Goal: Task Accomplishment & Management: Complete application form

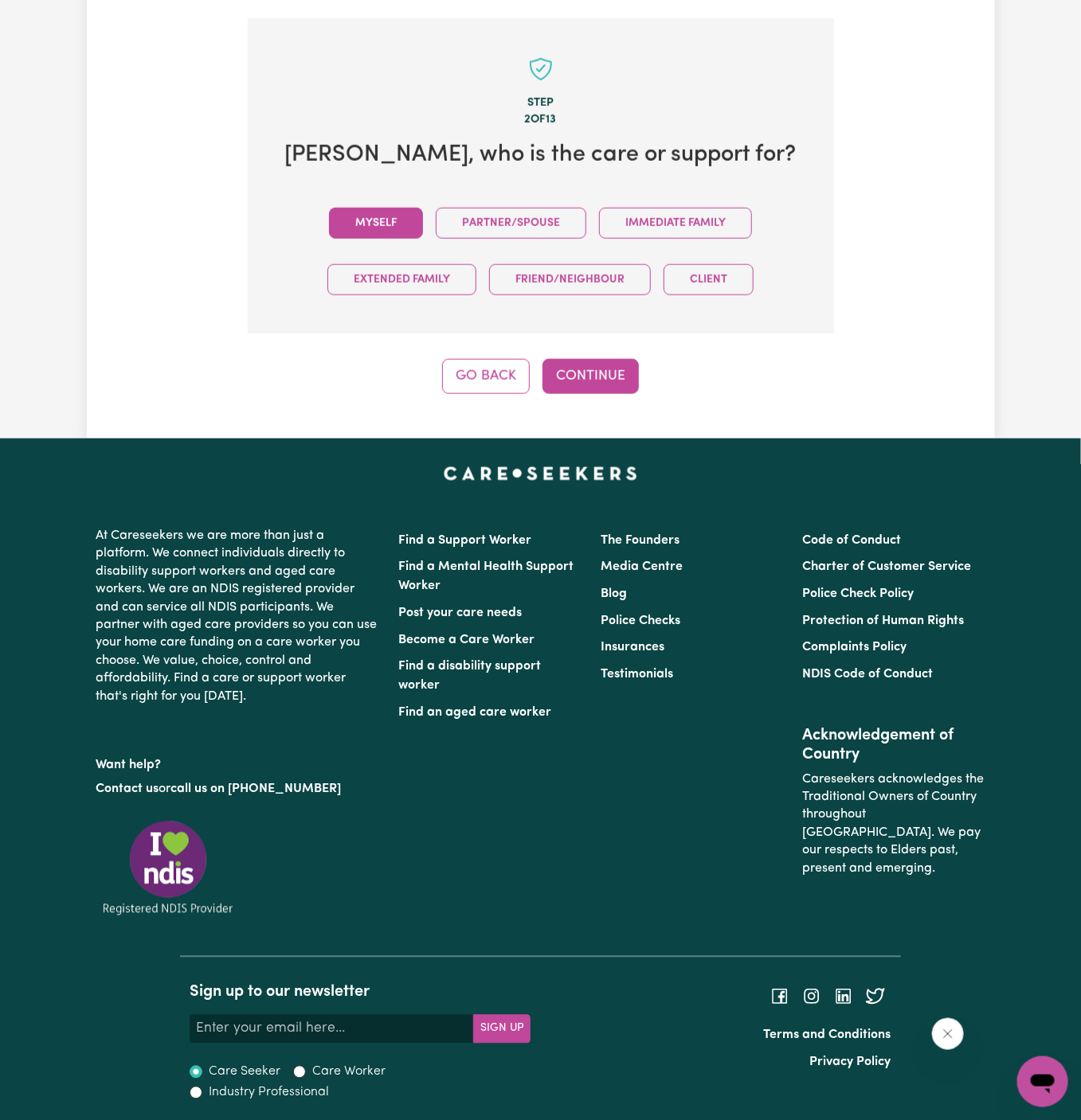
click at [390, 220] on button "Myself" at bounding box center [375, 223] width 94 height 31
click at [607, 379] on button "Continue" at bounding box center [590, 377] width 96 height 35
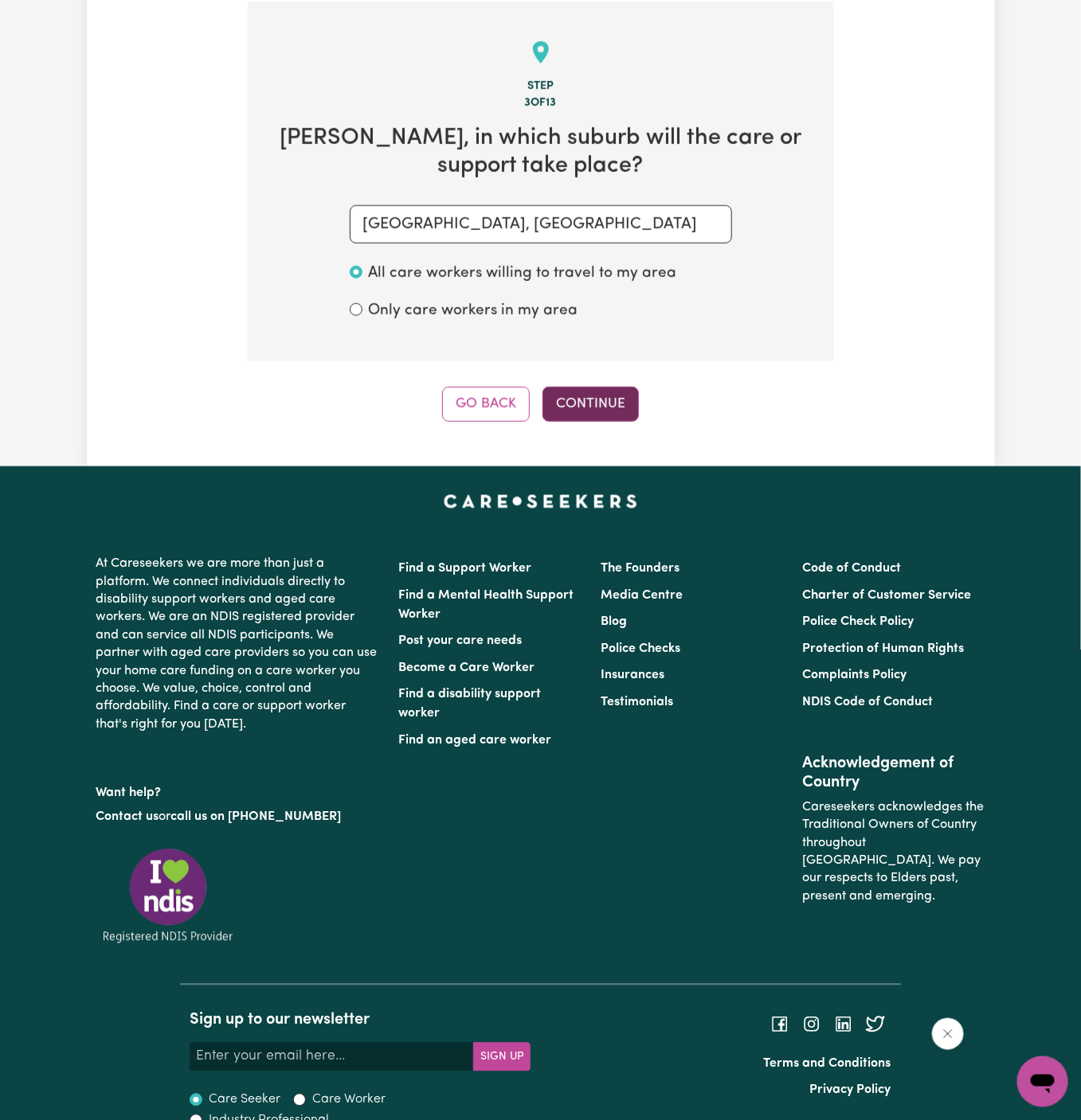
click at [599, 392] on button "Continue" at bounding box center [590, 405] width 96 height 35
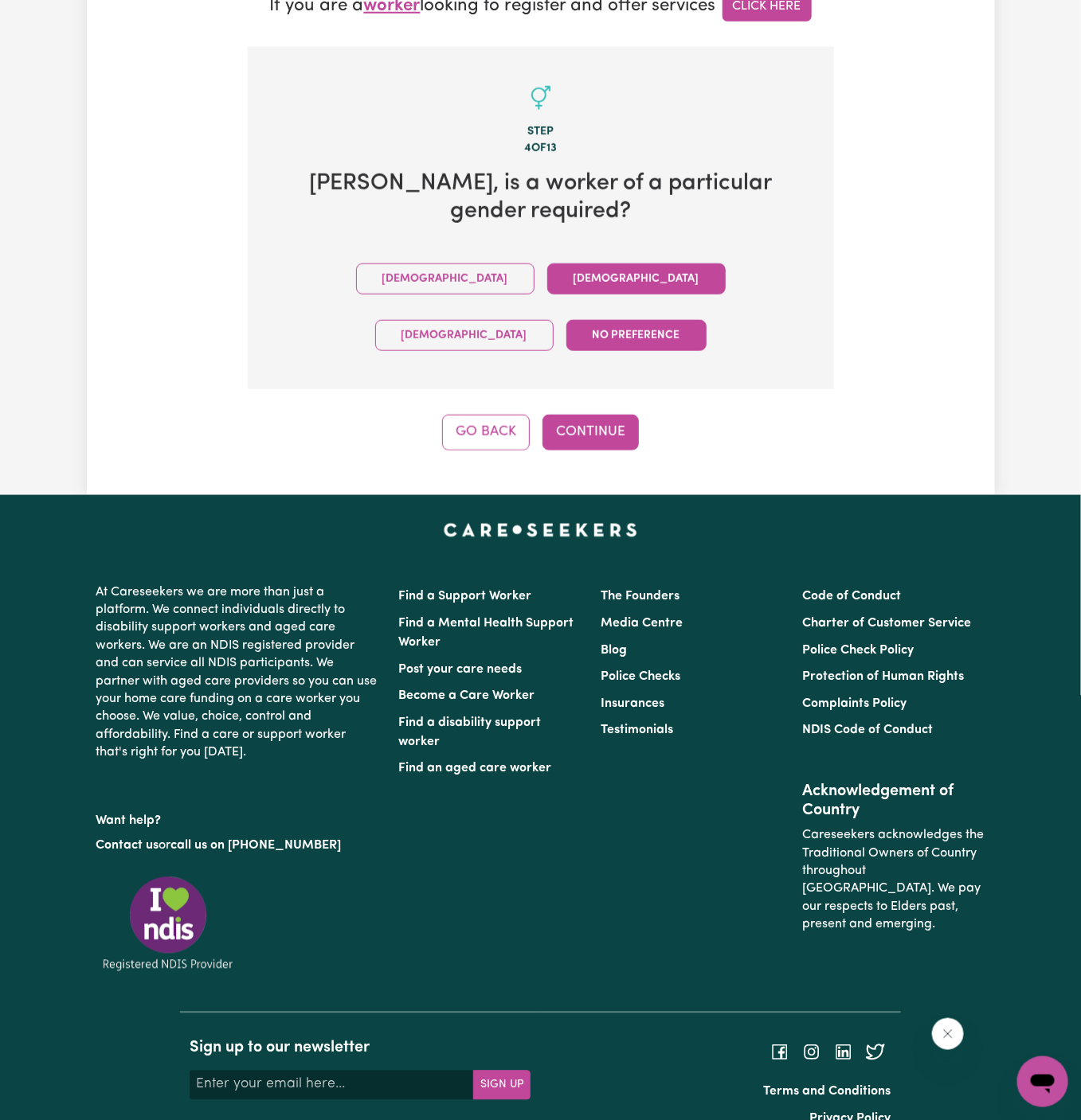
click at [548, 269] on button "Female" at bounding box center [636, 278] width 178 height 31
click at [587, 415] on button "Continue" at bounding box center [590, 432] width 96 height 35
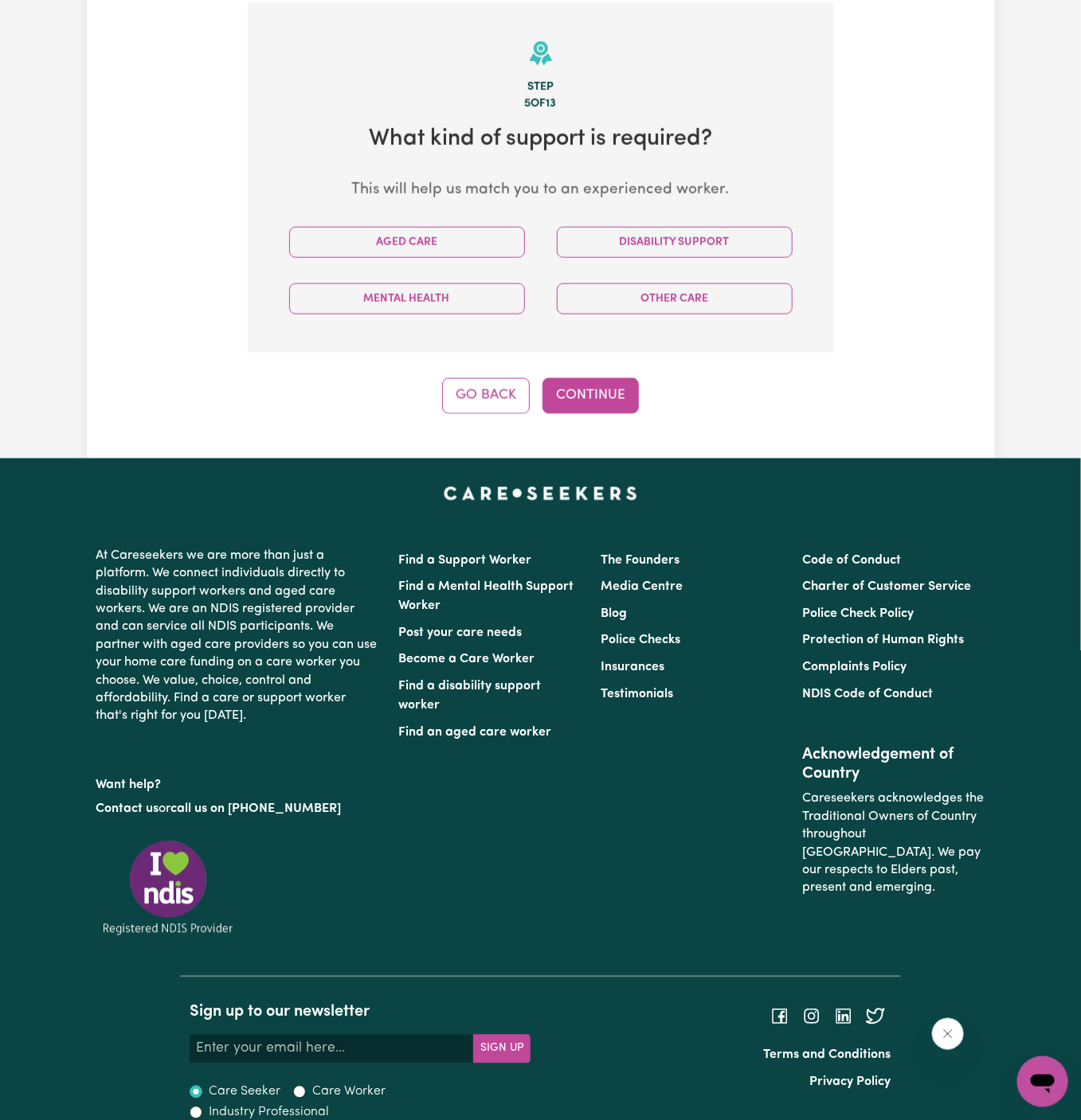
scroll to position [564, 0]
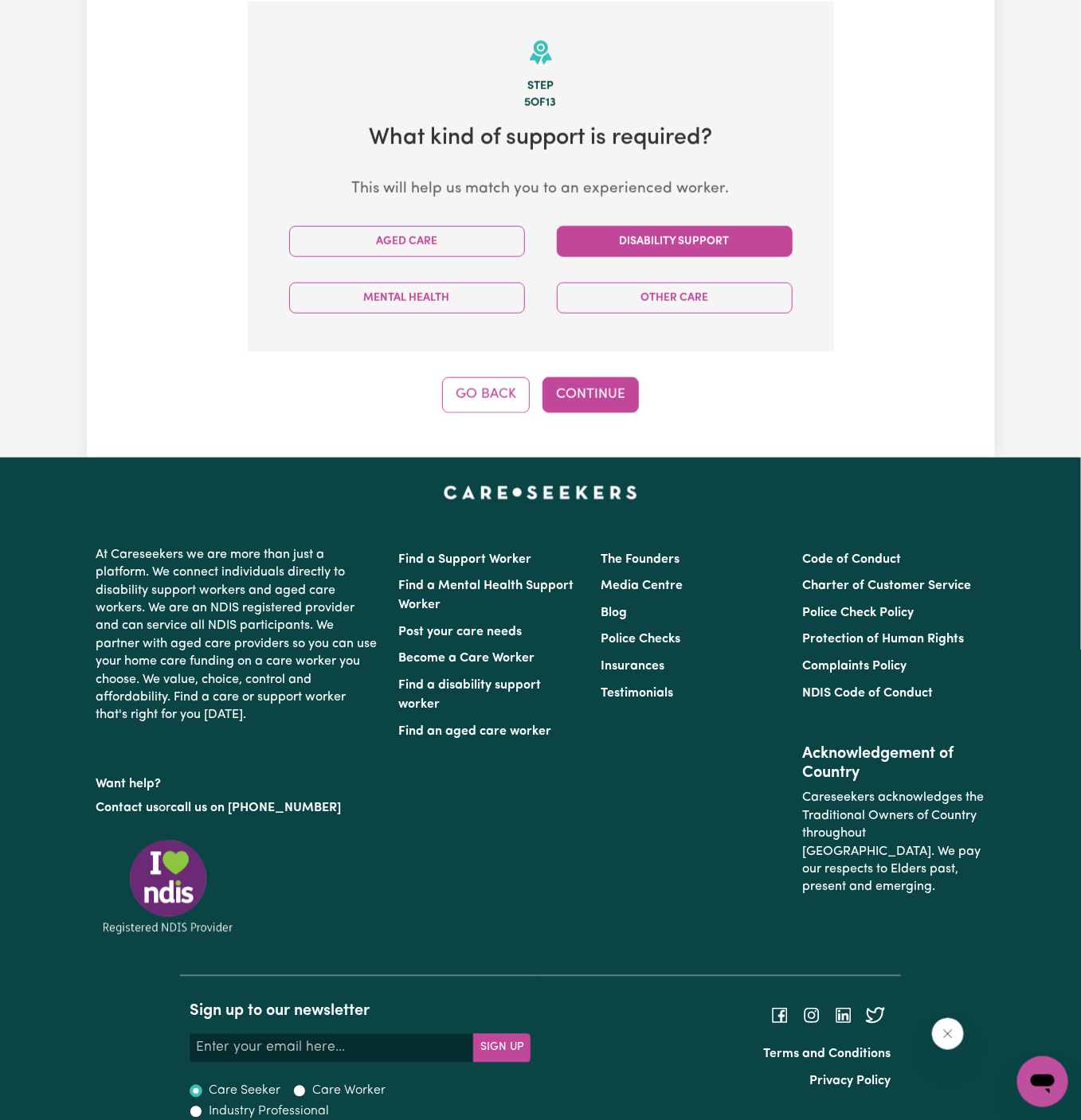
click at [614, 244] on button "Disability Support" at bounding box center [675, 242] width 236 height 31
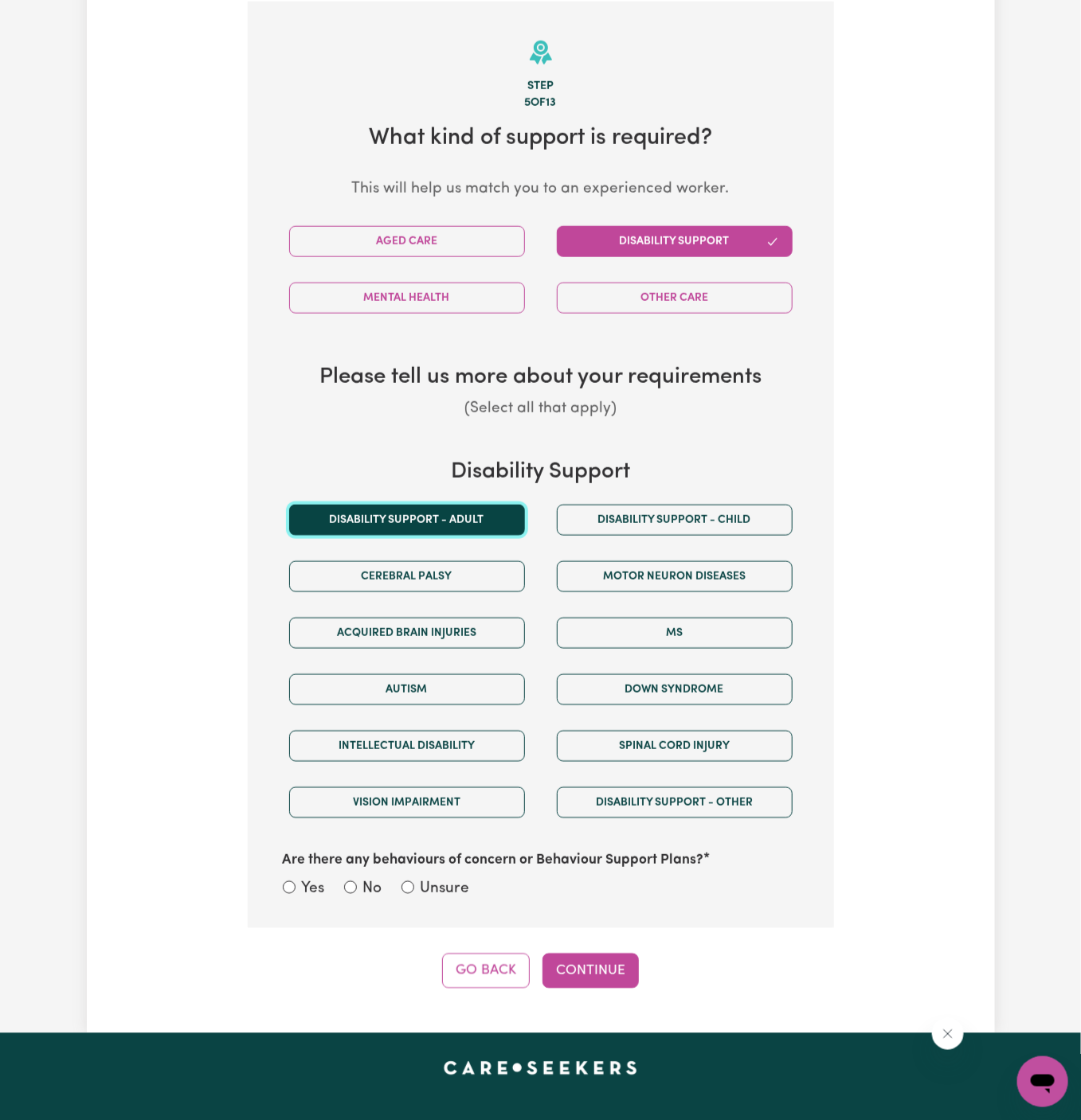
click at [422, 526] on button "Disability support - Adult" at bounding box center [407, 520] width 236 height 31
click at [448, 895] on label "Unsure" at bounding box center [445, 890] width 49 height 23
click at [414, 894] on input "Unsure" at bounding box center [407, 888] width 13 height 13
radio input "true"
click at [604, 955] on button "Continue" at bounding box center [590, 971] width 96 height 35
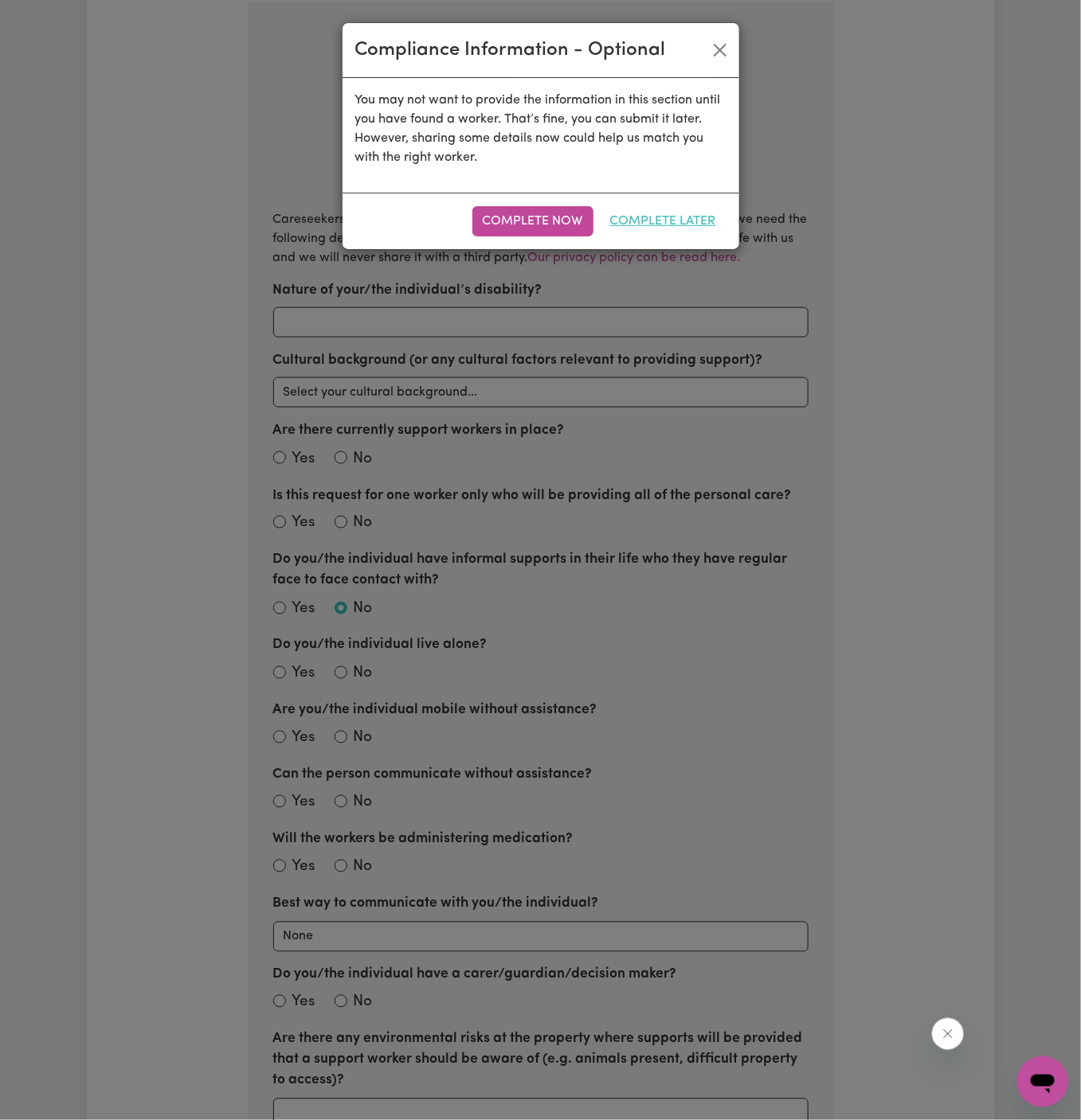
click at [665, 206] on button "Complete Later" at bounding box center [662, 221] width 126 height 30
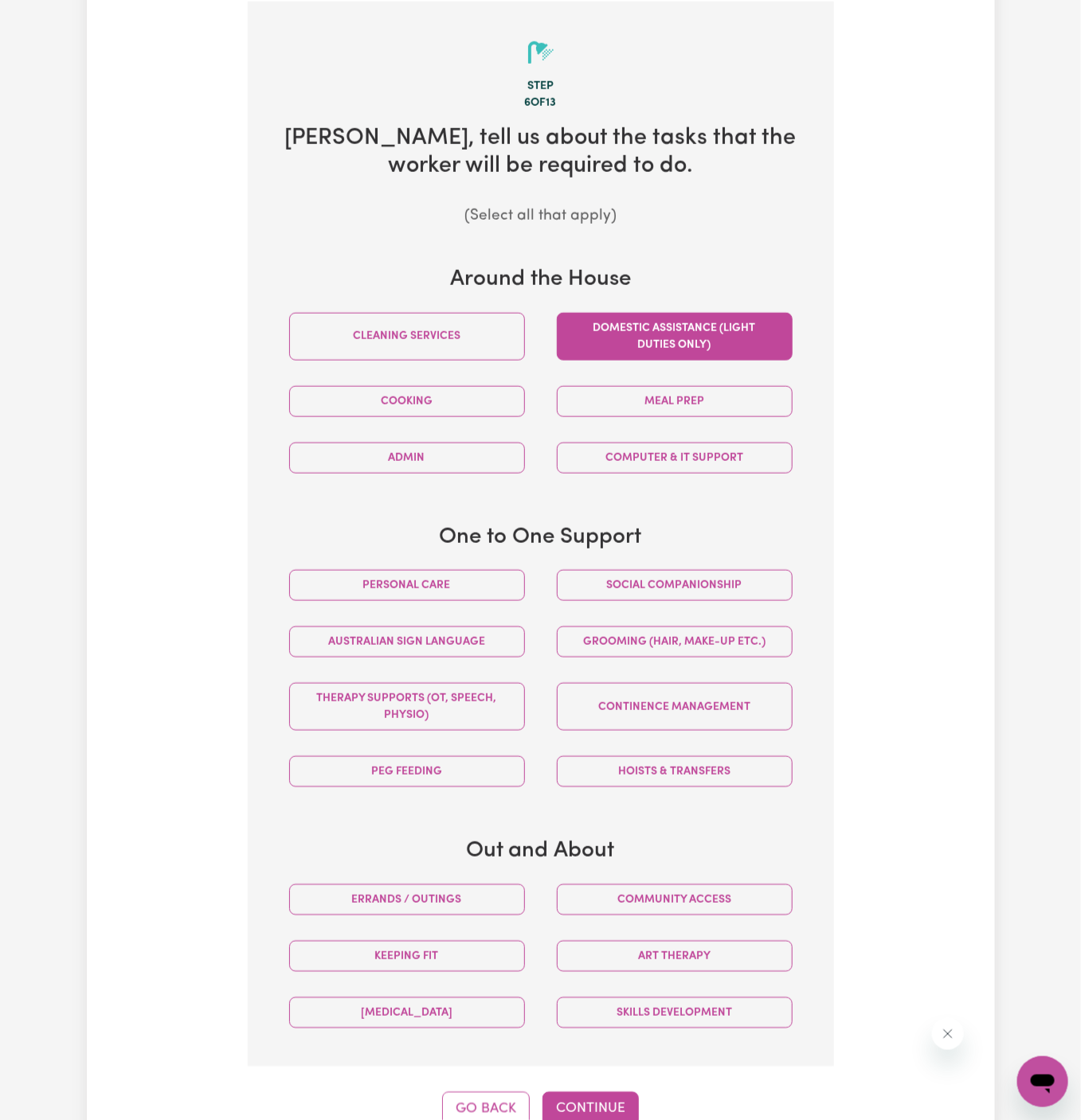
click at [631, 343] on button "Domestic assistance (light duties only)" at bounding box center [675, 336] width 236 height 48
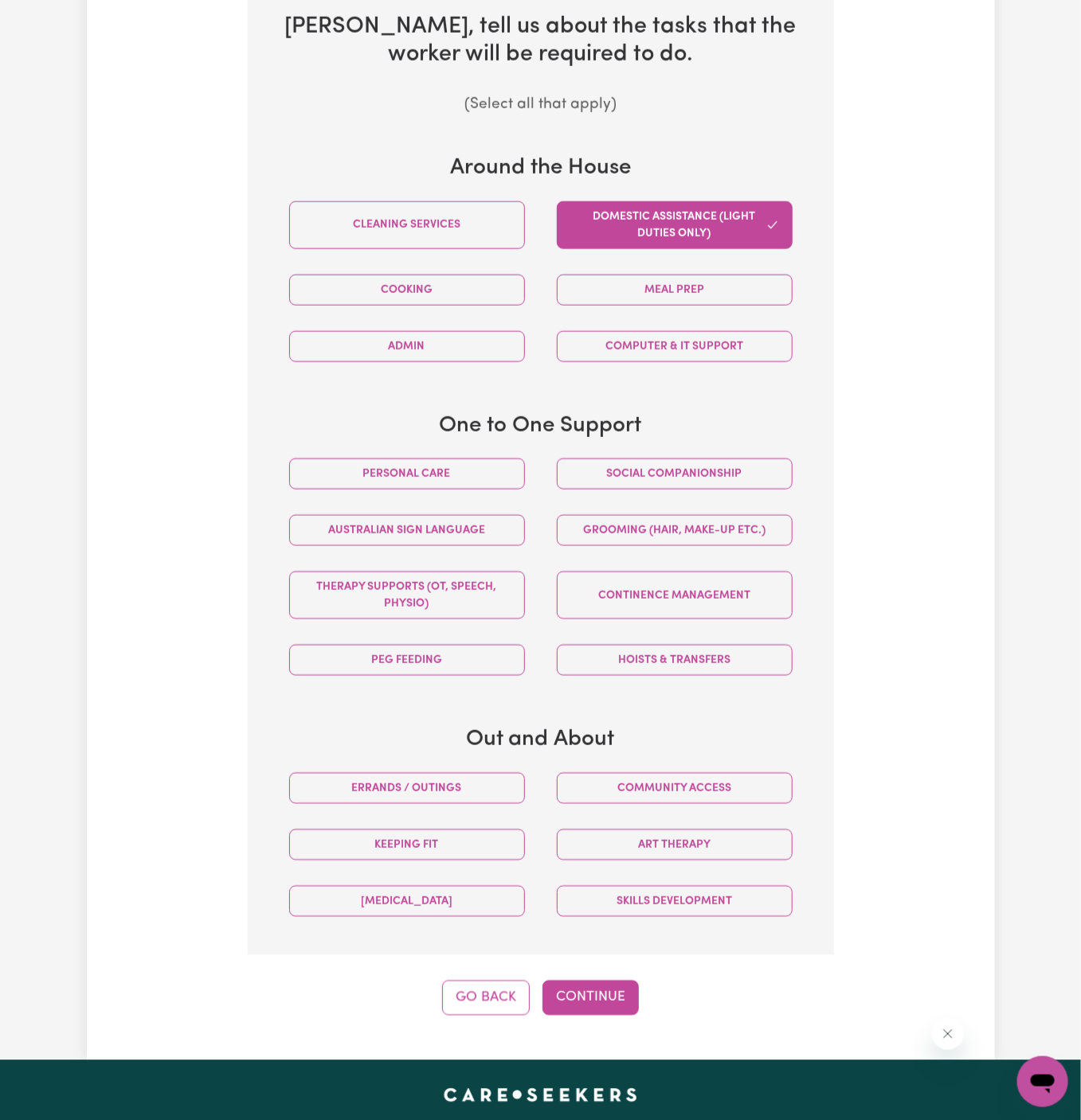
scroll to position [736, 0]
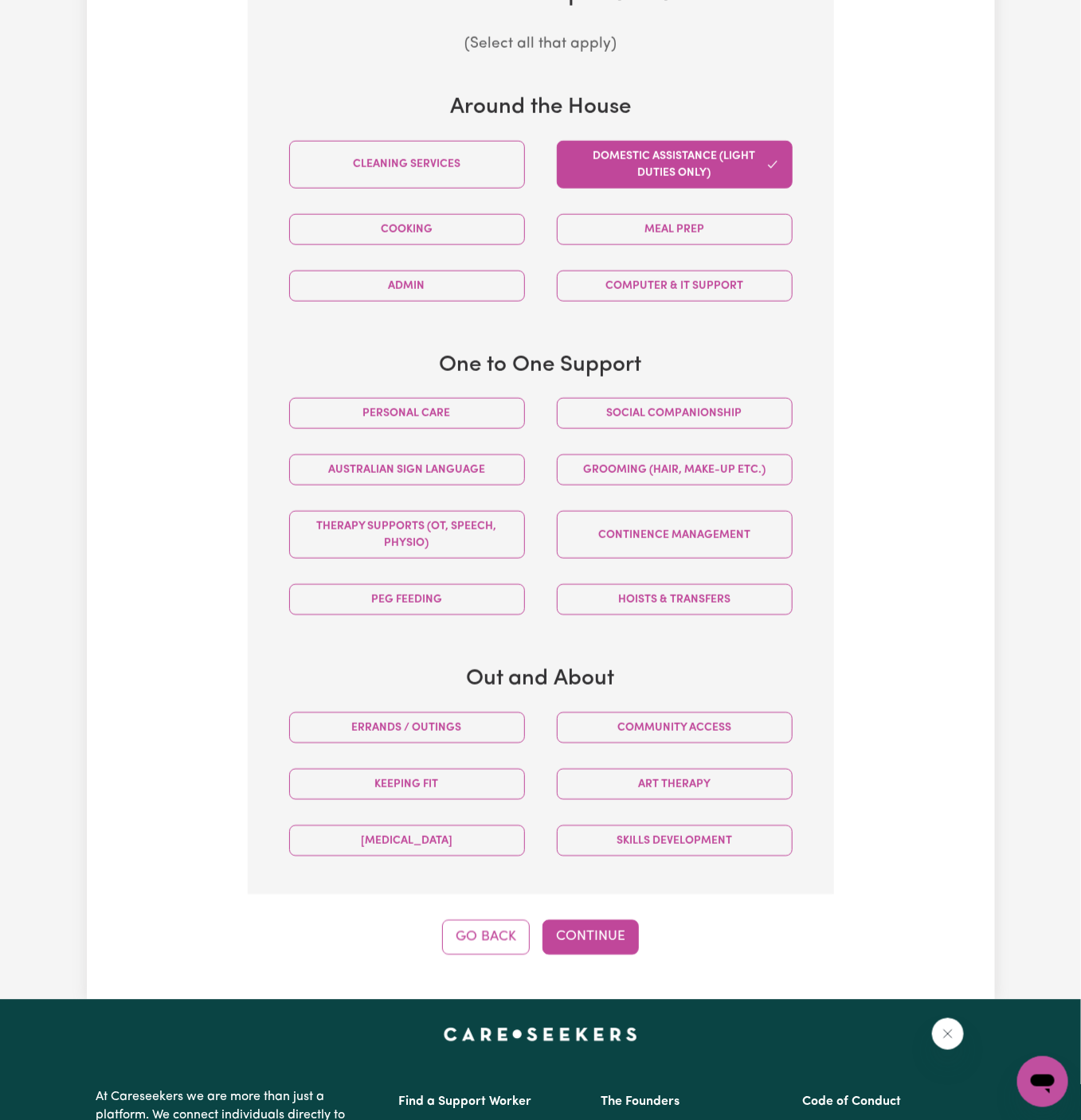
click at [596, 950] on div "Tell us your care and support requirements Welcome to Careseekers. We are excit…" at bounding box center [541, 159] width 908 height 1681
click at [609, 930] on button "Continue" at bounding box center [590, 938] width 96 height 35
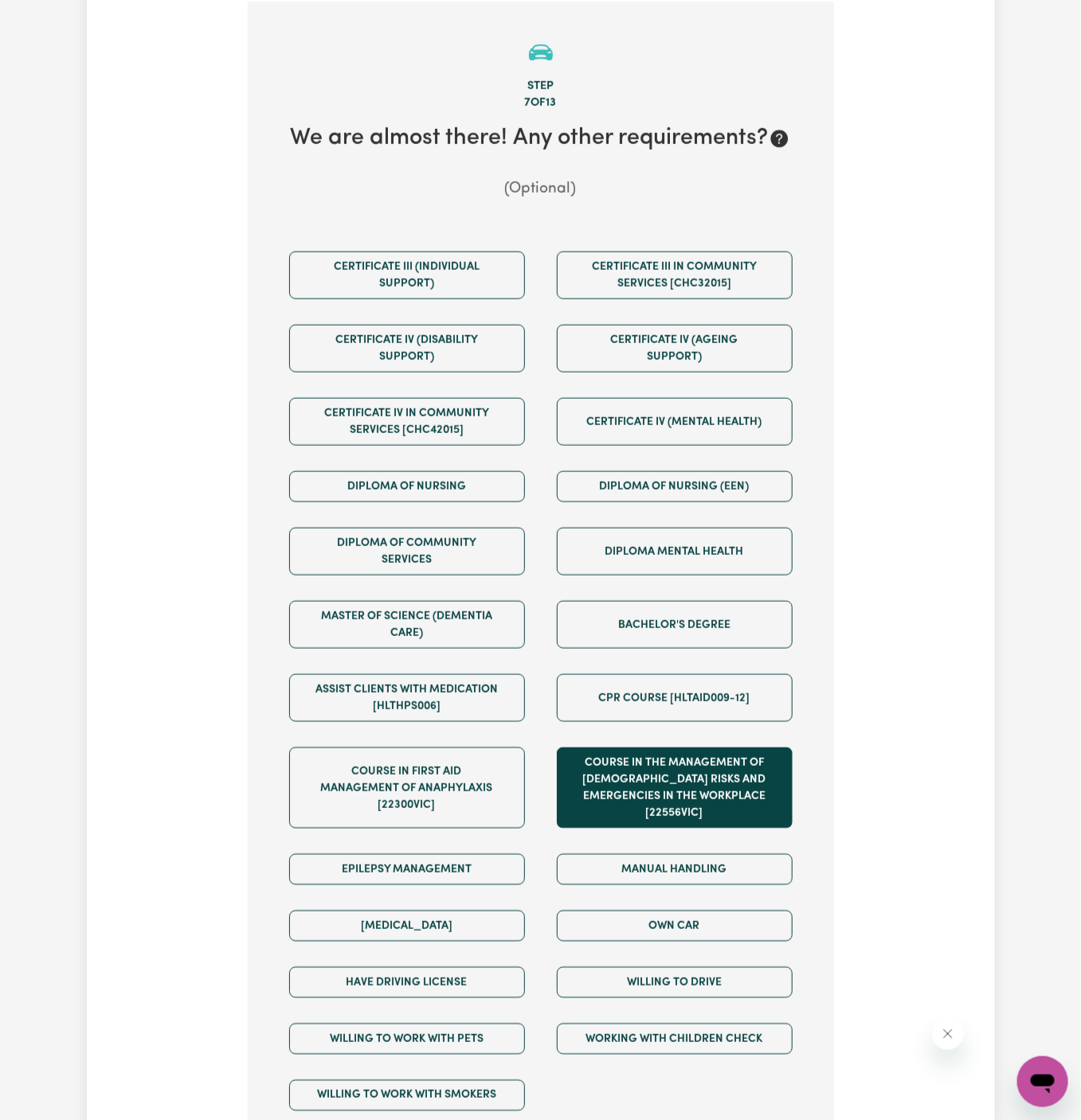
scroll to position [683, 0]
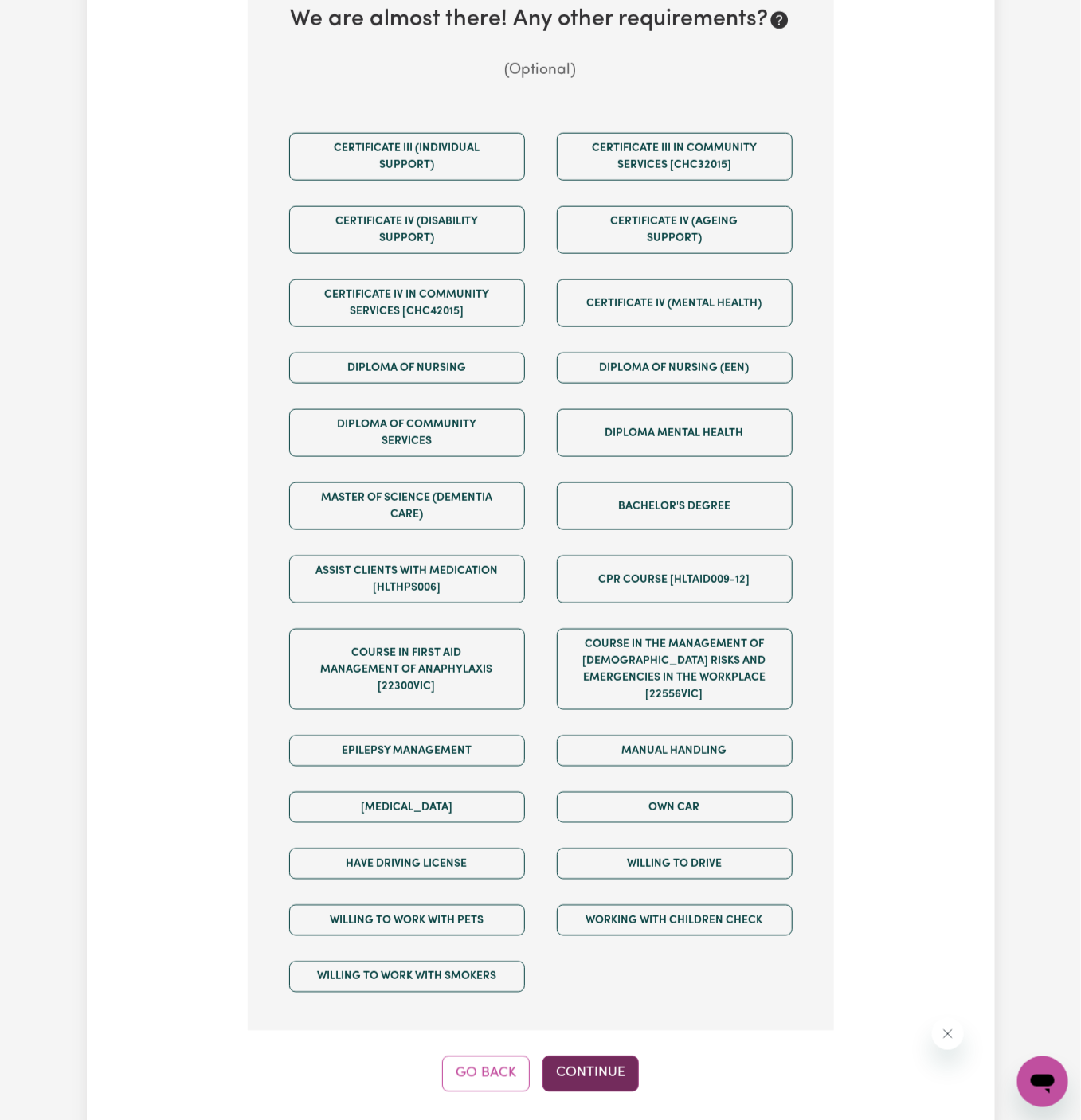
click at [606, 1056] on button "Continue" at bounding box center [590, 1074] width 96 height 35
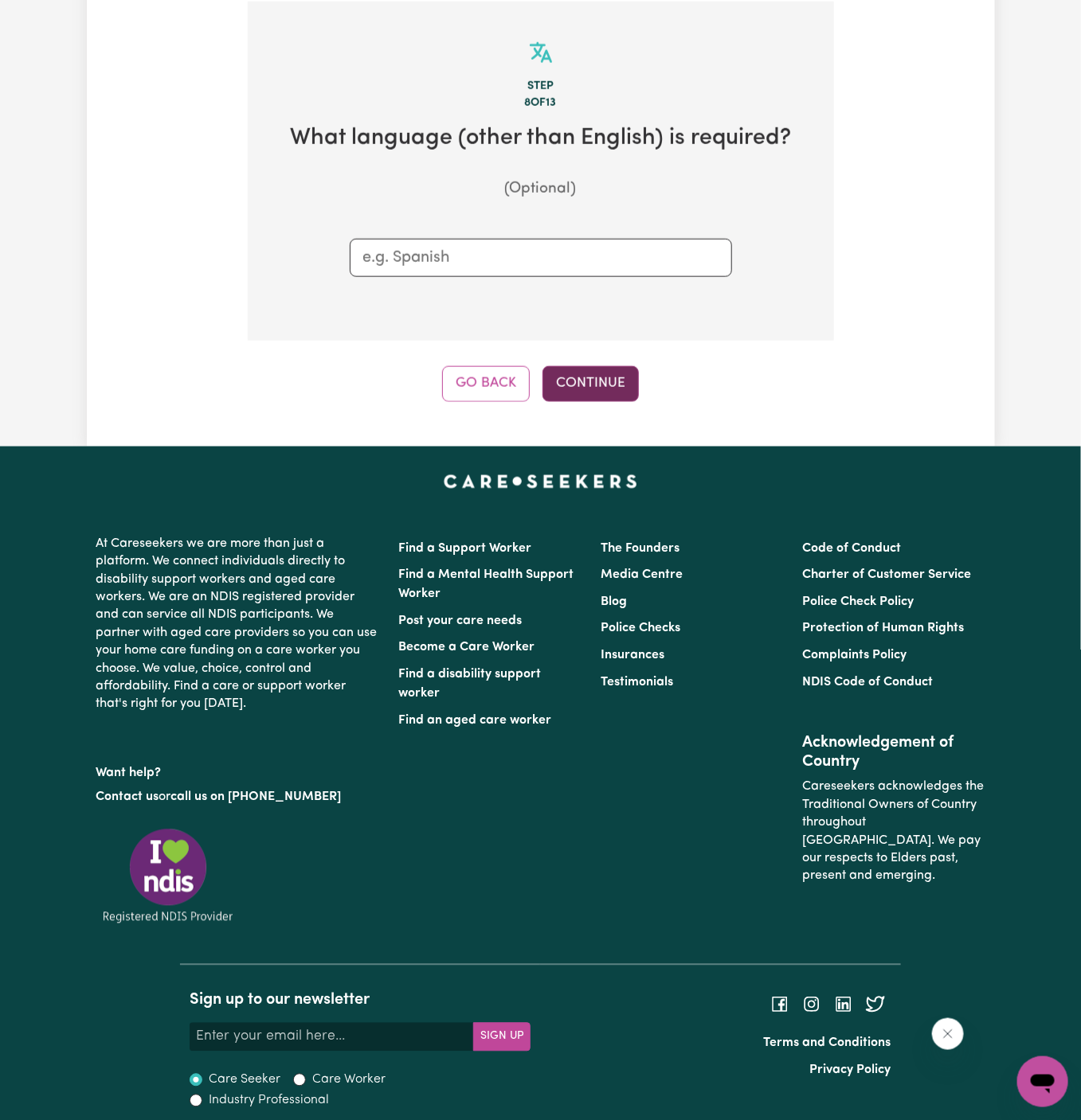
click at [606, 379] on button "Continue" at bounding box center [590, 384] width 96 height 35
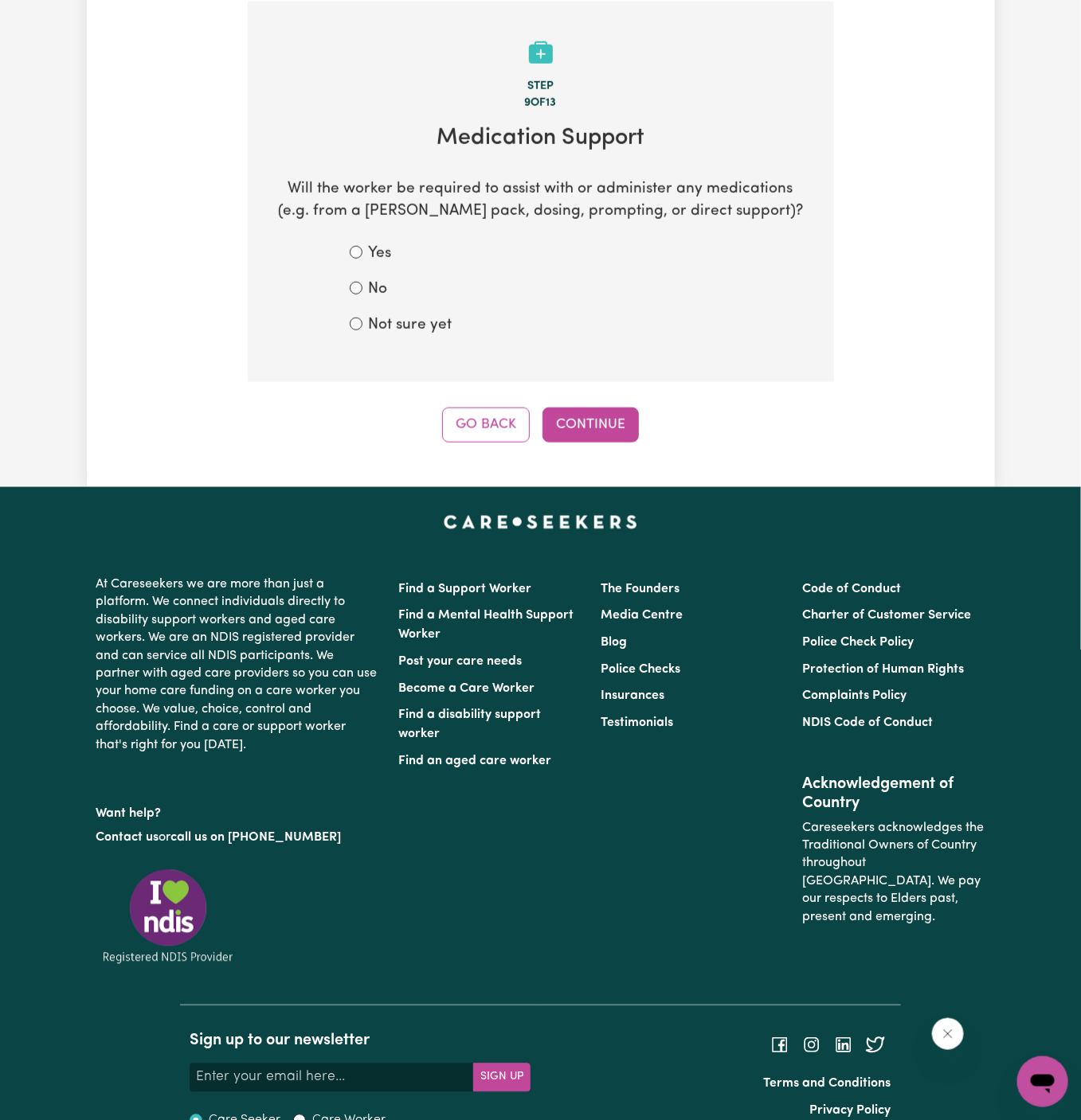
click at [403, 320] on label "Not sure yet" at bounding box center [410, 326] width 84 height 23
click at [362, 320] on input "Not sure yet" at bounding box center [355, 323] width 13 height 13
radio input "true"
click at [381, 281] on label "No" at bounding box center [378, 290] width 19 height 23
click at [362, 282] on input "No" at bounding box center [355, 288] width 13 height 13
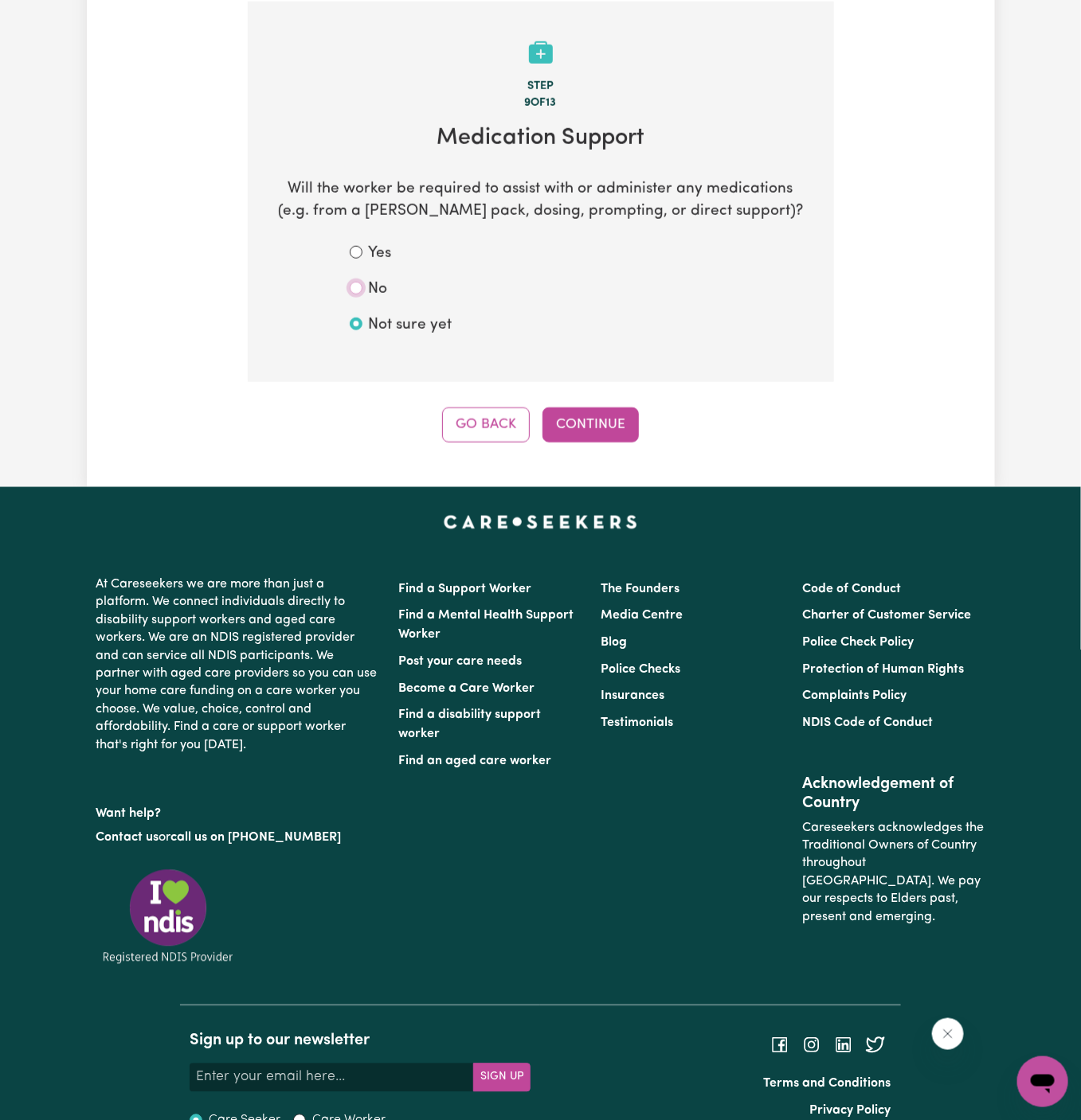
radio input "true"
click at [595, 420] on button "Continue" at bounding box center [590, 425] width 96 height 35
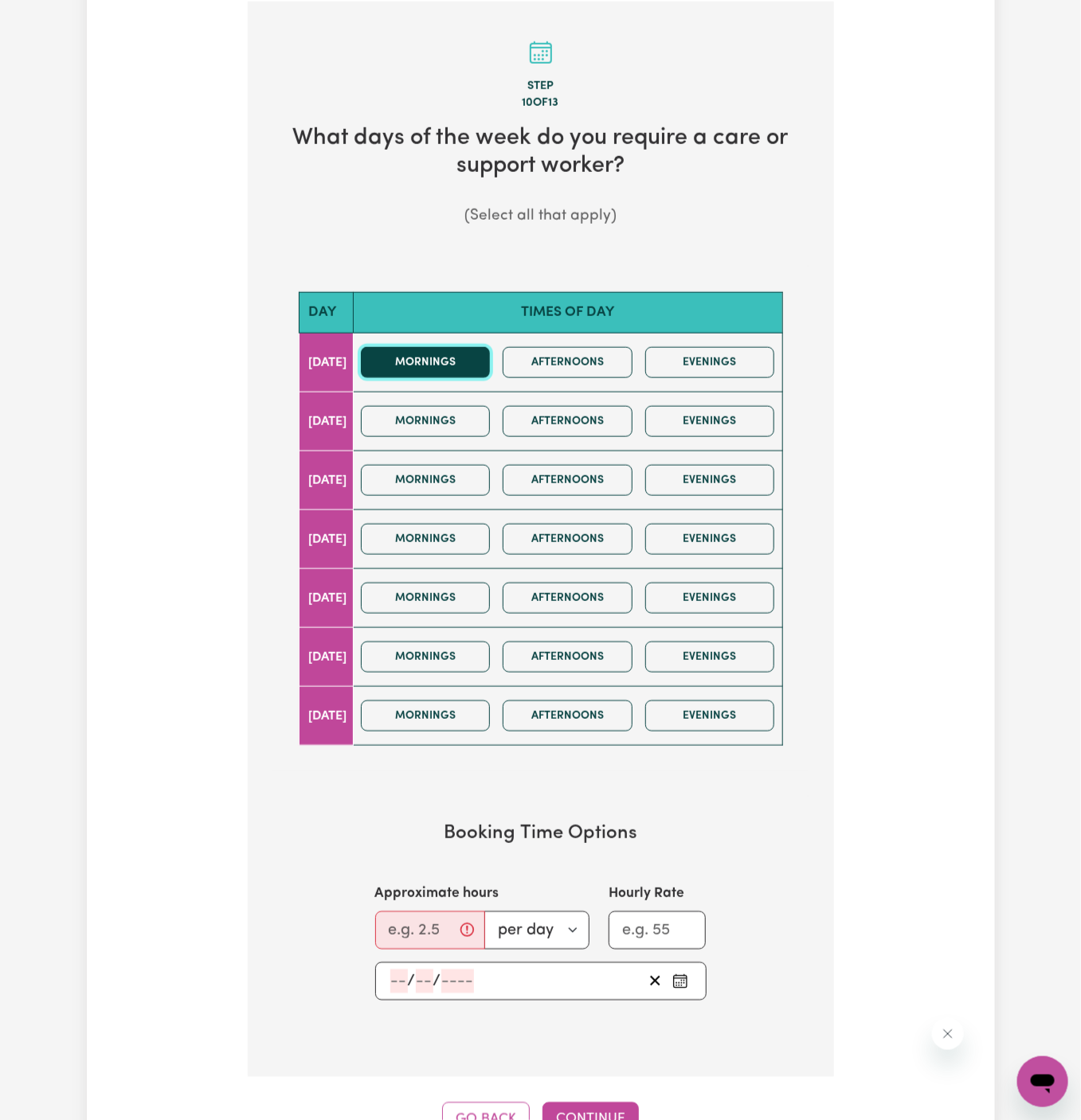
click at [455, 369] on button "Mornings" at bounding box center [426, 362] width 130 height 31
click at [401, 912] on input "Approximate hours" at bounding box center [430, 931] width 110 height 38
click at [401, 912] on input "1" at bounding box center [425, 931] width 99 height 38
type input "1"
click at [394, 976] on input "number" at bounding box center [399, 981] width 18 height 24
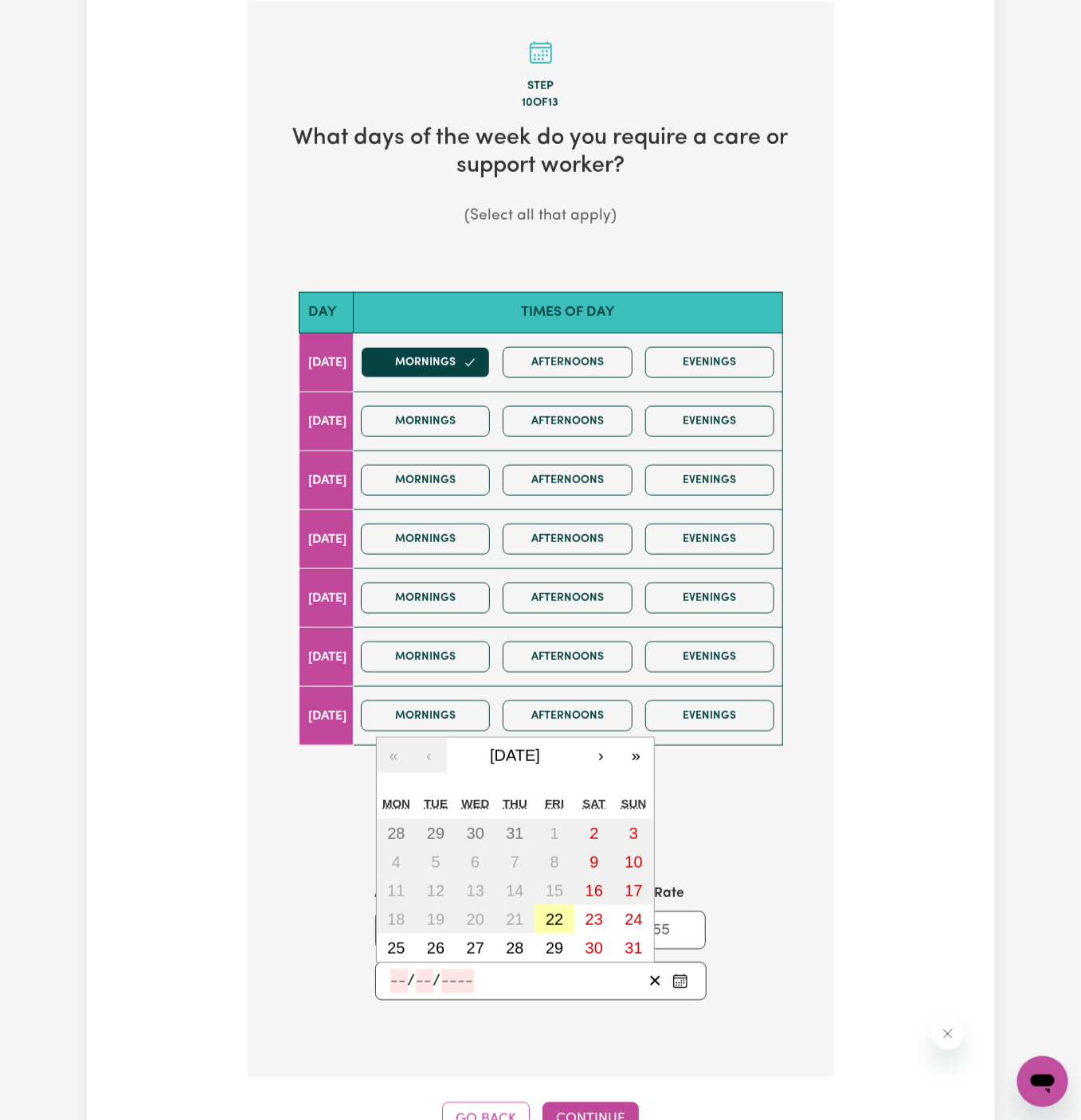
click at [555, 913] on abbr "22" at bounding box center [554, 919] width 18 height 18
type input "2025-08-22"
type input "22"
type input "8"
type input "2025"
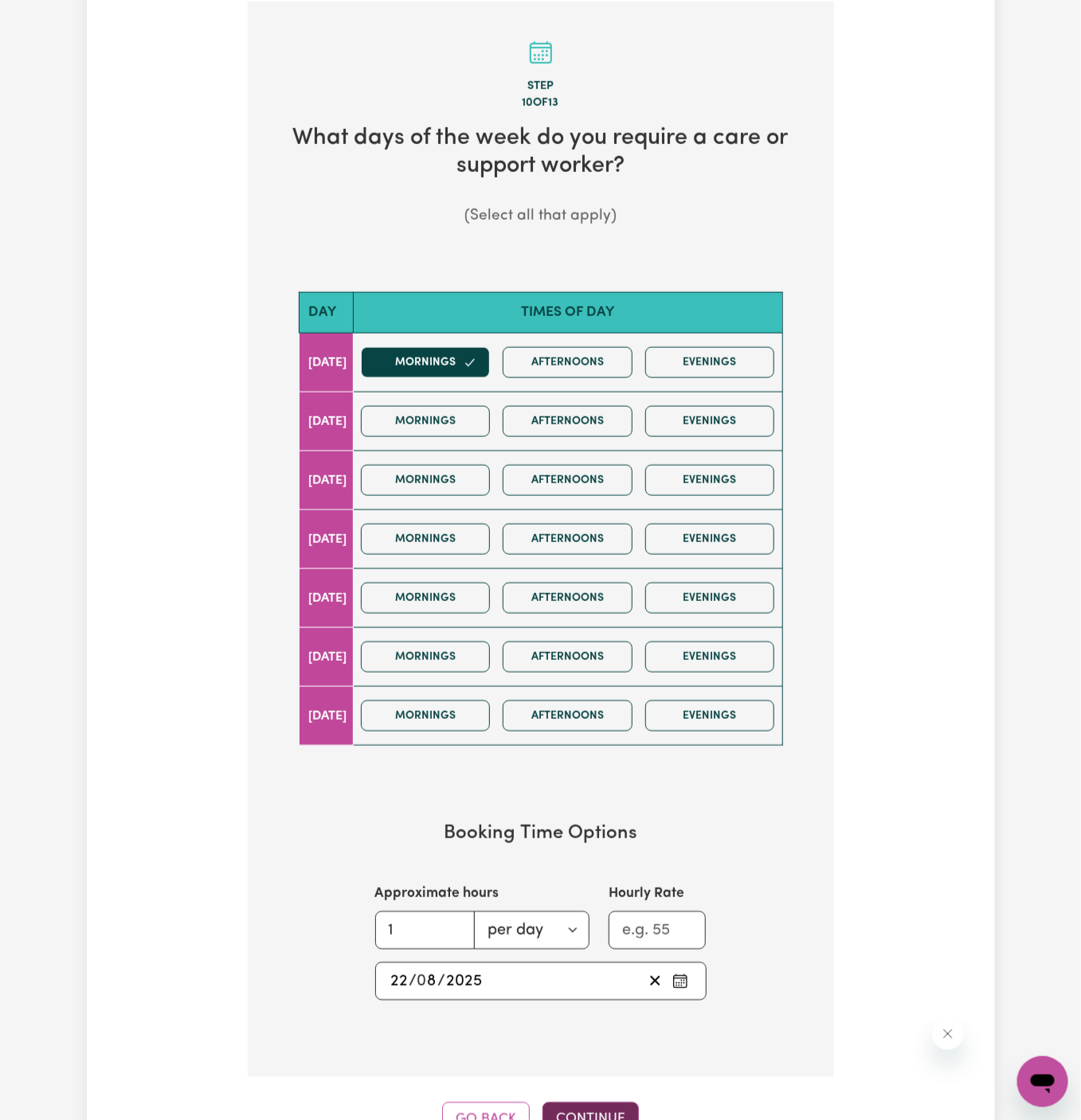
click at [595, 1103] on button "Continue" at bounding box center [590, 1121] width 96 height 35
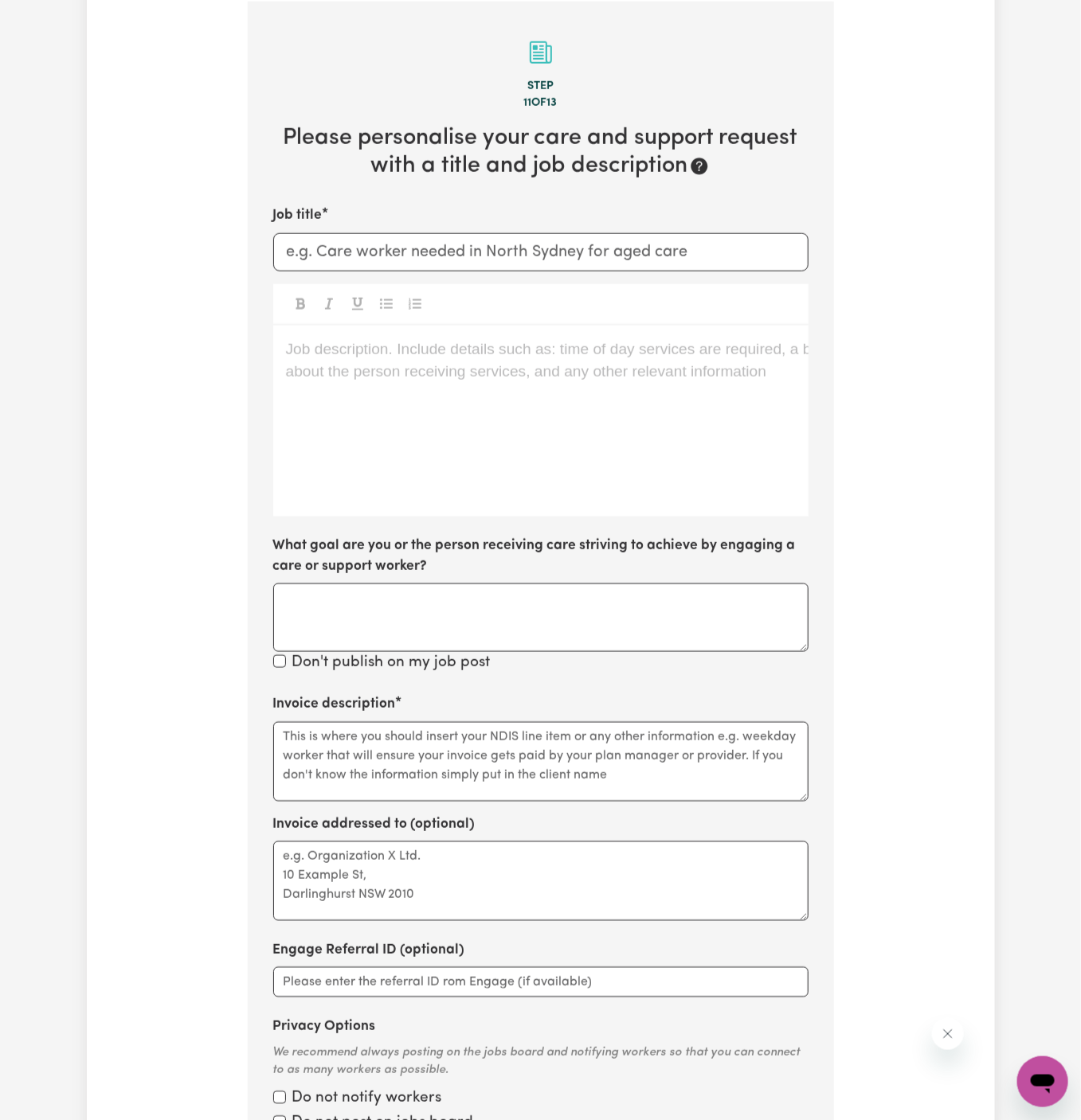
click at [424, 392] on div "Job description. Include details such as: time of day services are required, a …" at bounding box center [541, 421] width 535 height 191
click at [485, 339] on p "Job description. Include details such as: time of day services are required, a …" at bounding box center [541, 350] width 510 height 23
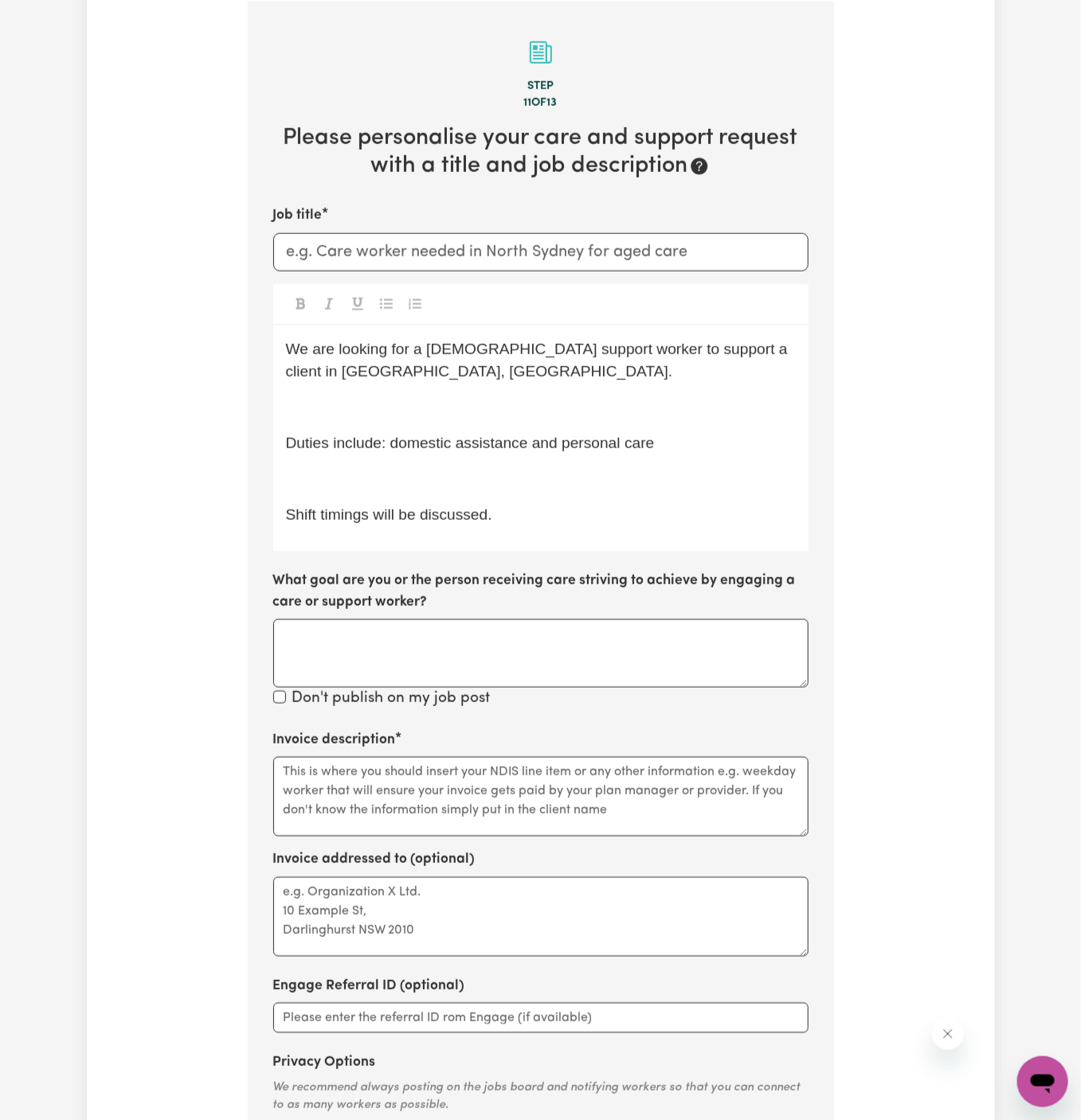
click at [455, 400] on p "﻿" at bounding box center [541, 408] width 510 height 23
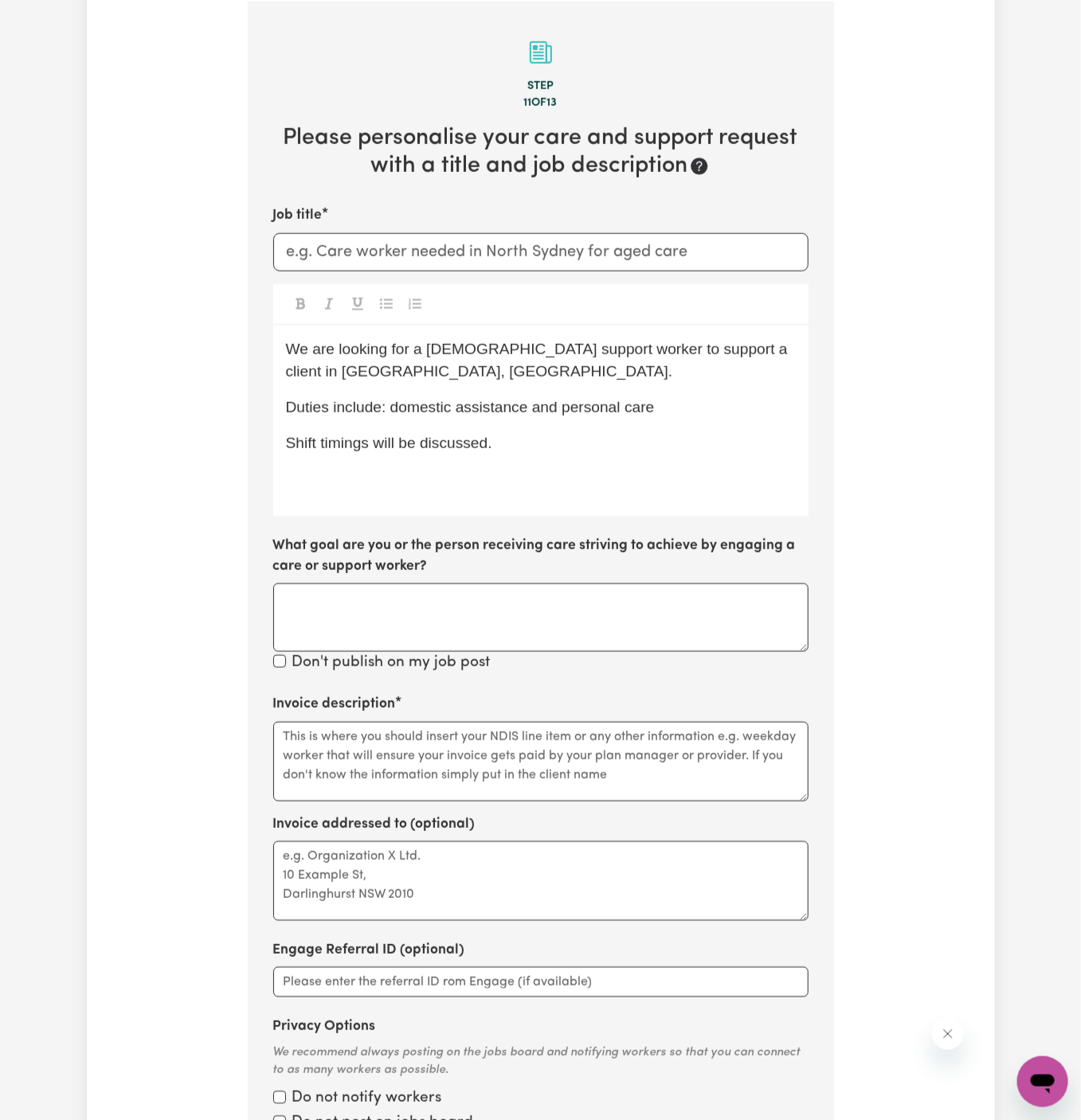
click at [522, 454] on div "We are looking for a female support worker to support a client in East Ballina,…" at bounding box center [541, 421] width 535 height 191
click at [496, 406] on span "Duties include: domestic assistance and personal care" at bounding box center [470, 407] width 369 height 17
drag, startPoint x: 552, startPoint y: 408, endPoint x: 671, endPoint y: 405, distance: 119.0
click at [671, 405] on p "Duties include: domestic assistance and personal care" at bounding box center [541, 408] width 510 height 23
click at [642, 399] on p "Duties include: domestic assistance" at bounding box center [541, 408] width 510 height 23
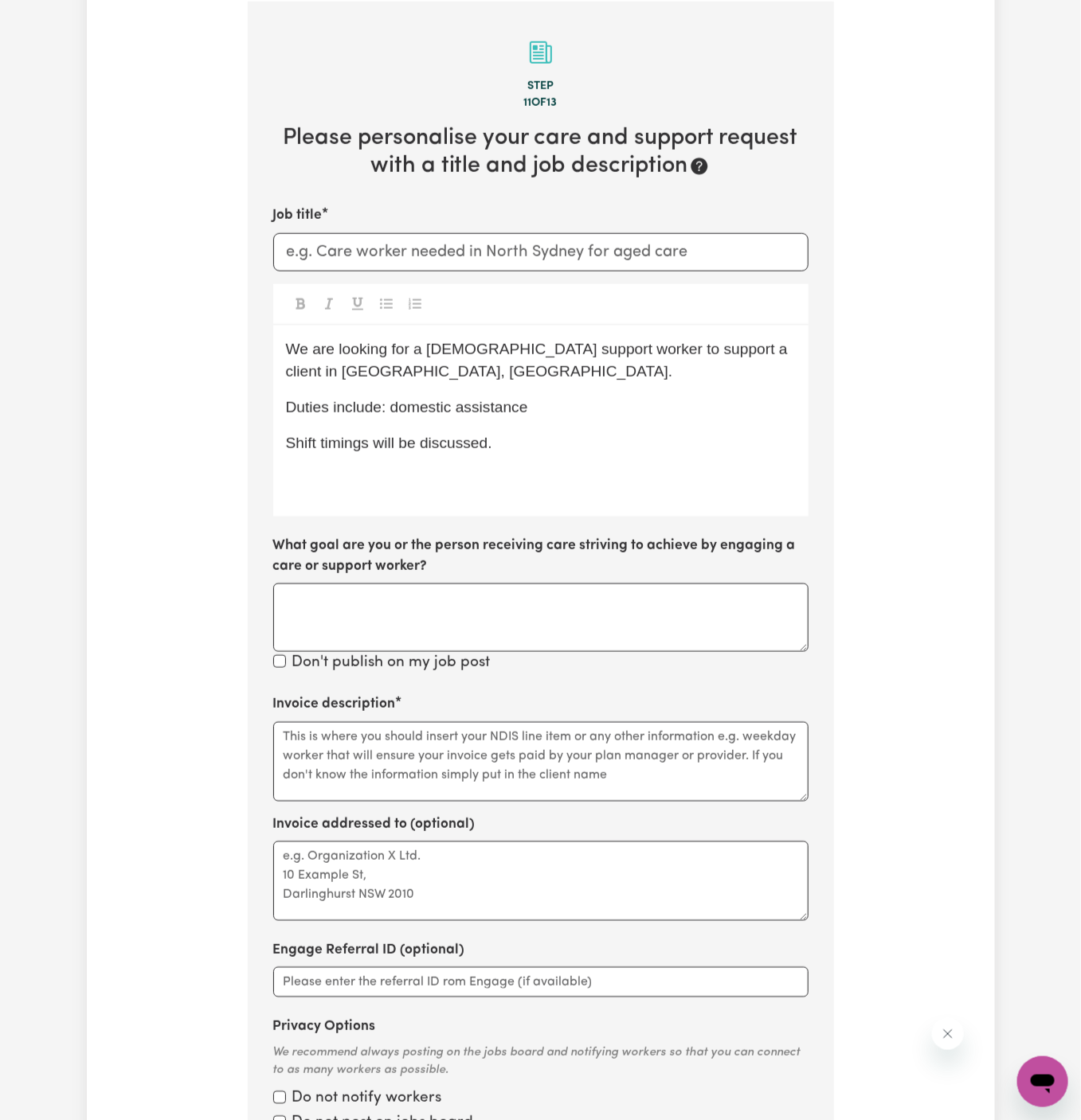
click at [623, 425] on div "We are looking for a female support worker to support a client in East Ballina,…" at bounding box center [541, 421] width 535 height 191
click at [617, 444] on p "Shift timings will be discussed." at bounding box center [541, 444] width 510 height 23
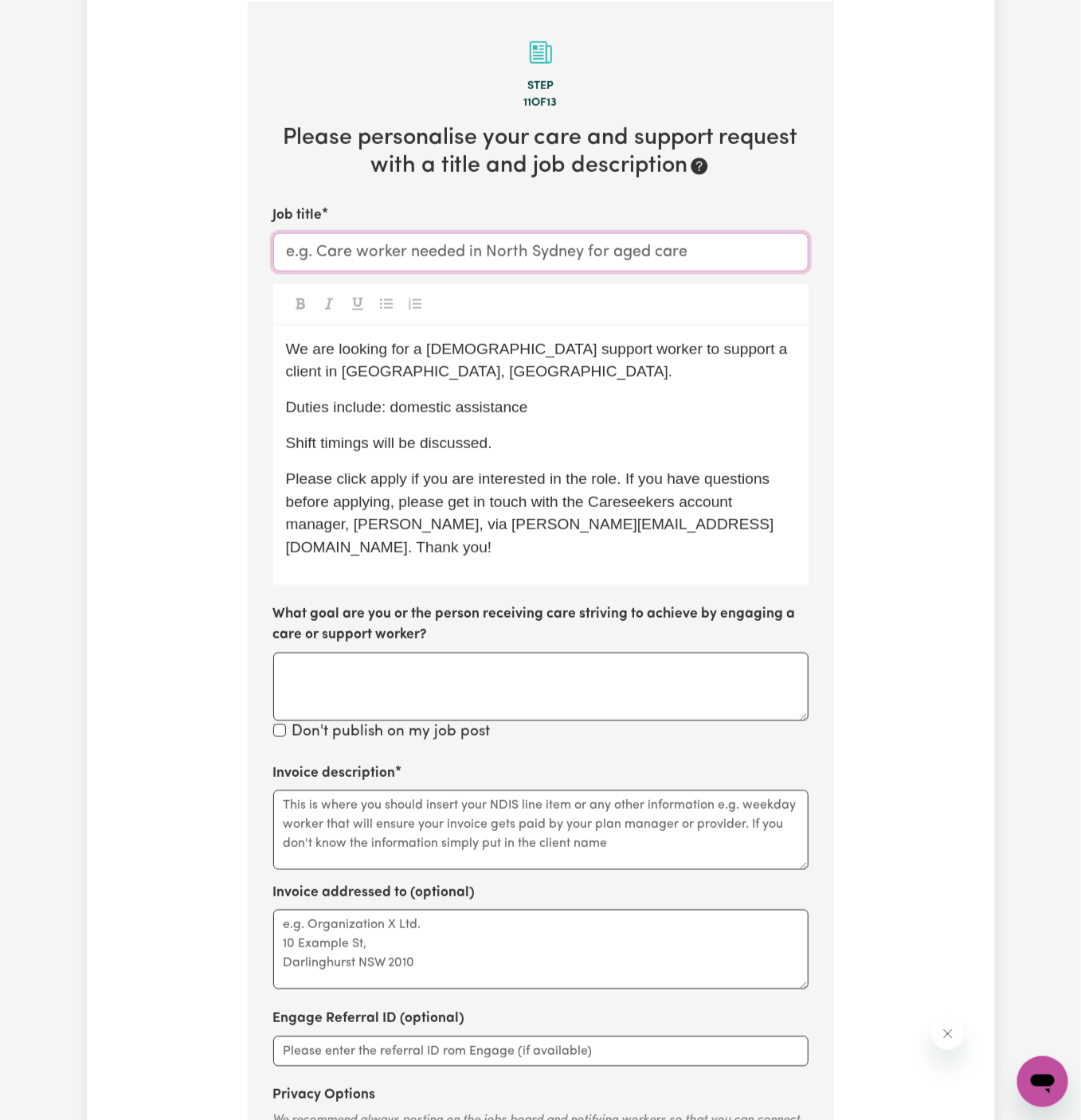
click at [389, 245] on input "Job title" at bounding box center [541, 252] width 535 height 38
paste input "Ocean Shores, NSW"
type input "Female Support Worker Needed In Ocean Shores, NSW"
drag, startPoint x: 720, startPoint y: 355, endPoint x: 770, endPoint y: 363, distance: 50.6
click at [770, 363] on p "We are looking for a female support worker to support a client in East Ballina,…" at bounding box center [541, 361] width 510 height 46
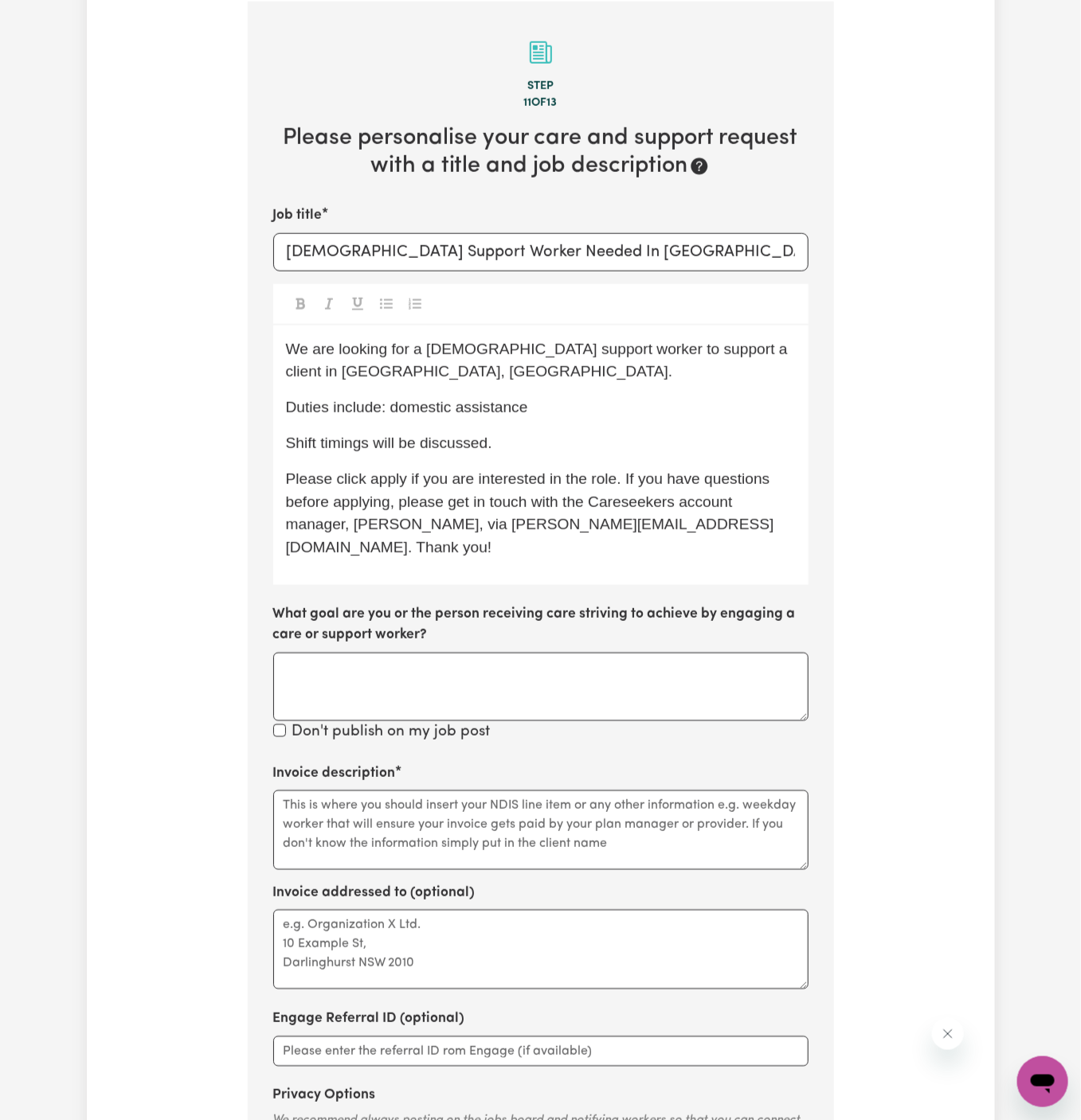
click at [584, 415] on p "Duties include: domestic assistance" at bounding box center [541, 408] width 510 height 23
click at [618, 352] on span "We are looking for a female support worker to support a client in Ocean Shores,…" at bounding box center [539, 361] width 507 height 40
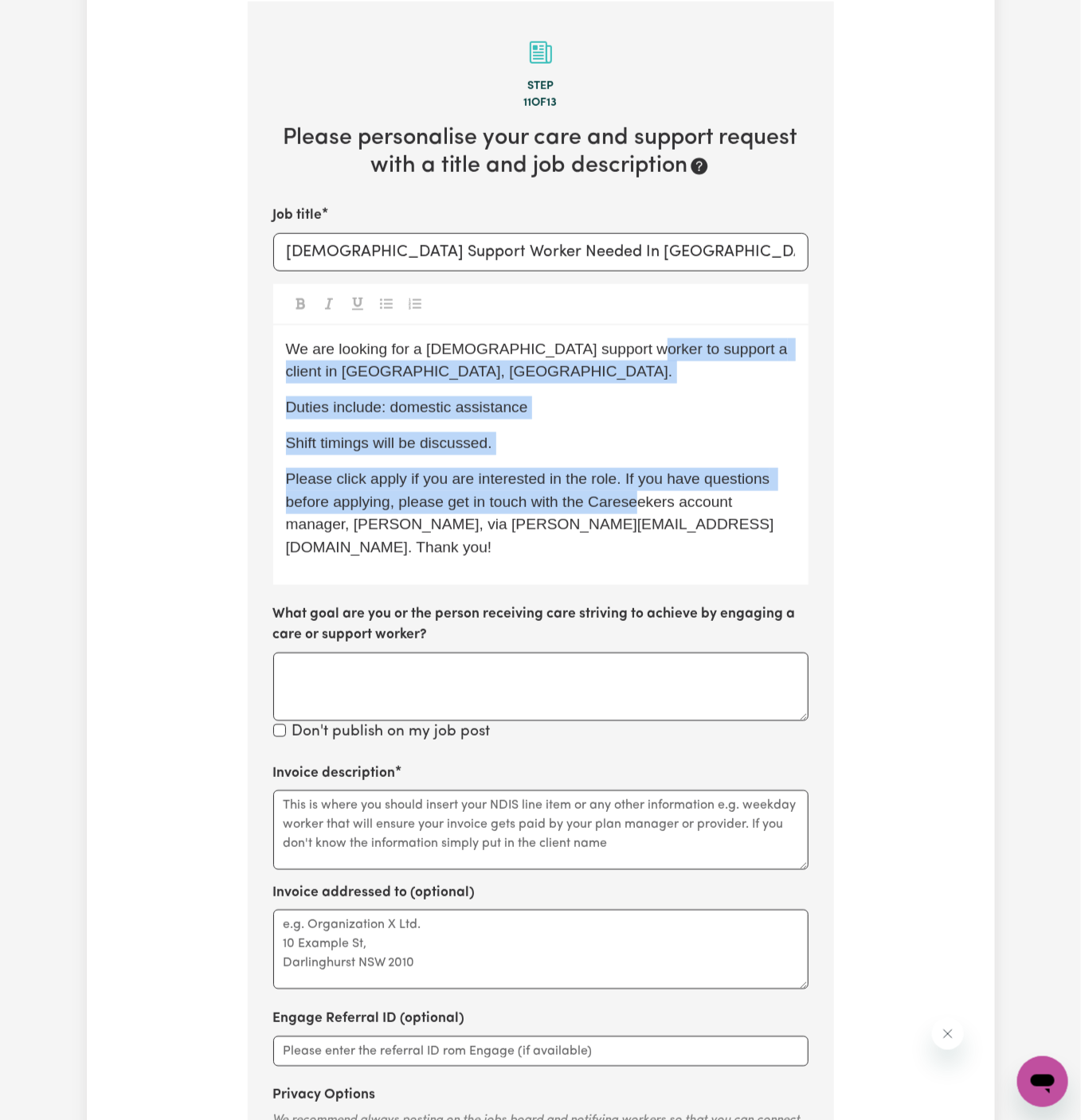
drag, startPoint x: 618, startPoint y: 352, endPoint x: 634, endPoint y: 501, distance: 149.9
click at [634, 501] on div "We are looking for a female support worker to support a client in Ocean Shores,…" at bounding box center [541, 456] width 535 height 260
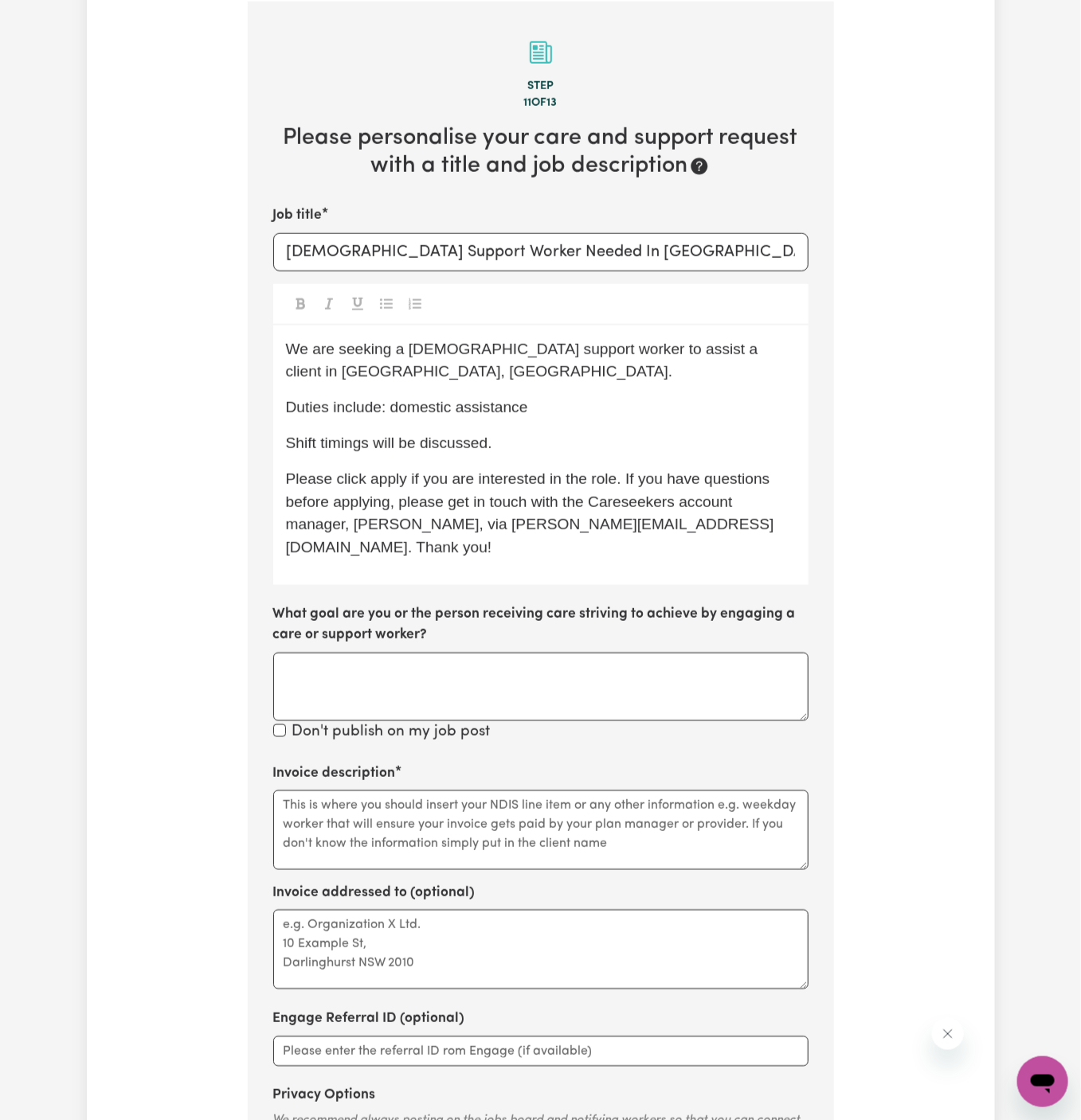
click at [635, 352] on span "We are seeking a female support worker to assist a client in Ocean Shores, NSW." at bounding box center [524, 361] width 477 height 40
click at [445, 817] on textarea "Invoice description" at bounding box center [541, 830] width 535 height 79
click at [665, 797] on textarea "Invoice description" at bounding box center [541, 830] width 535 height 79
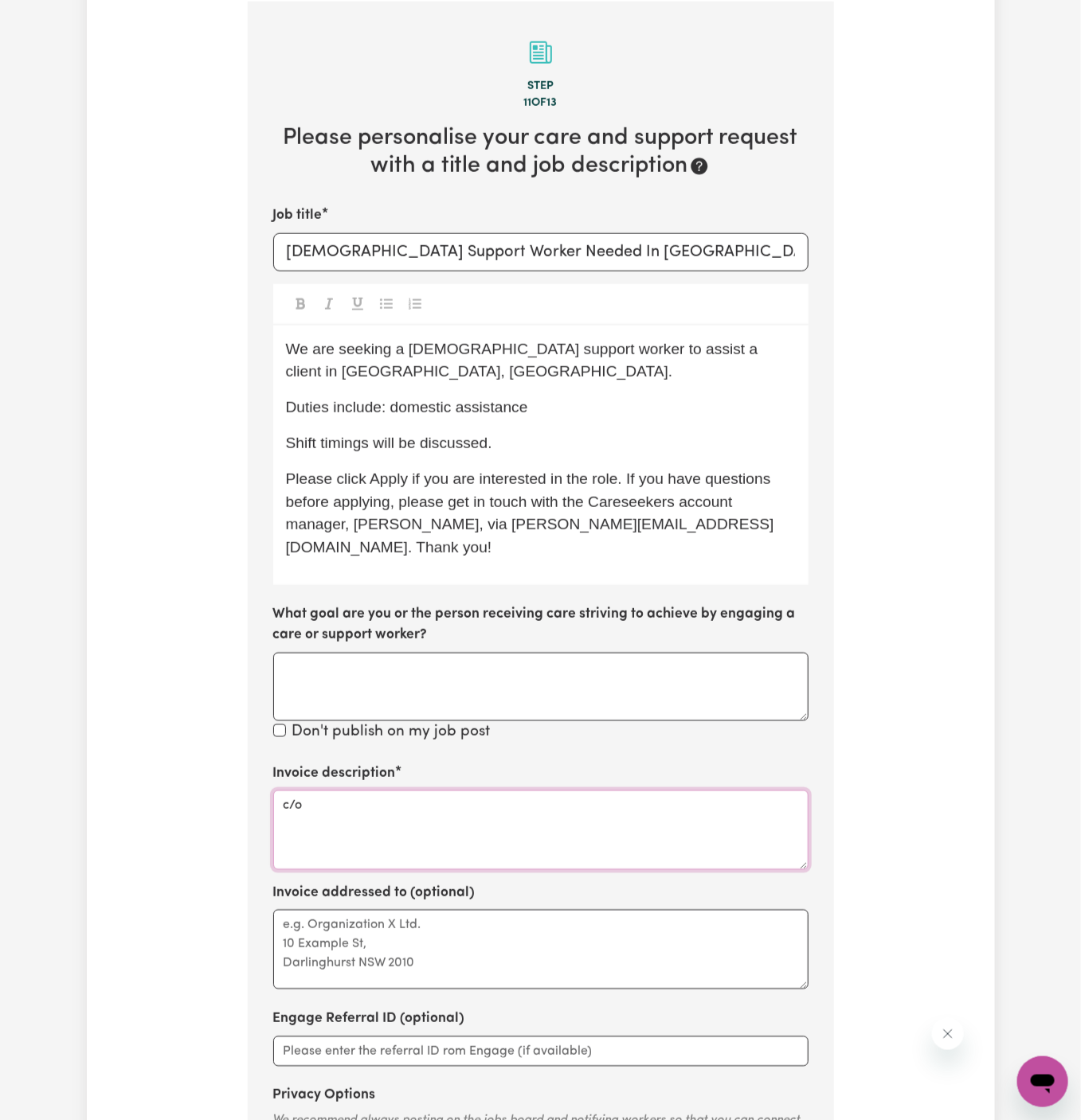
paste textarea "Together We Can"
click at [349, 791] on textarea "c/o Together We Can" at bounding box center [541, 830] width 535 height 79
type textarea "c/o Together We Can"
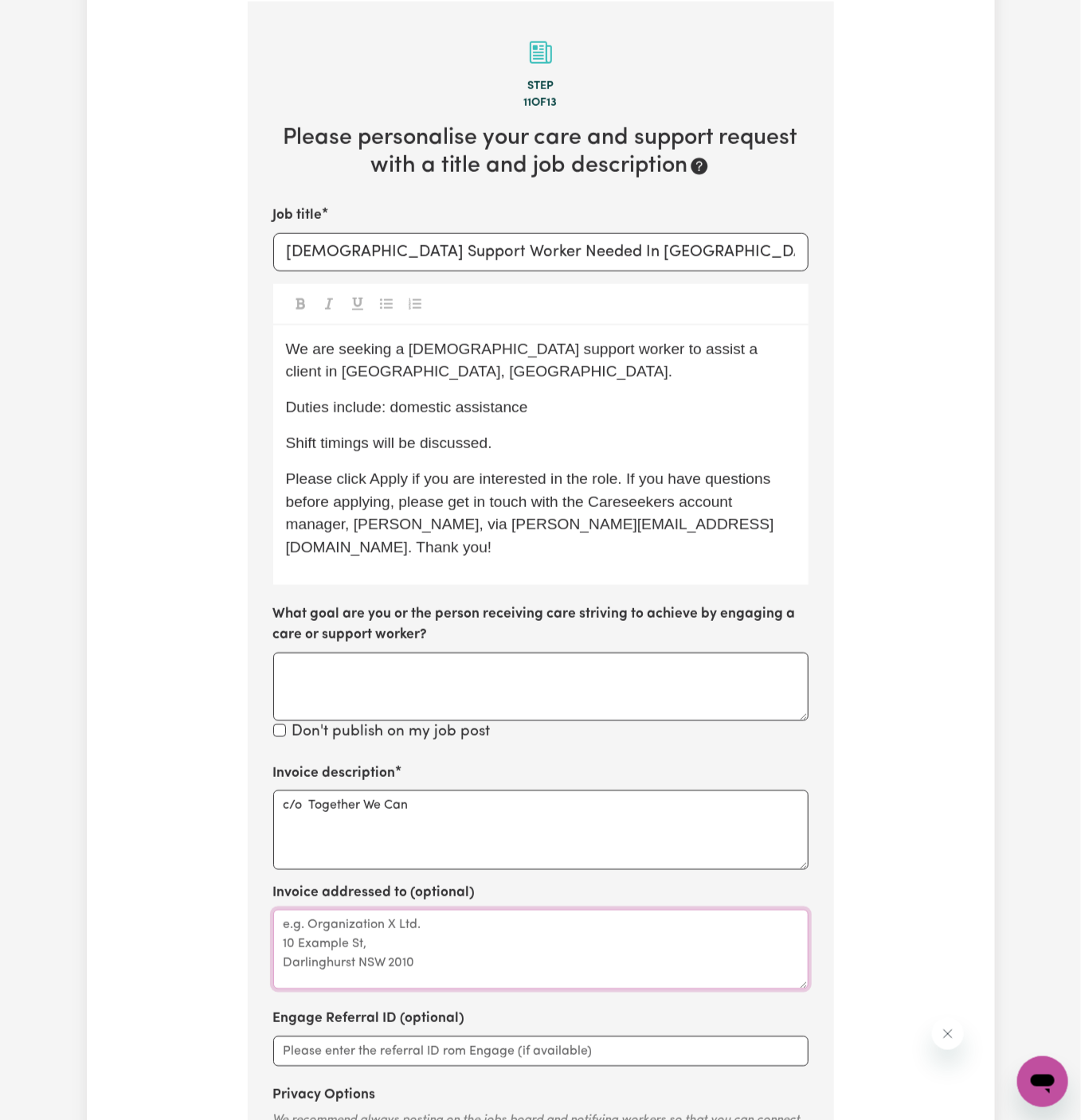
click at [335, 923] on textarea "Invoice addressed to (optional)" at bounding box center [541, 949] width 535 height 79
paste textarea "c/o Together We Can"
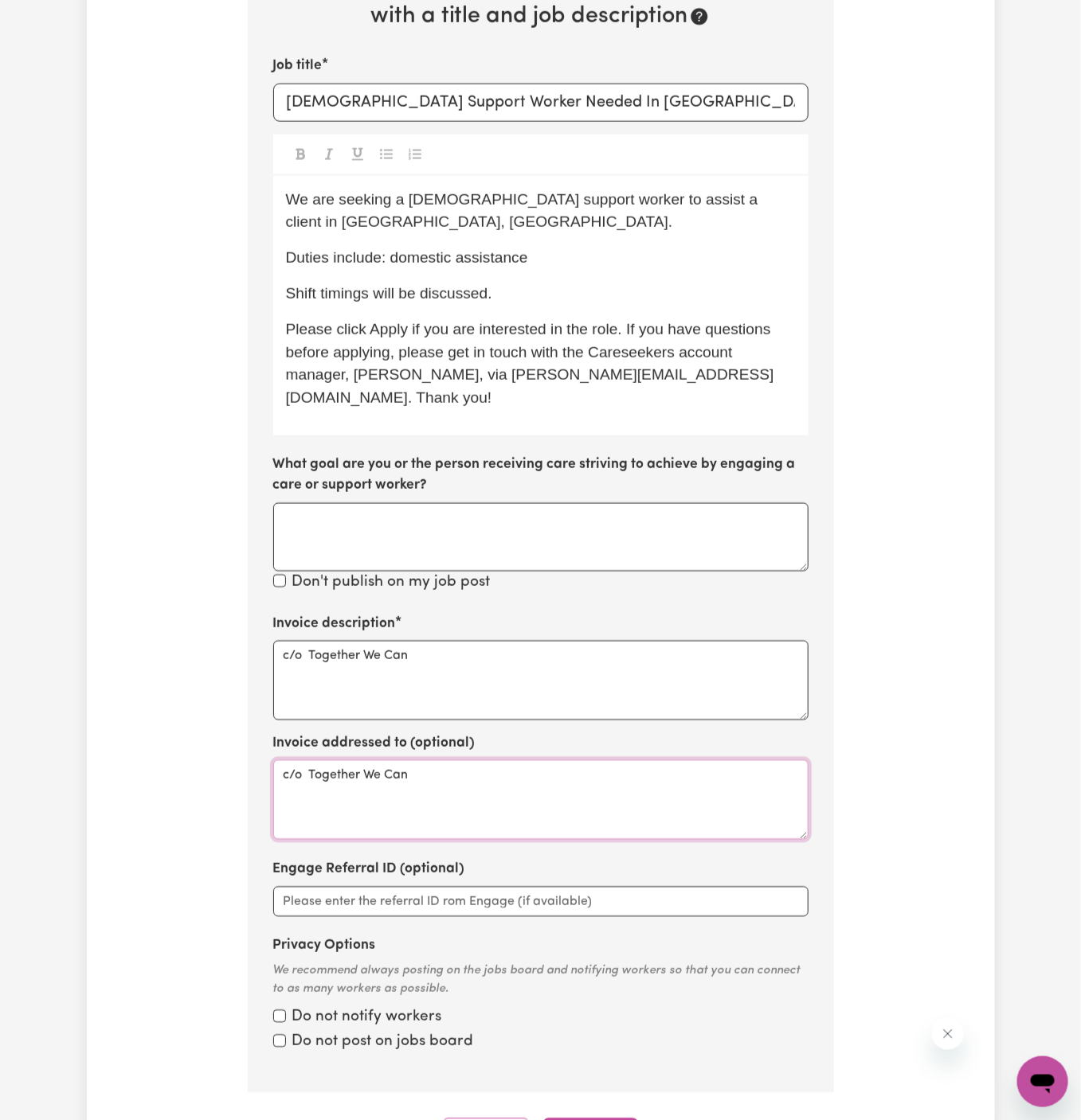
scroll to position [699, 0]
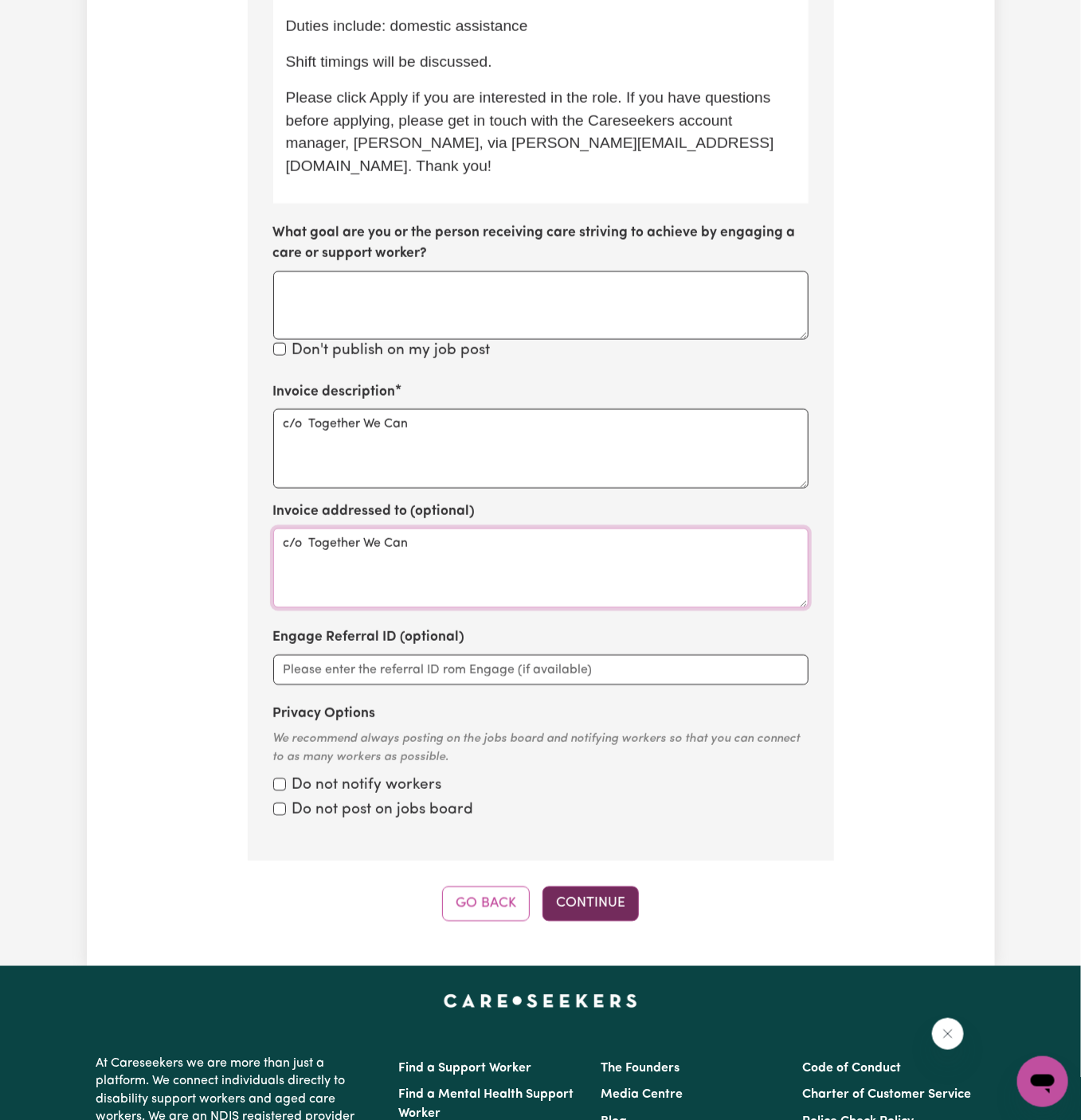
type textarea "c/o Together We Can"
click at [579, 887] on button "Continue" at bounding box center [590, 904] width 96 height 35
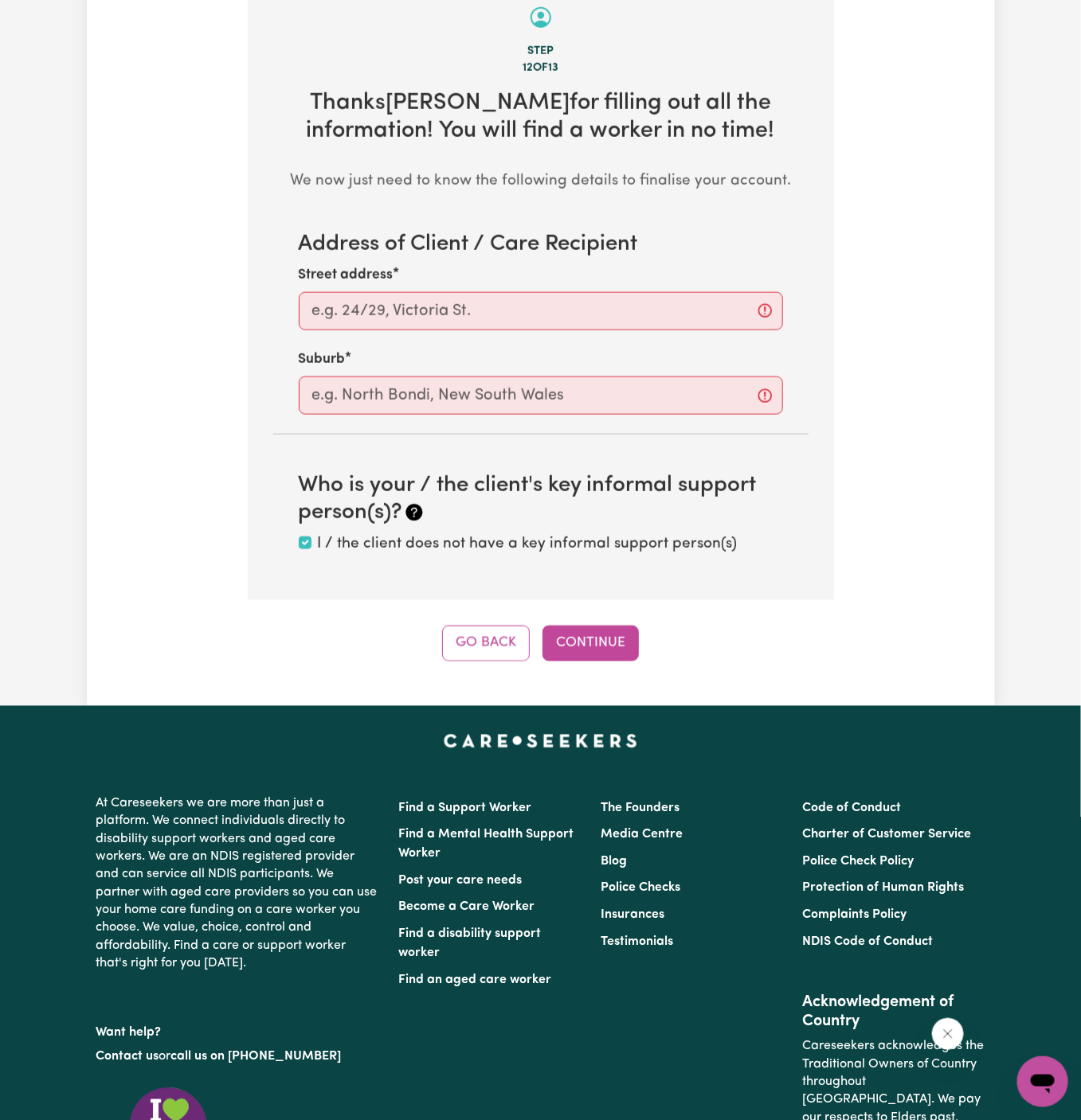
scroll to position [564, 0]
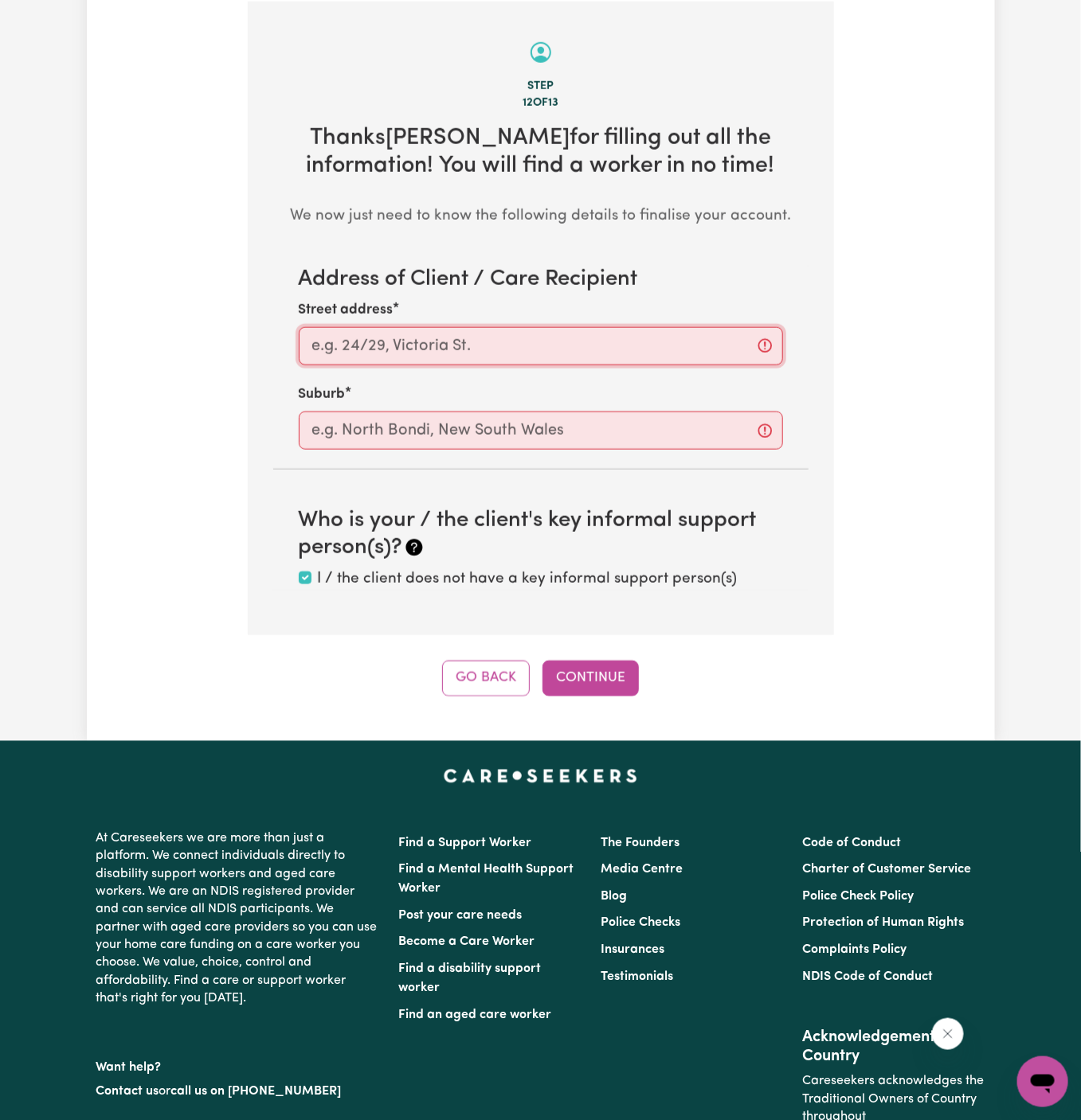
click at [473, 333] on input "Street address" at bounding box center [540, 347] width 484 height 38
paste input "Ocean Shores"
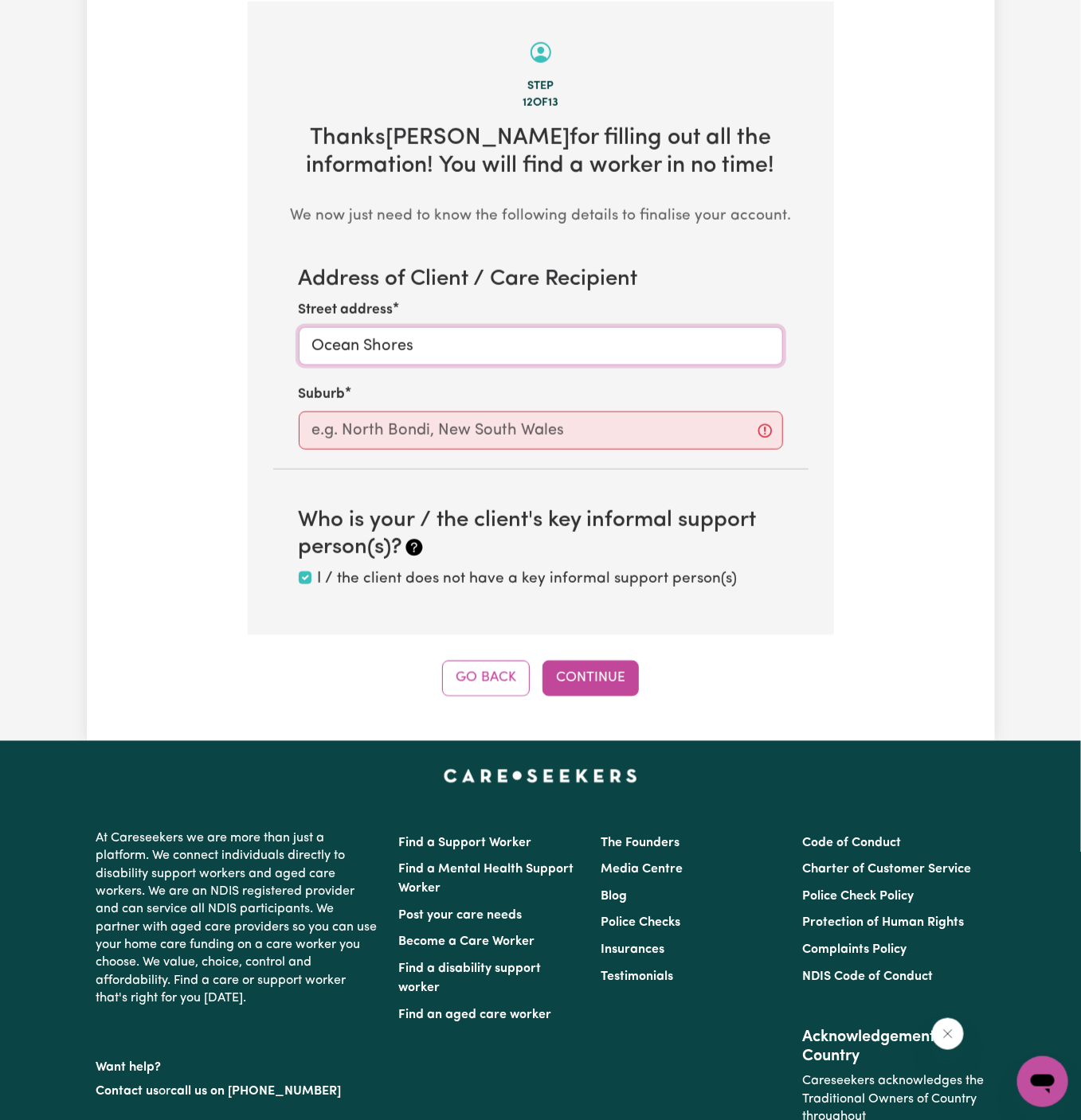
type input "Ocean Shores"
click at [441, 435] on input "text" at bounding box center [540, 431] width 484 height 38
paste input "Ocean Shores"
type input "Ocean Shores"
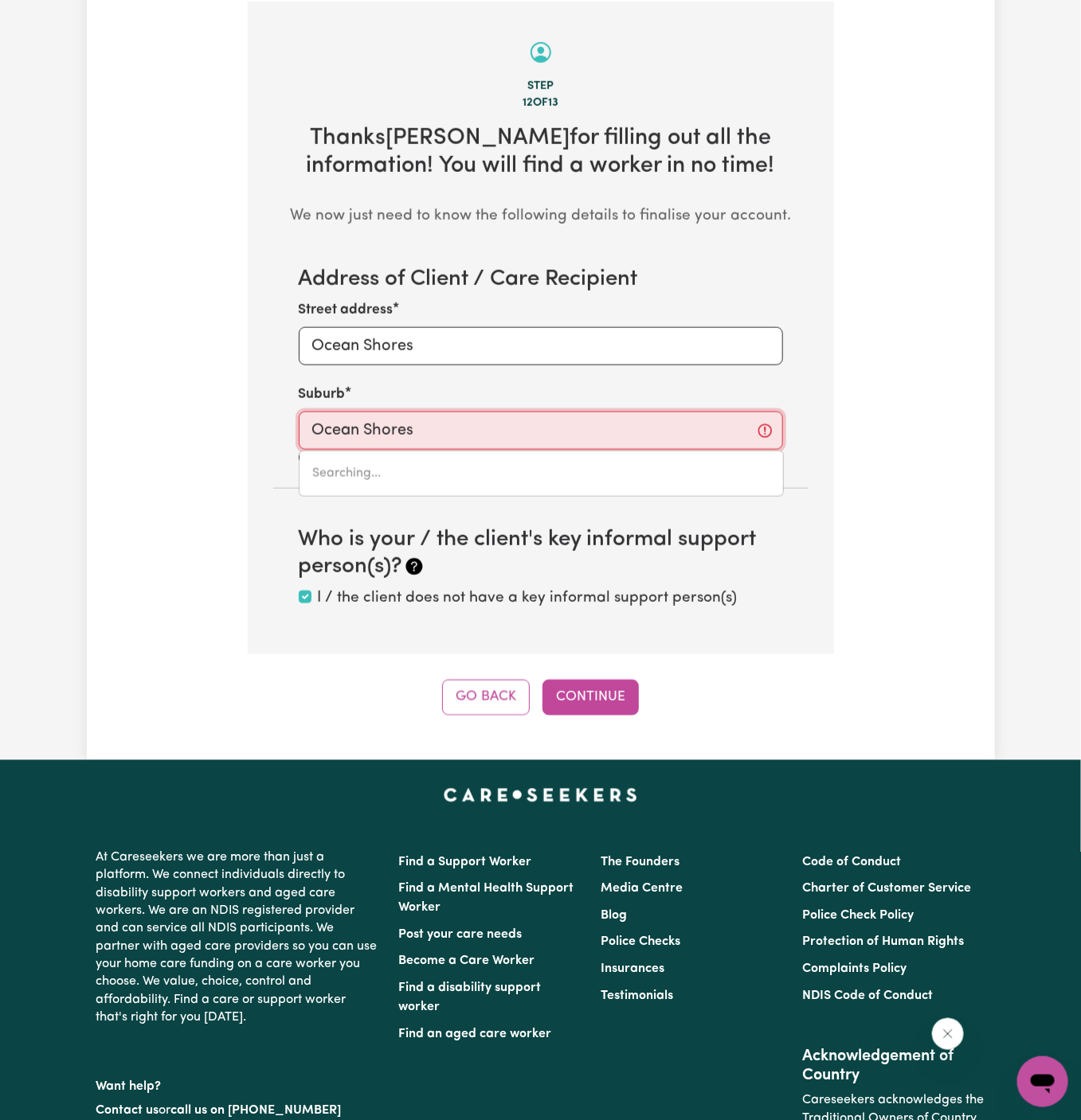
type input "Ocean Shores, New South Wales, 2483"
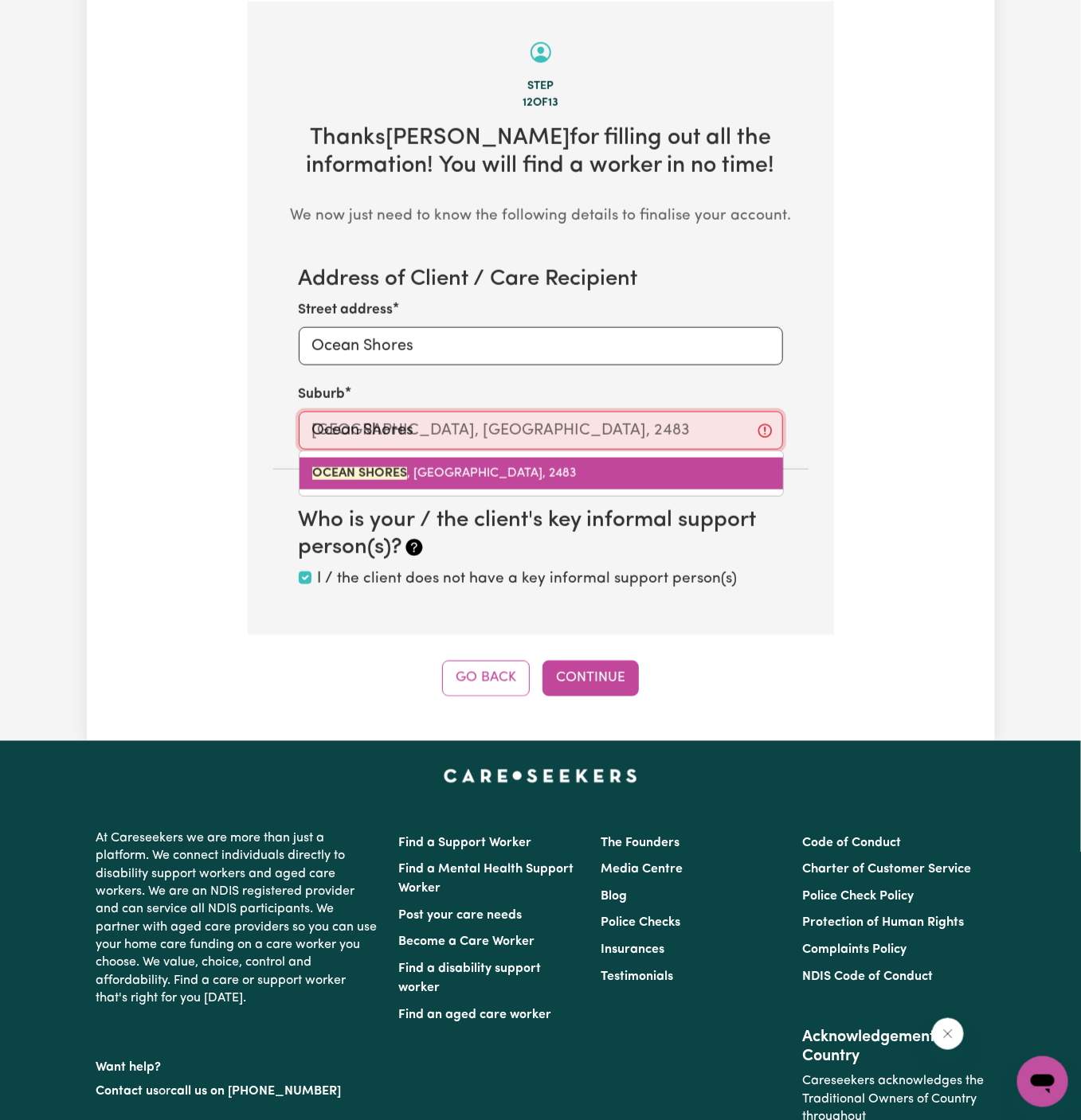
click at [512, 470] on span "OCEAN SHORES , New South Wales, 2483" at bounding box center [444, 473] width 264 height 13
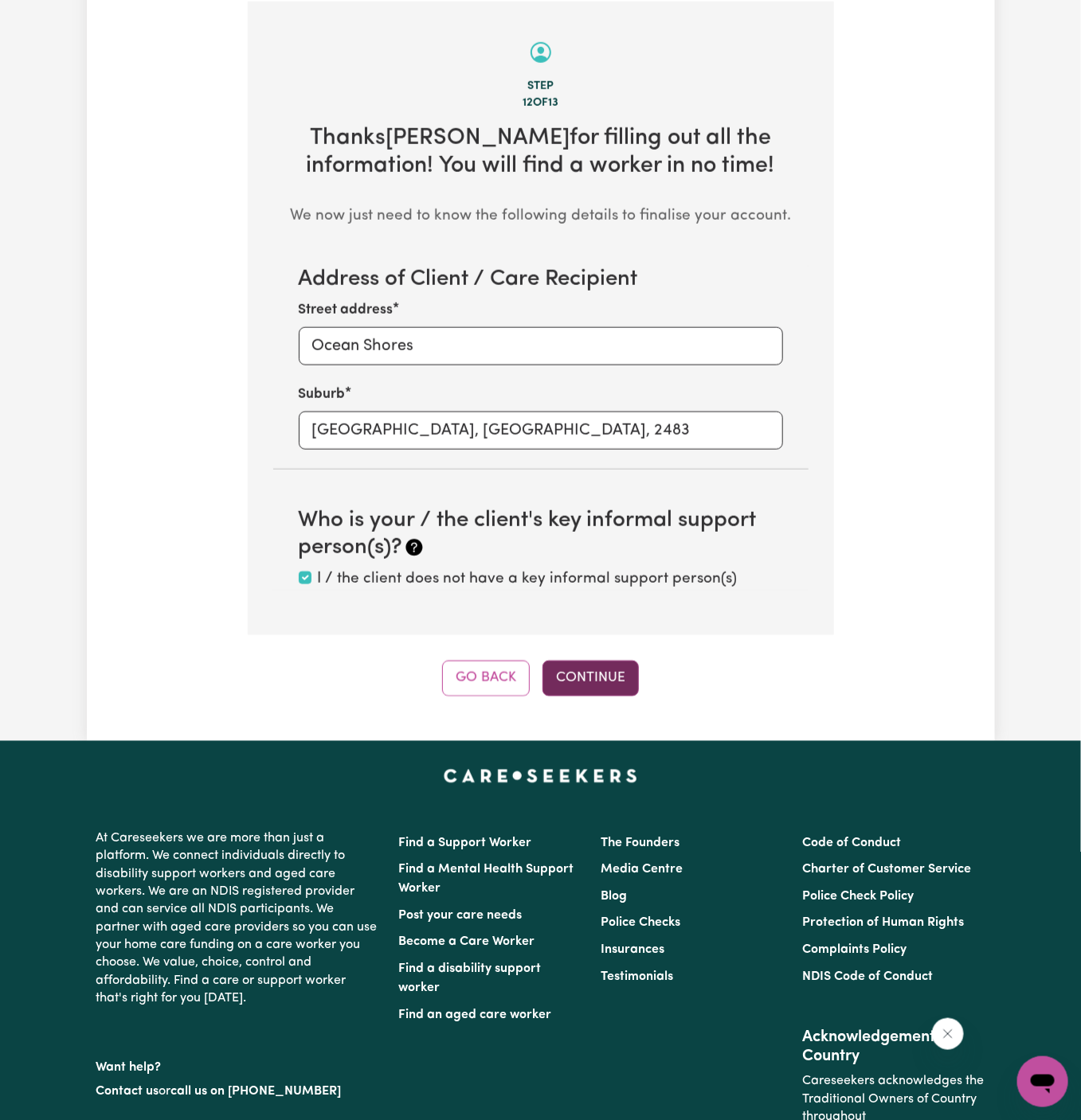
click at [594, 669] on button "Continue" at bounding box center [590, 679] width 96 height 35
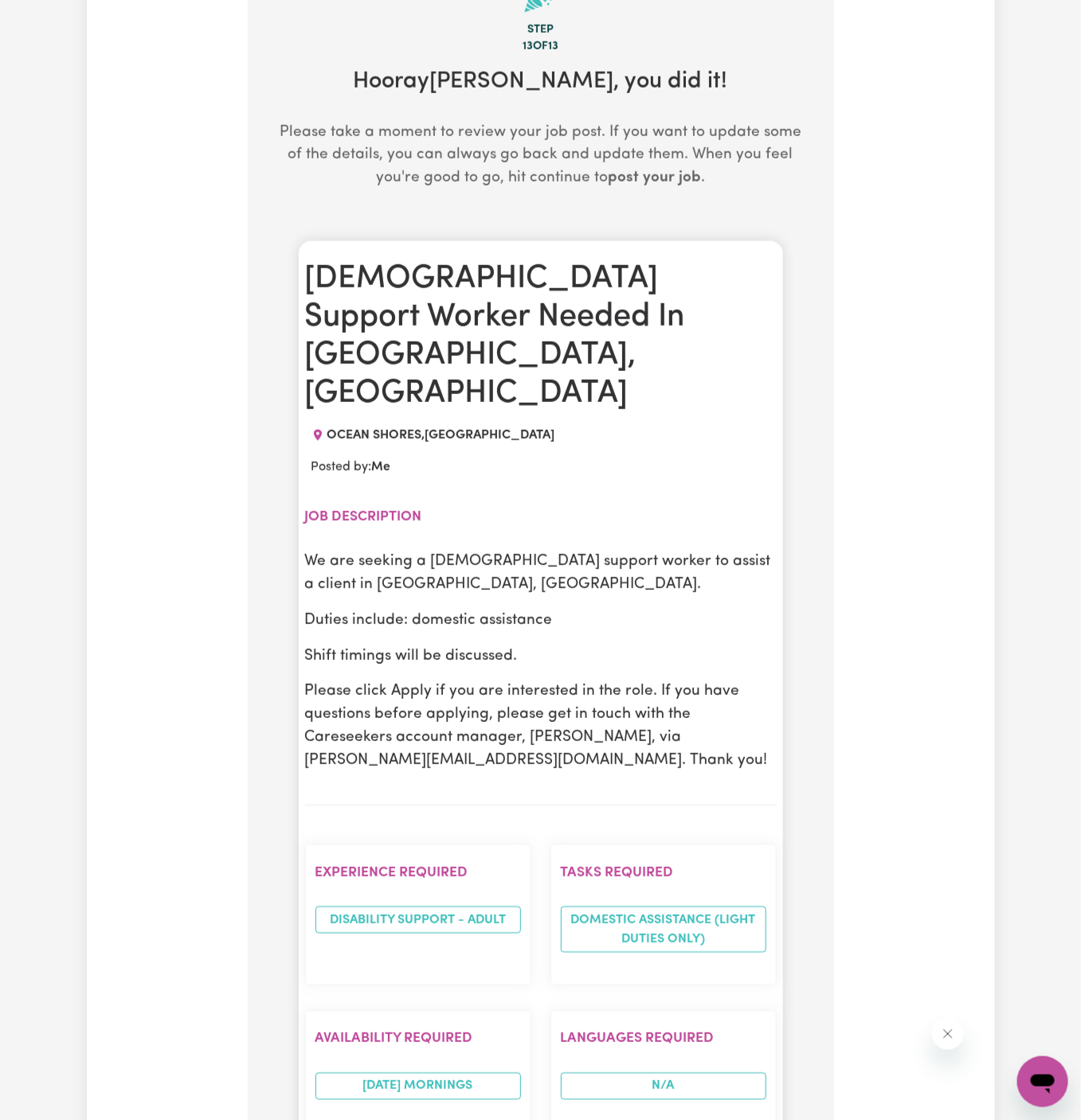
scroll to position [603, 0]
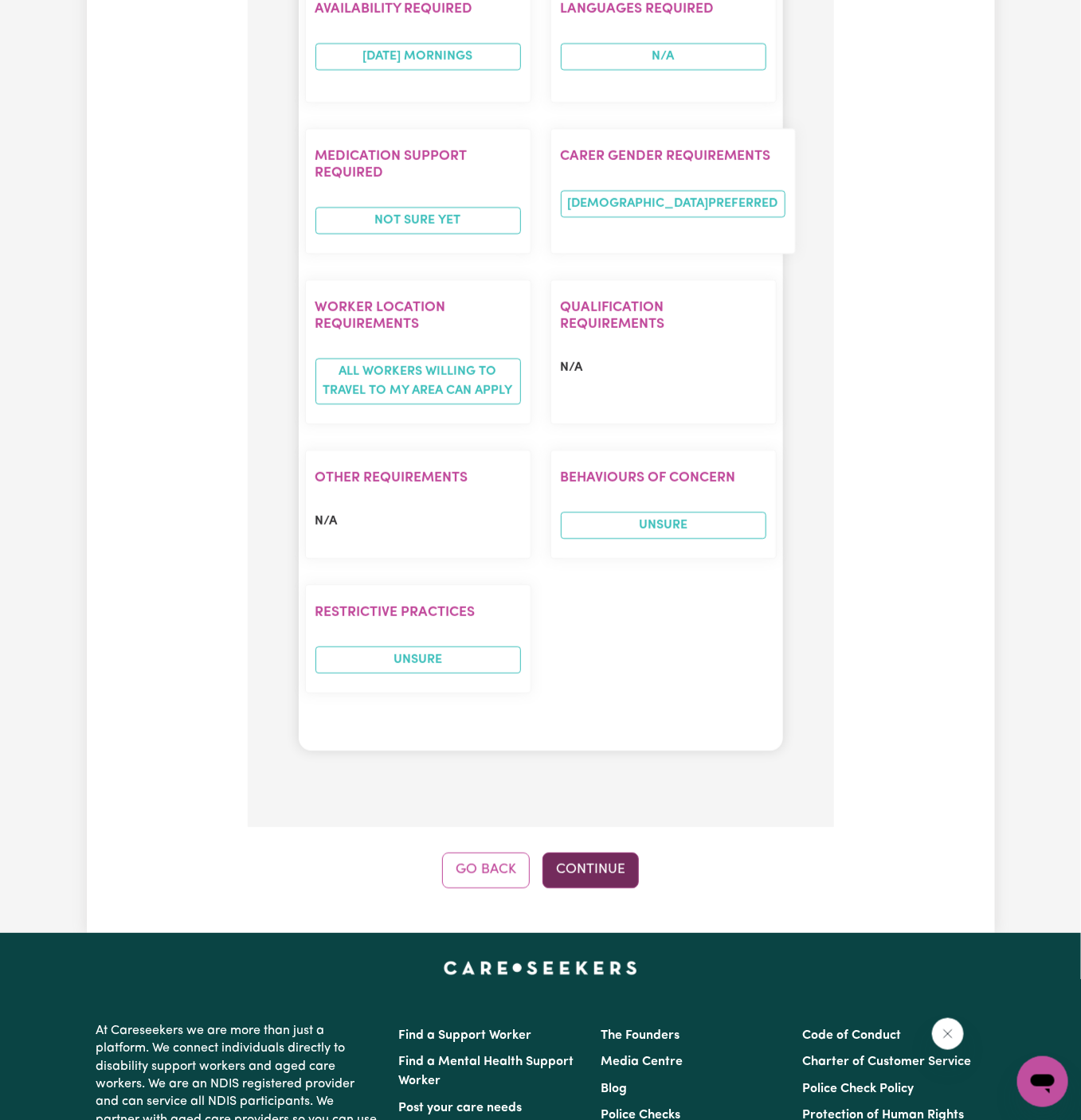
click at [591, 853] on button "Continue" at bounding box center [590, 870] width 96 height 35
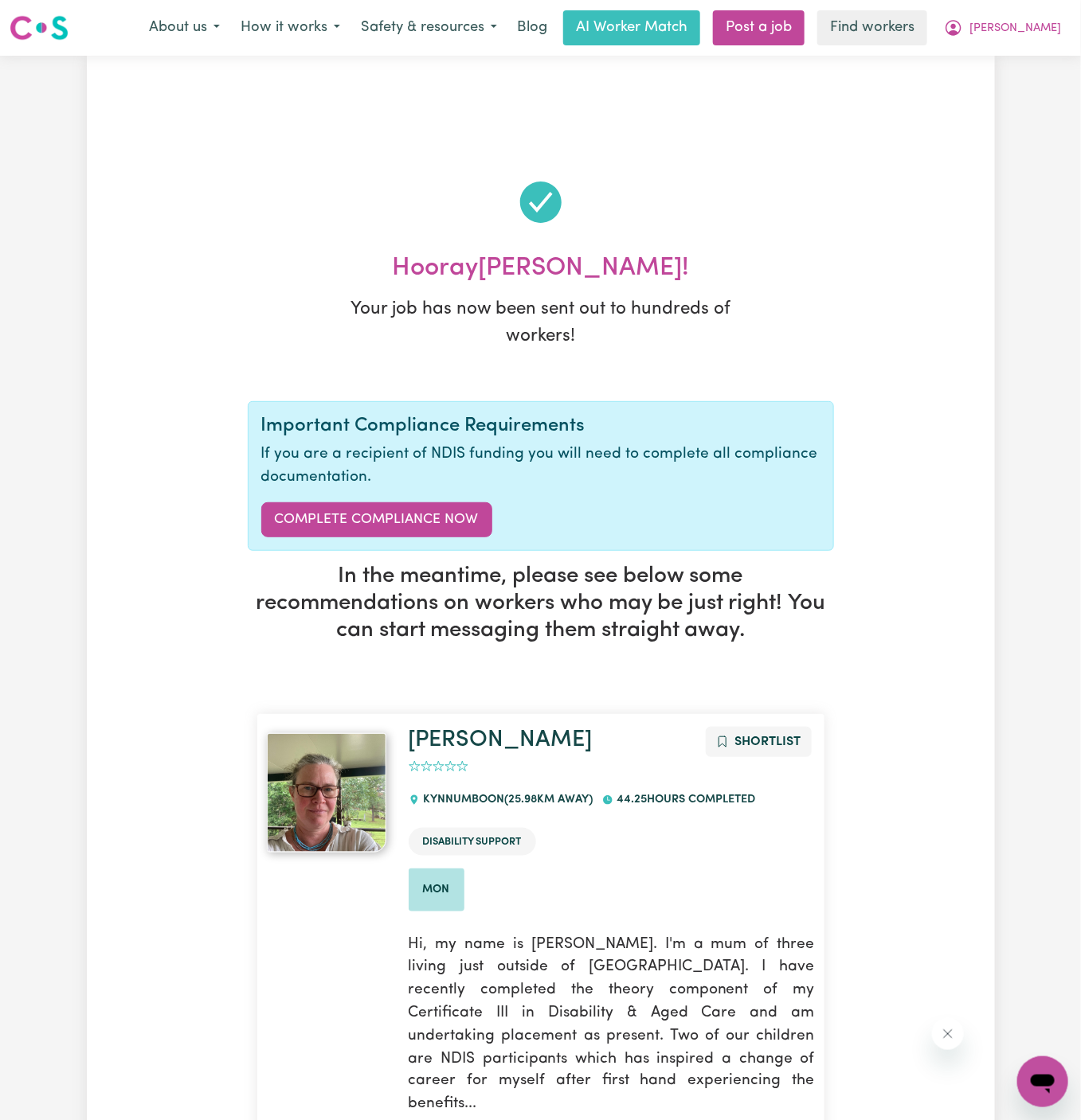
scroll to position [0, 0]
click at [1039, 37] on span "[PERSON_NAME]" at bounding box center [1015, 28] width 92 height 18
click at [1036, 63] on link "My Dashboard" at bounding box center [1007, 62] width 126 height 30
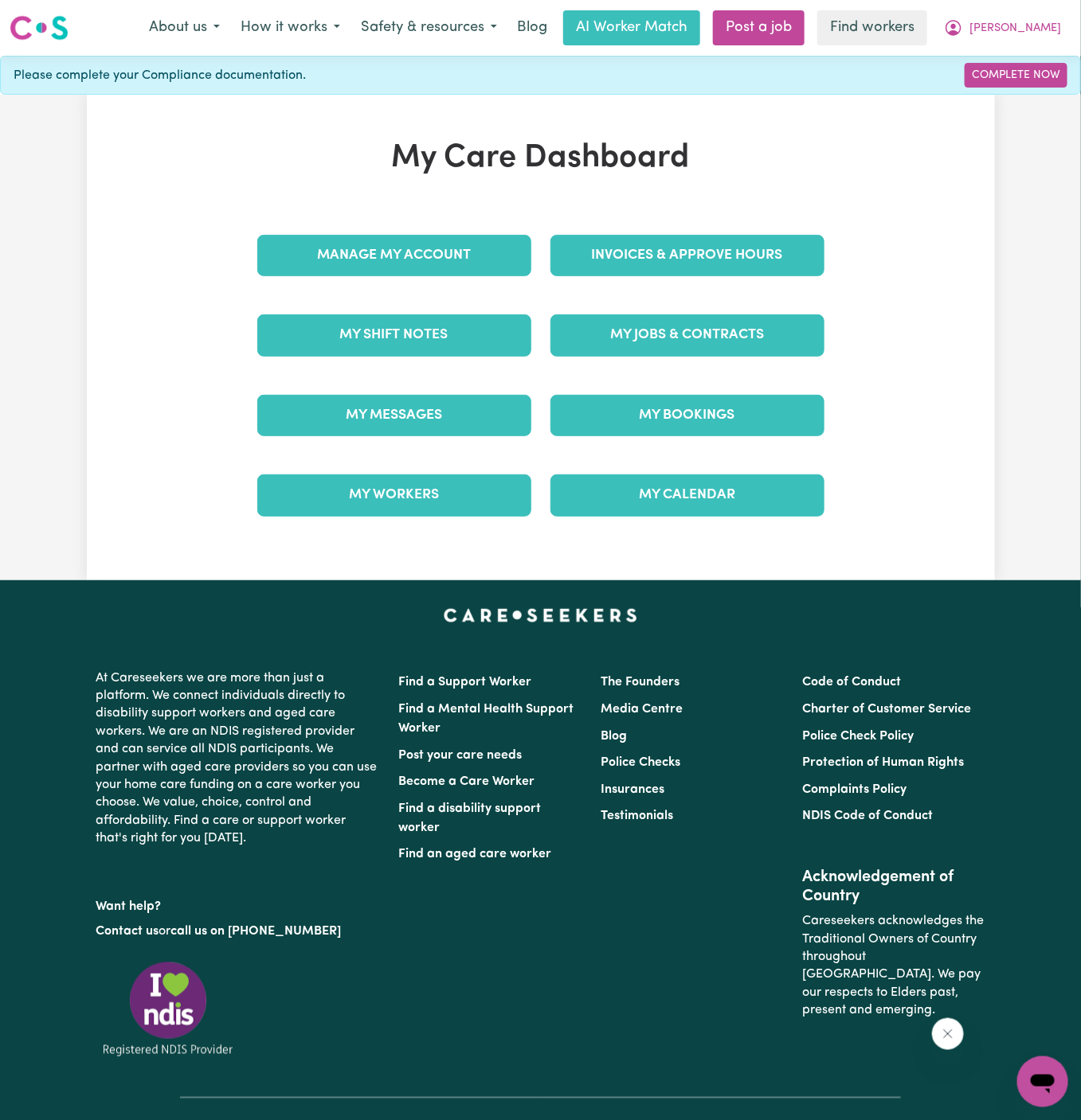
click at [455, 209] on div "My Care Dashboard Manage My Account Invoices & Approve Hours My Shift Notes My …" at bounding box center [541, 338] width 605 height 396
click at [435, 247] on link "Manage My Account" at bounding box center [395, 256] width 274 height 42
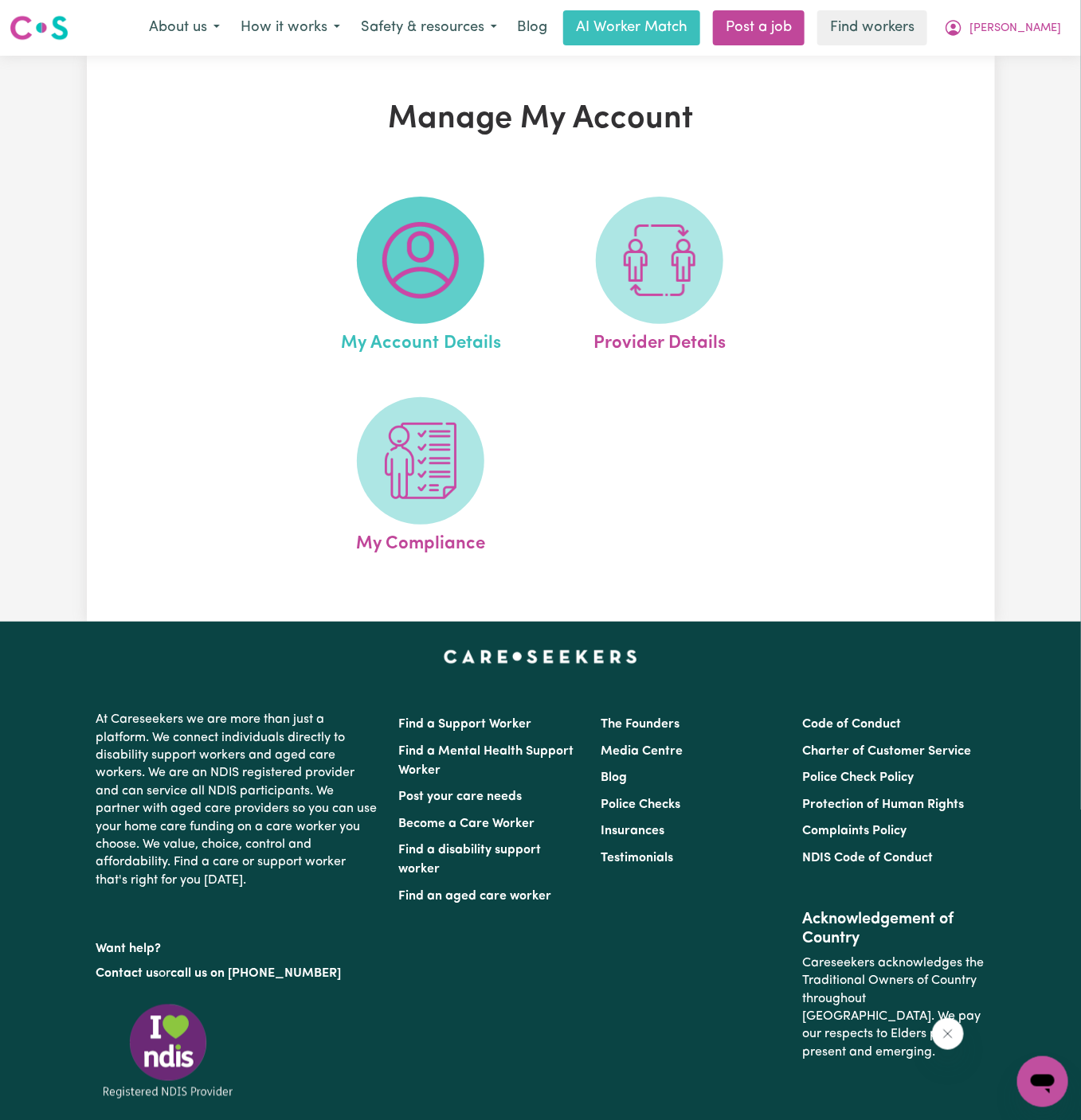
click at [402, 261] on img at bounding box center [420, 260] width 76 height 76
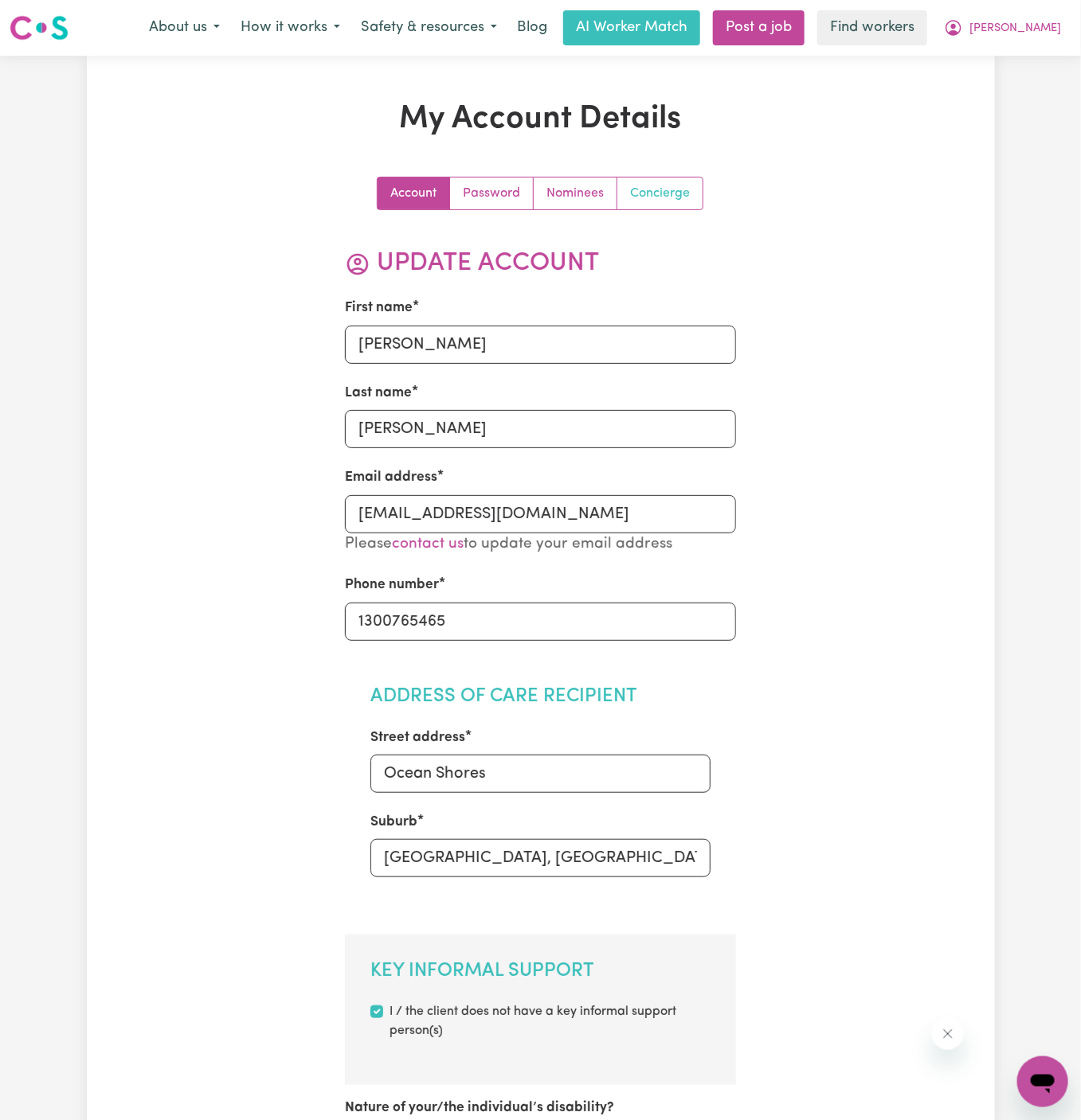
click at [647, 201] on link "Concierge" at bounding box center [660, 193] width 85 height 32
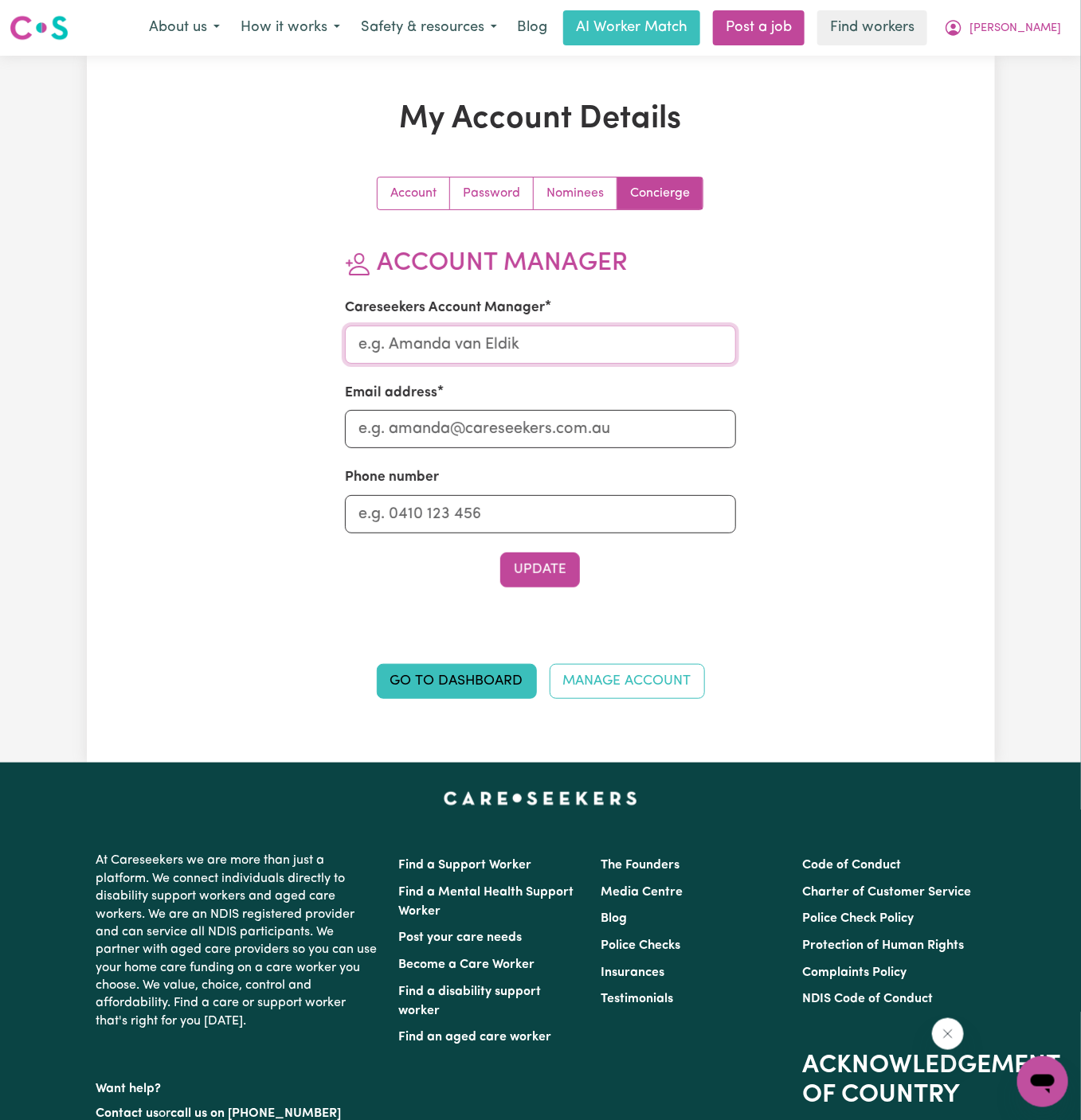
click at [462, 354] on input "Careseekers Account Manager" at bounding box center [541, 345] width 391 height 38
type input "Dyan"
click at [535, 423] on input "Email address" at bounding box center [541, 430] width 391 height 38
type input "dyan@careseekers.com.au"
click at [474, 505] on input "Phone number" at bounding box center [541, 515] width 391 height 38
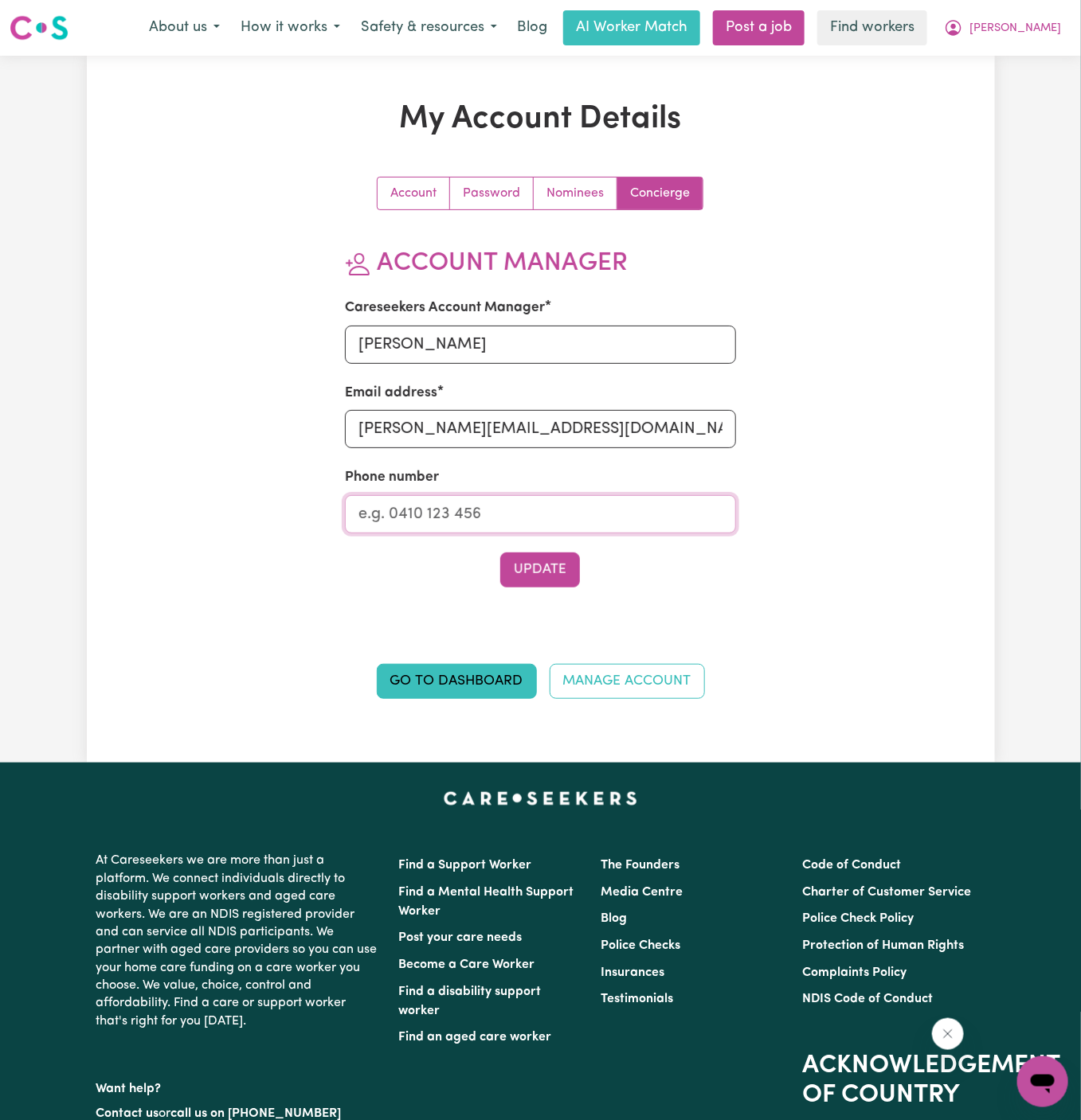
type input "1300765465"
click at [549, 564] on button "Update" at bounding box center [539, 570] width 79 height 35
click at [1044, 25] on span "[PERSON_NAME]" at bounding box center [1015, 28] width 92 height 18
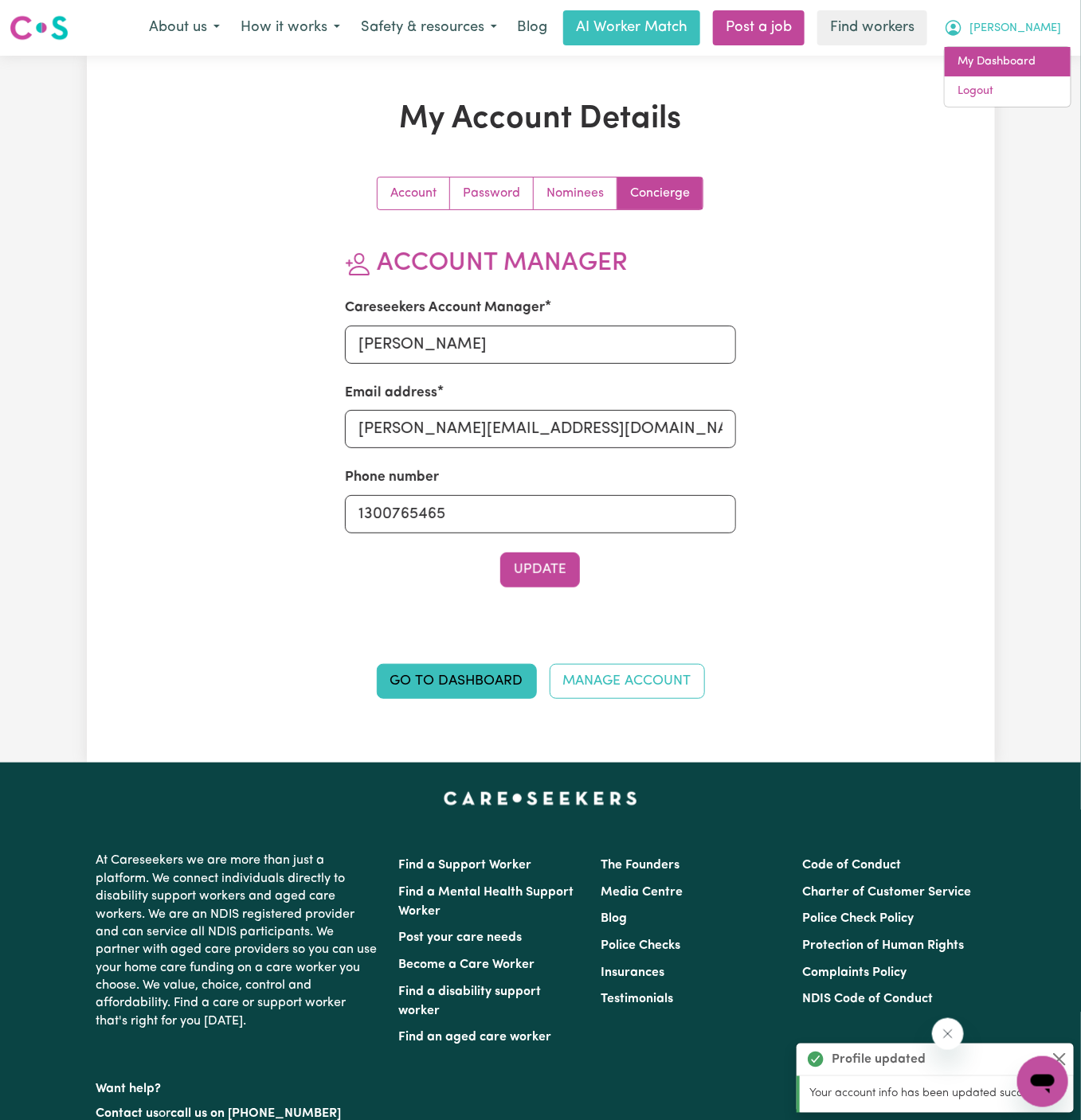
click at [1032, 64] on link "My Dashboard" at bounding box center [1007, 62] width 126 height 30
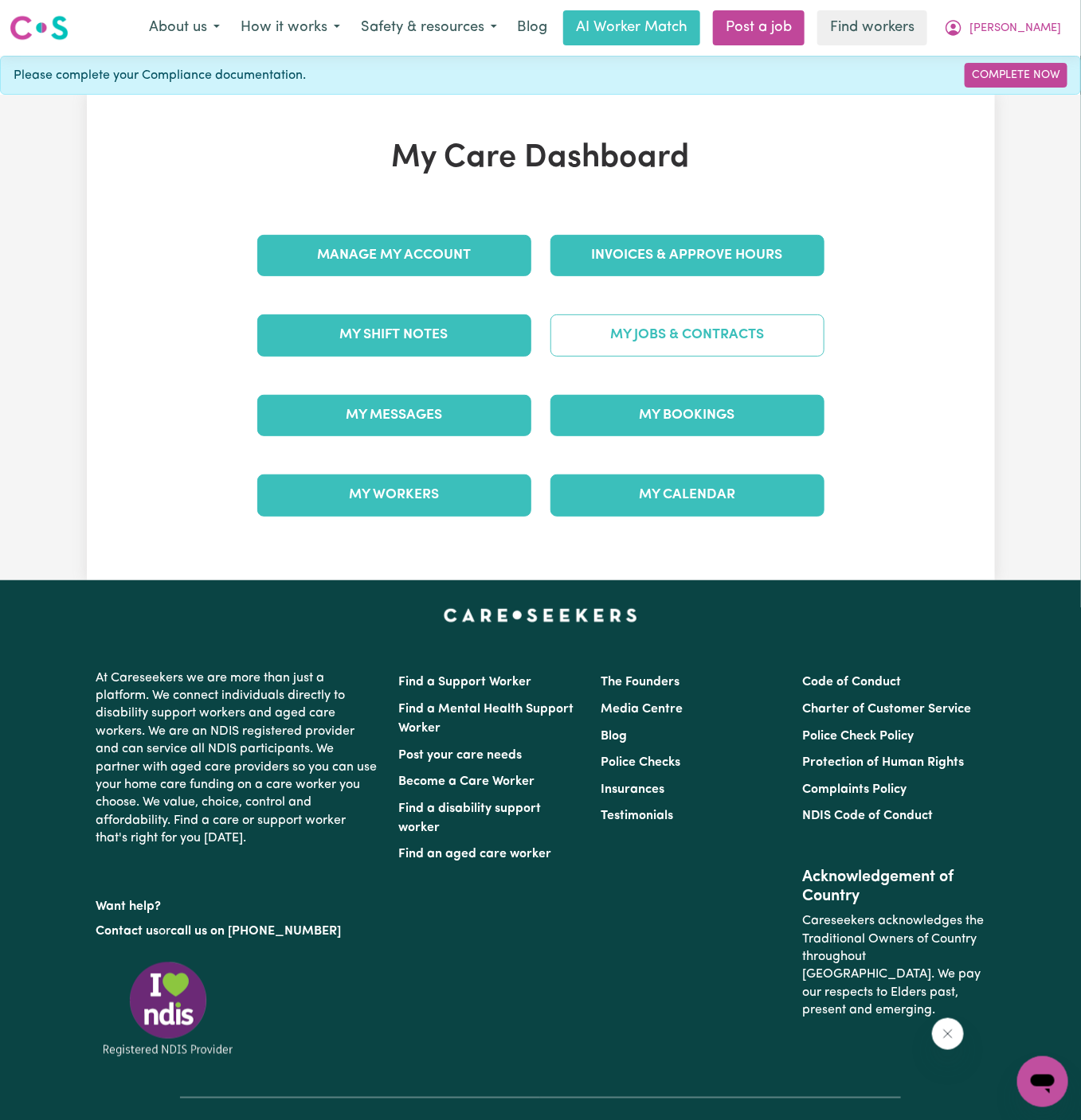
click at [700, 330] on link "My Jobs & Contracts" at bounding box center [687, 335] width 274 height 42
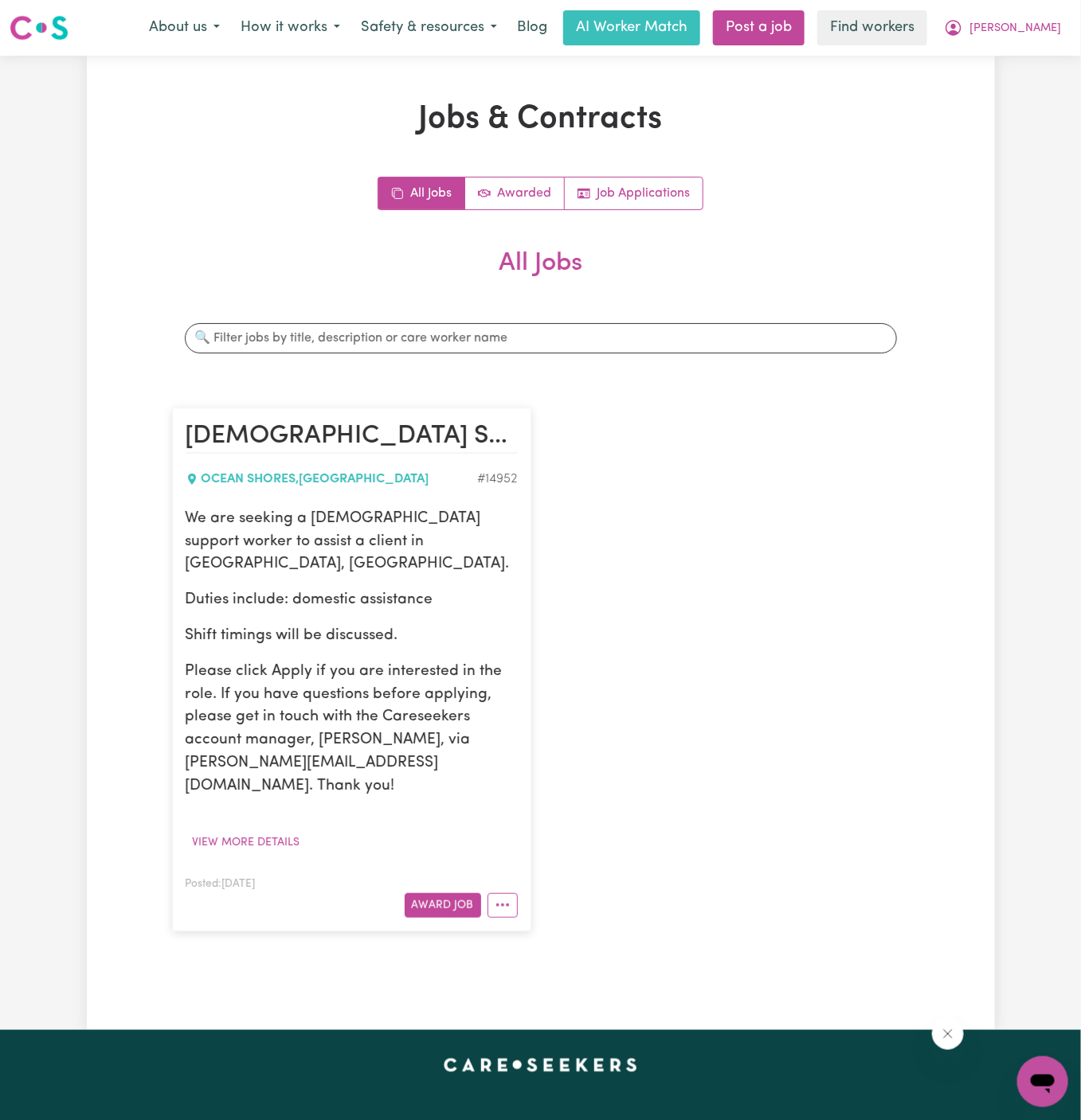
click at [227, 516] on p "We are seeking a female support worker to assist a client in Ocean Shores, NSW." at bounding box center [351, 542] width 332 height 69
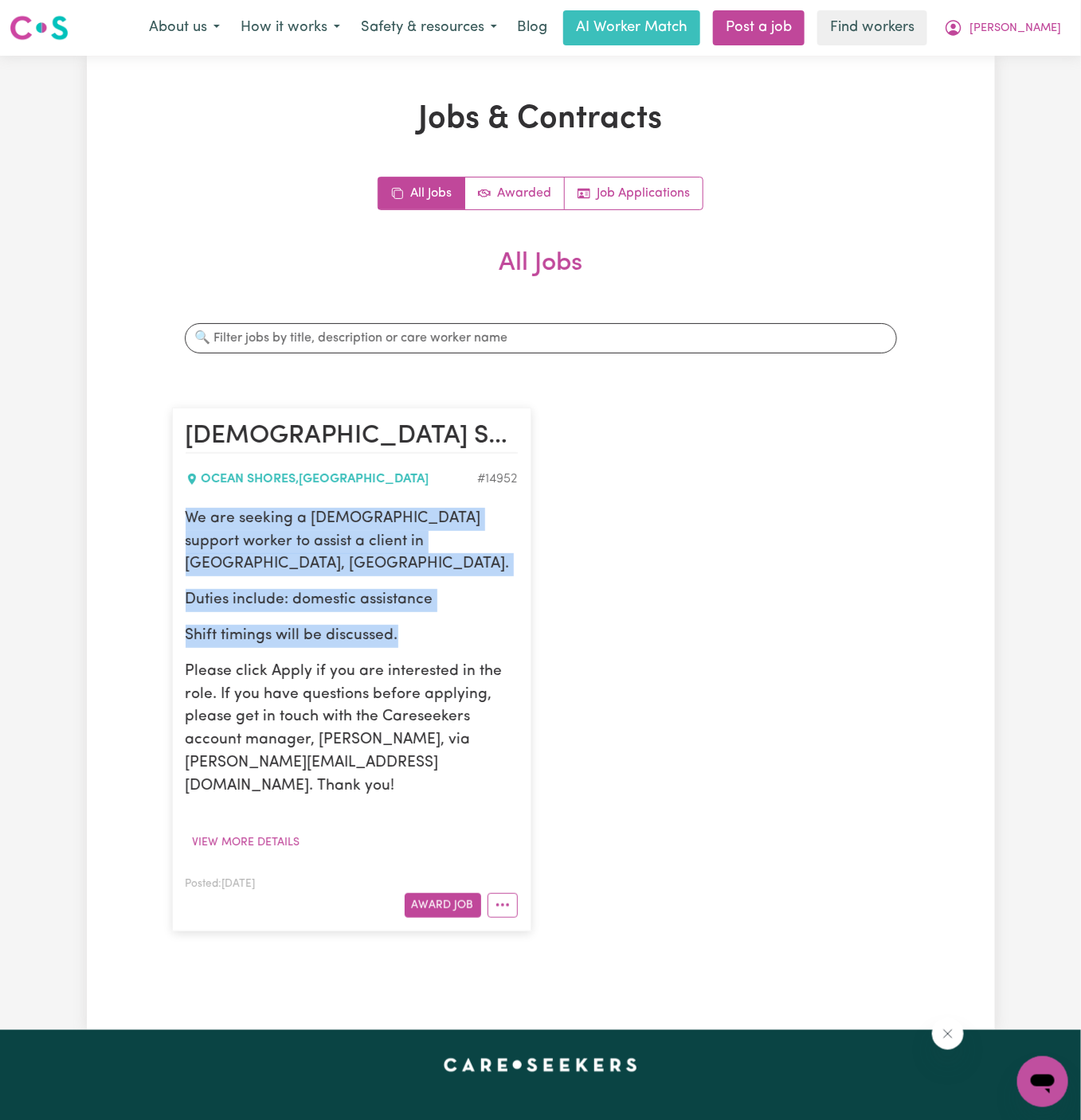
drag, startPoint x: 187, startPoint y: 515, endPoint x: 425, endPoint y: 616, distance: 258.5
click at [425, 616] on div "We are seeking a female support worker to assist a client in Ocean Shores, NSW.…" at bounding box center [351, 654] width 332 height 291
copy div "We are seeking a female support worker to assist a client in Ocean Shores, NSW.…"
click at [1047, 28] on span "[PERSON_NAME]" at bounding box center [1015, 28] width 92 height 18
click at [1046, 51] on link "My Dashboard" at bounding box center [1007, 62] width 126 height 30
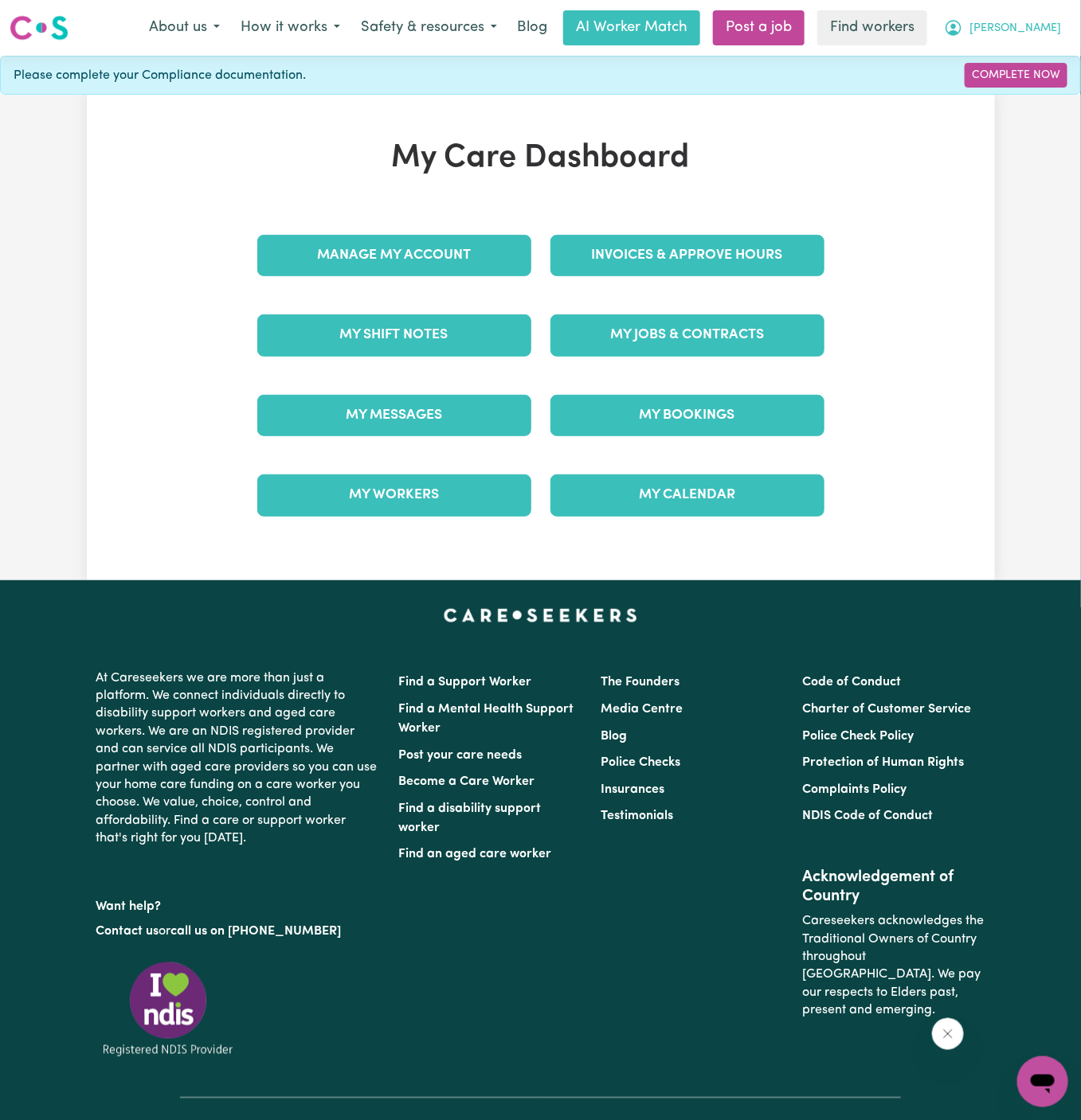
click at [1046, 34] on span "[PERSON_NAME]" at bounding box center [1015, 28] width 92 height 18
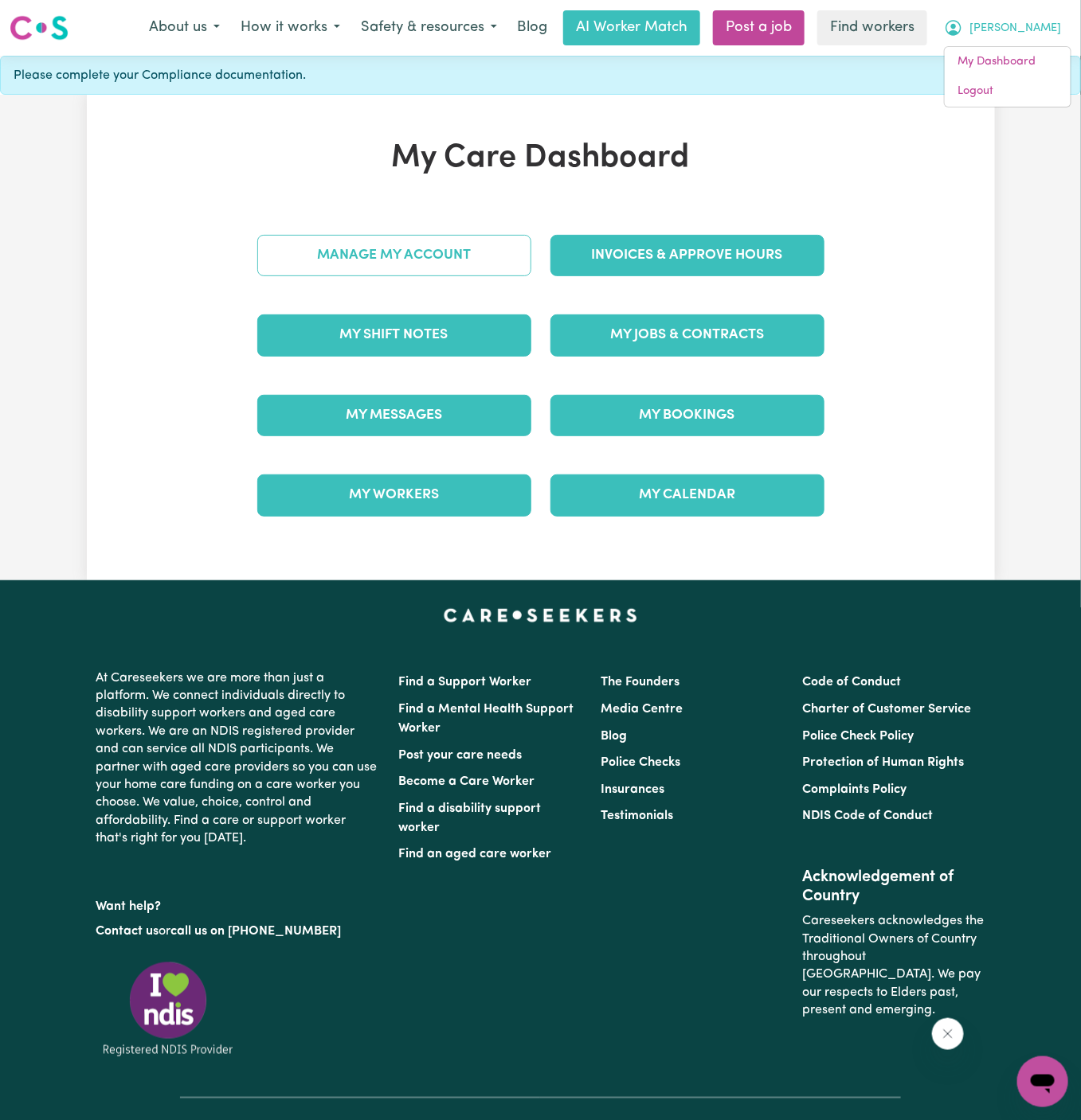
click at [469, 251] on link "Manage My Account" at bounding box center [395, 256] width 274 height 42
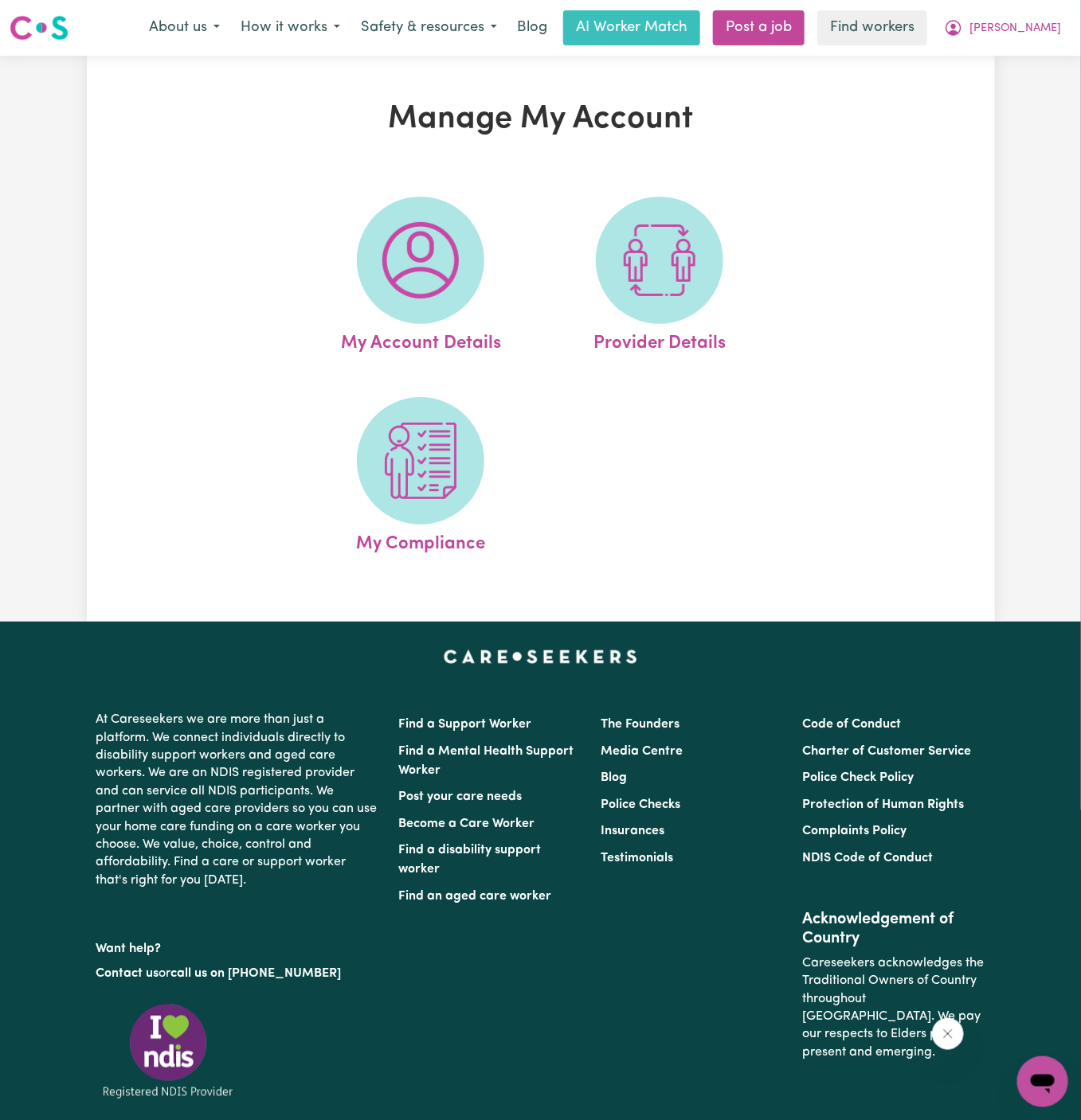
click at [469, 251] on span at bounding box center [421, 260] width 127 height 127
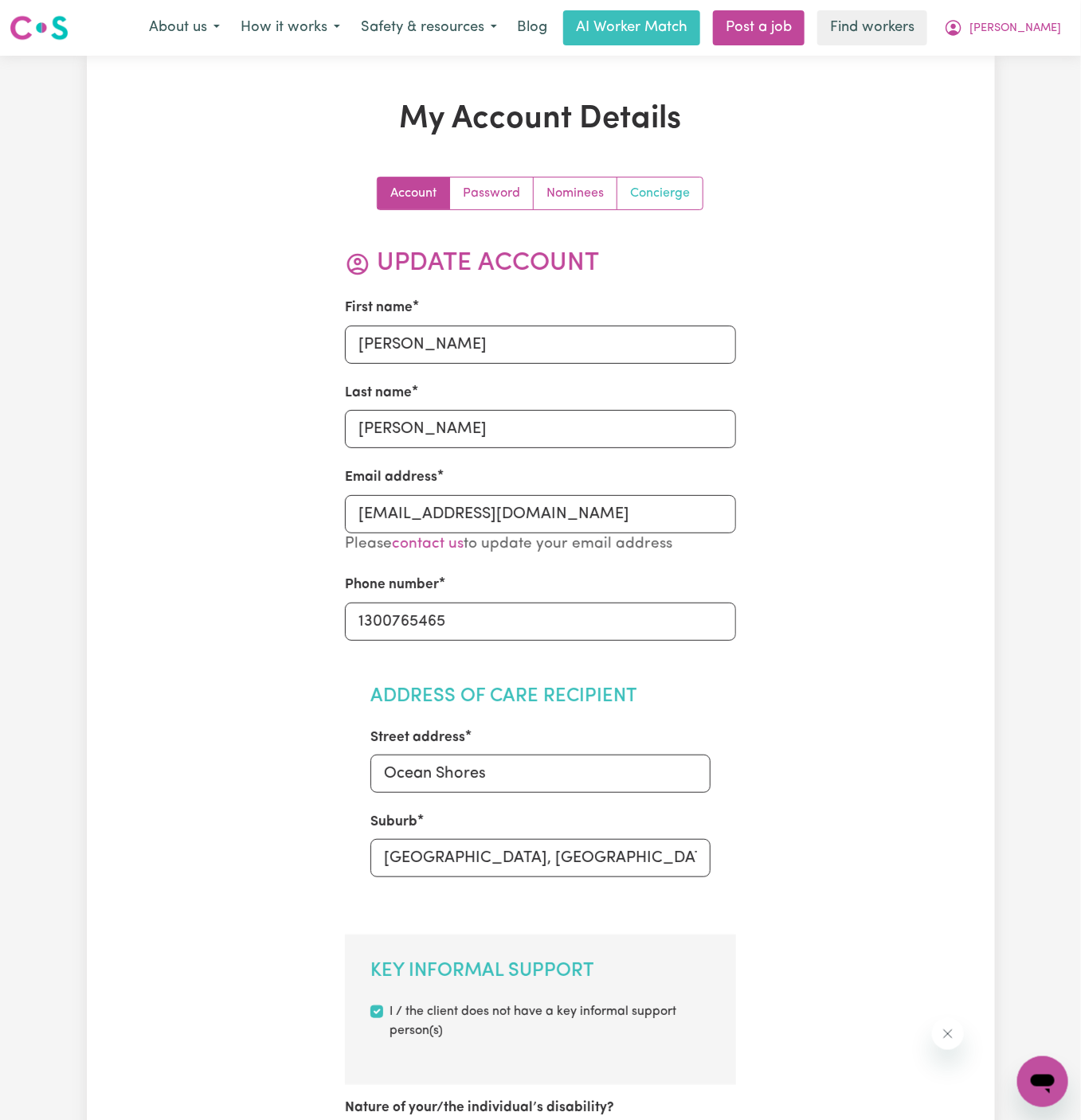
click at [654, 187] on link "Concierge" at bounding box center [660, 193] width 85 height 32
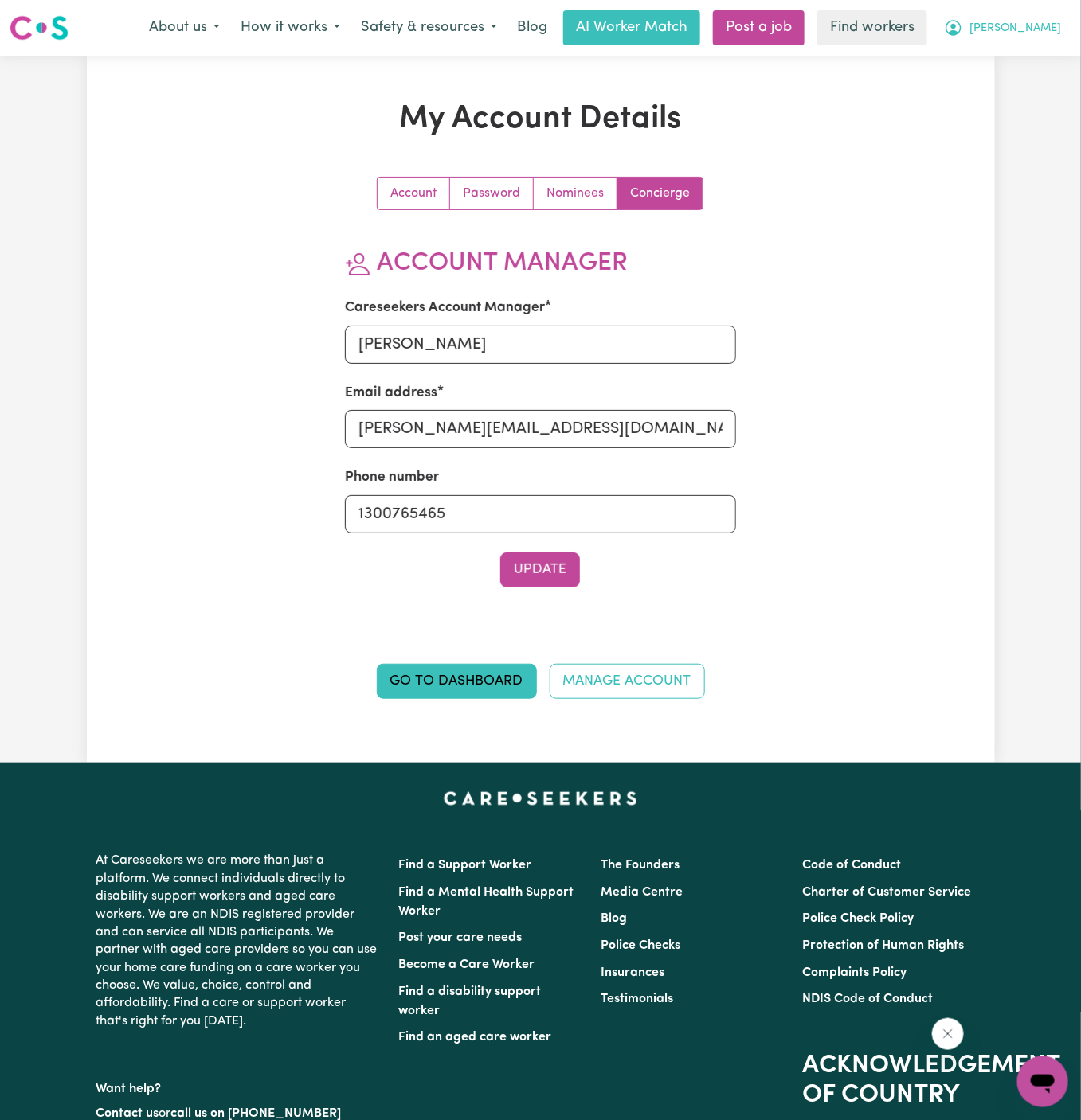
click at [1038, 25] on span "[PERSON_NAME]" at bounding box center [1015, 28] width 92 height 18
click at [1012, 72] on link "My Dashboard" at bounding box center [1007, 62] width 126 height 30
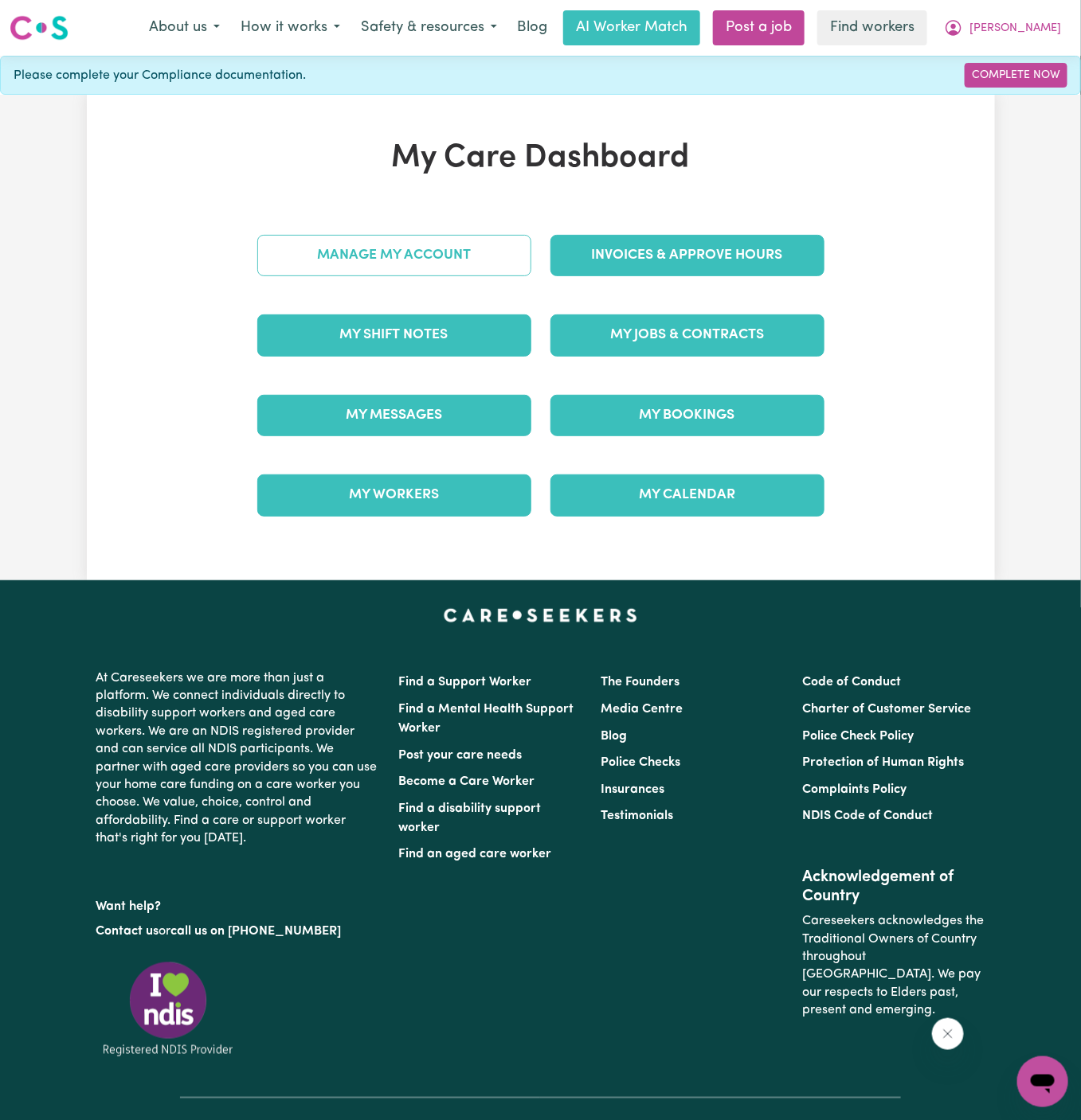
click at [470, 261] on link "Manage My Account" at bounding box center [395, 256] width 274 height 42
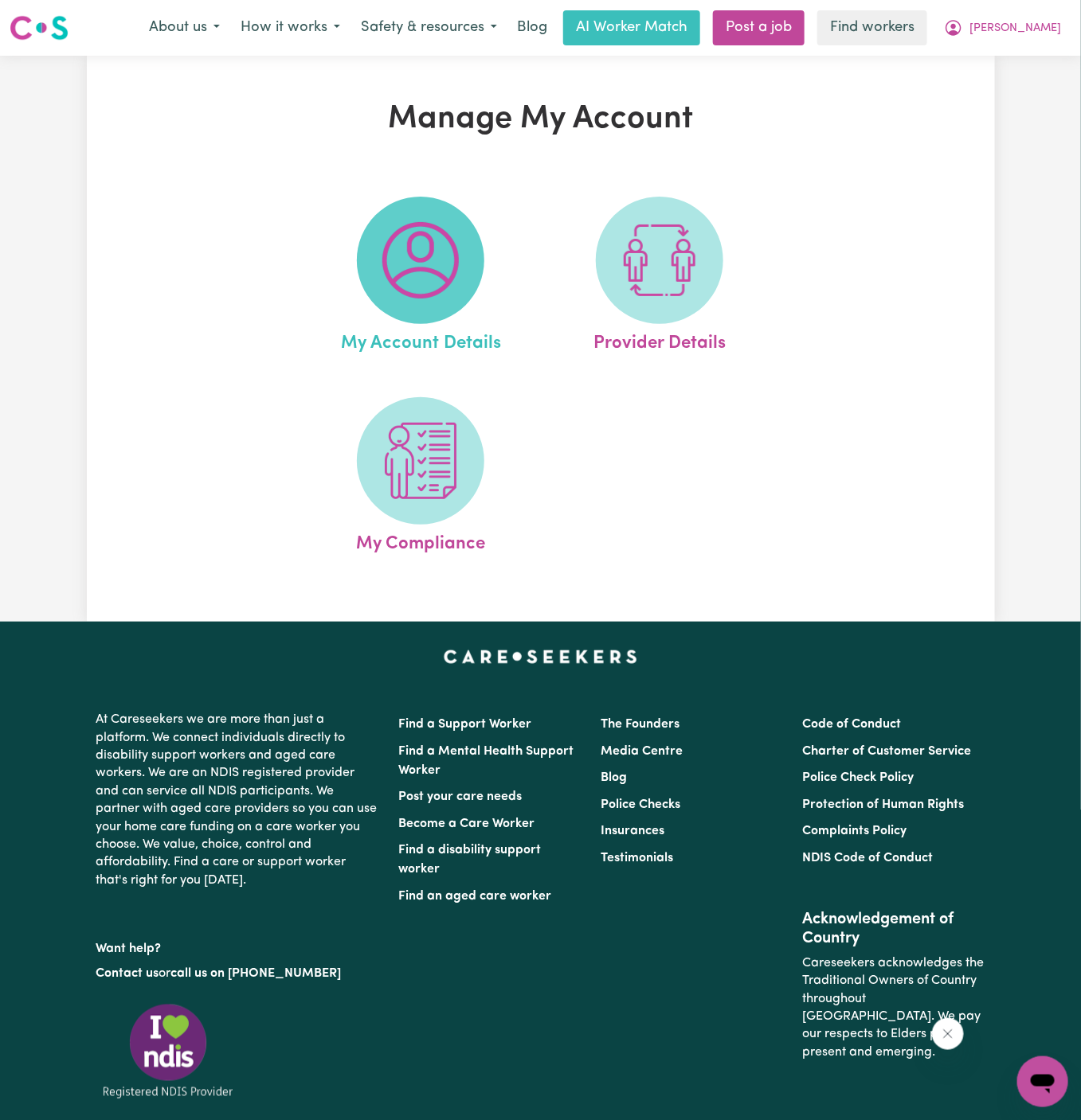
click at [440, 263] on img at bounding box center [420, 260] width 76 height 76
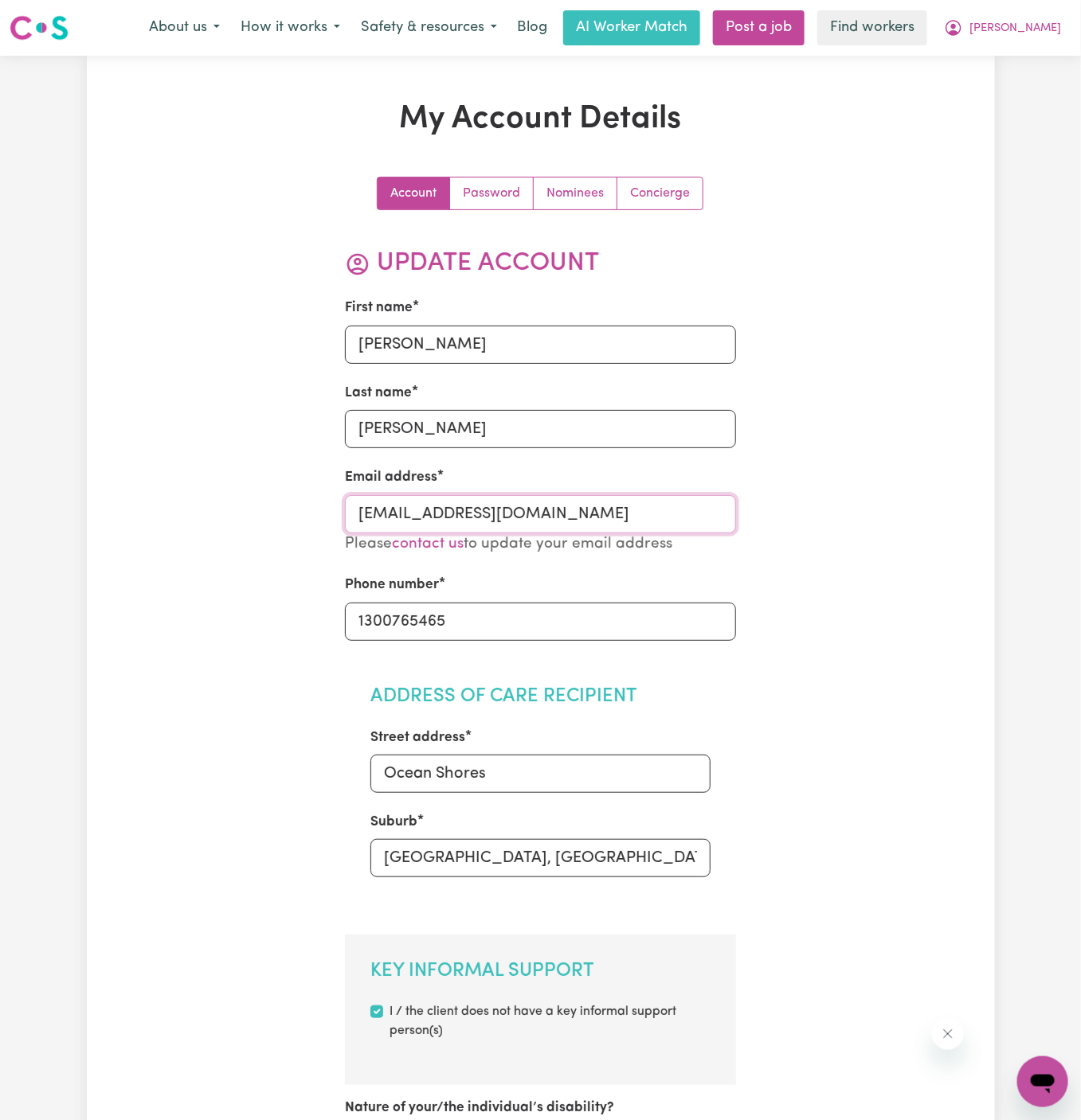
click at [568, 512] on input "PaulineGraineyTWC@careseekers.com.au" at bounding box center [541, 515] width 391 height 38
click at [1054, 26] on span "[PERSON_NAME]" at bounding box center [1015, 28] width 92 height 18
click at [1053, 38] on span "[PERSON_NAME]" at bounding box center [1015, 28] width 92 height 18
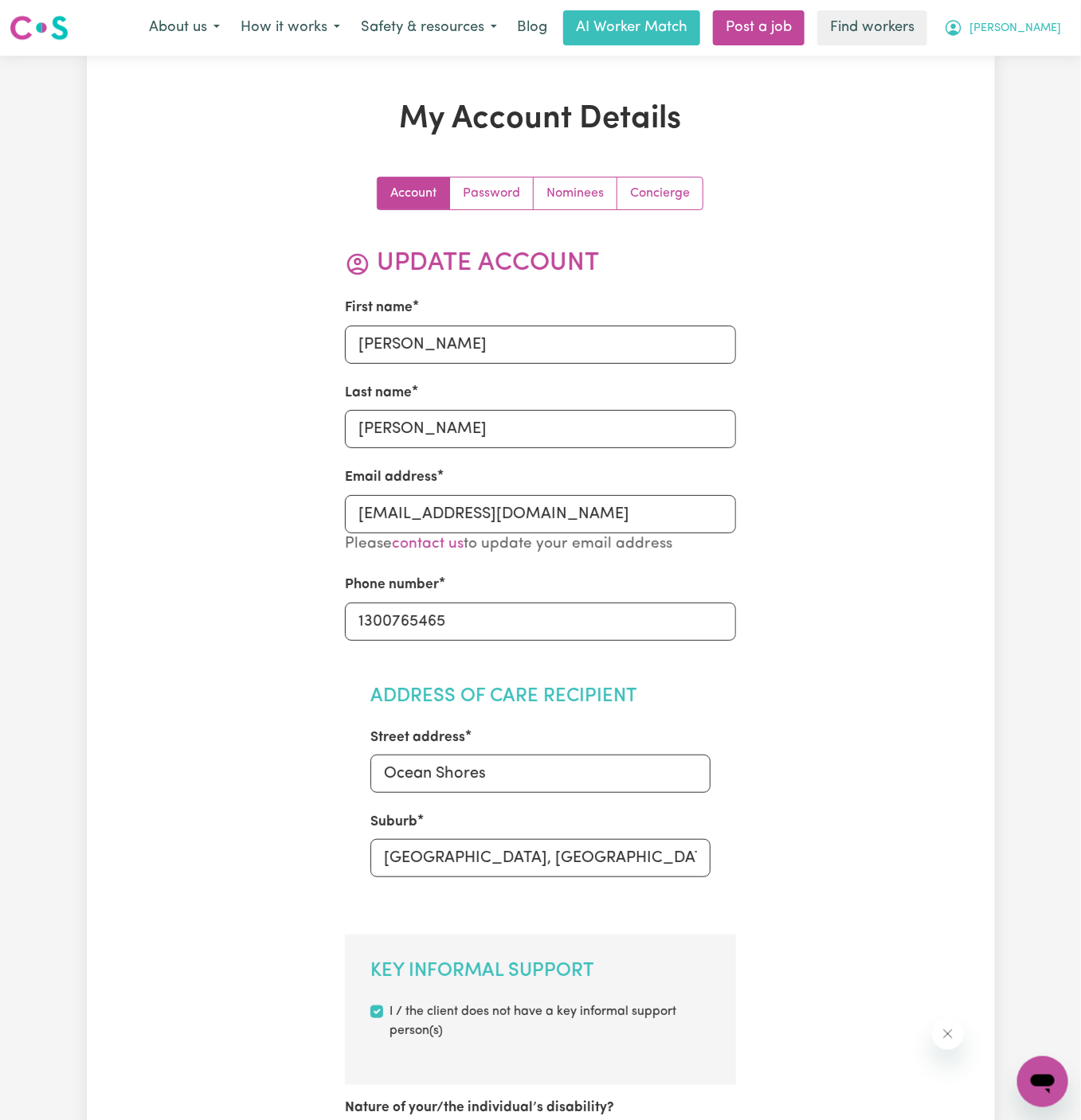
click at [1047, 24] on span "[PERSON_NAME]" at bounding box center [1015, 28] width 92 height 18
click at [1043, 48] on link "My Dashboard" at bounding box center [1007, 62] width 126 height 30
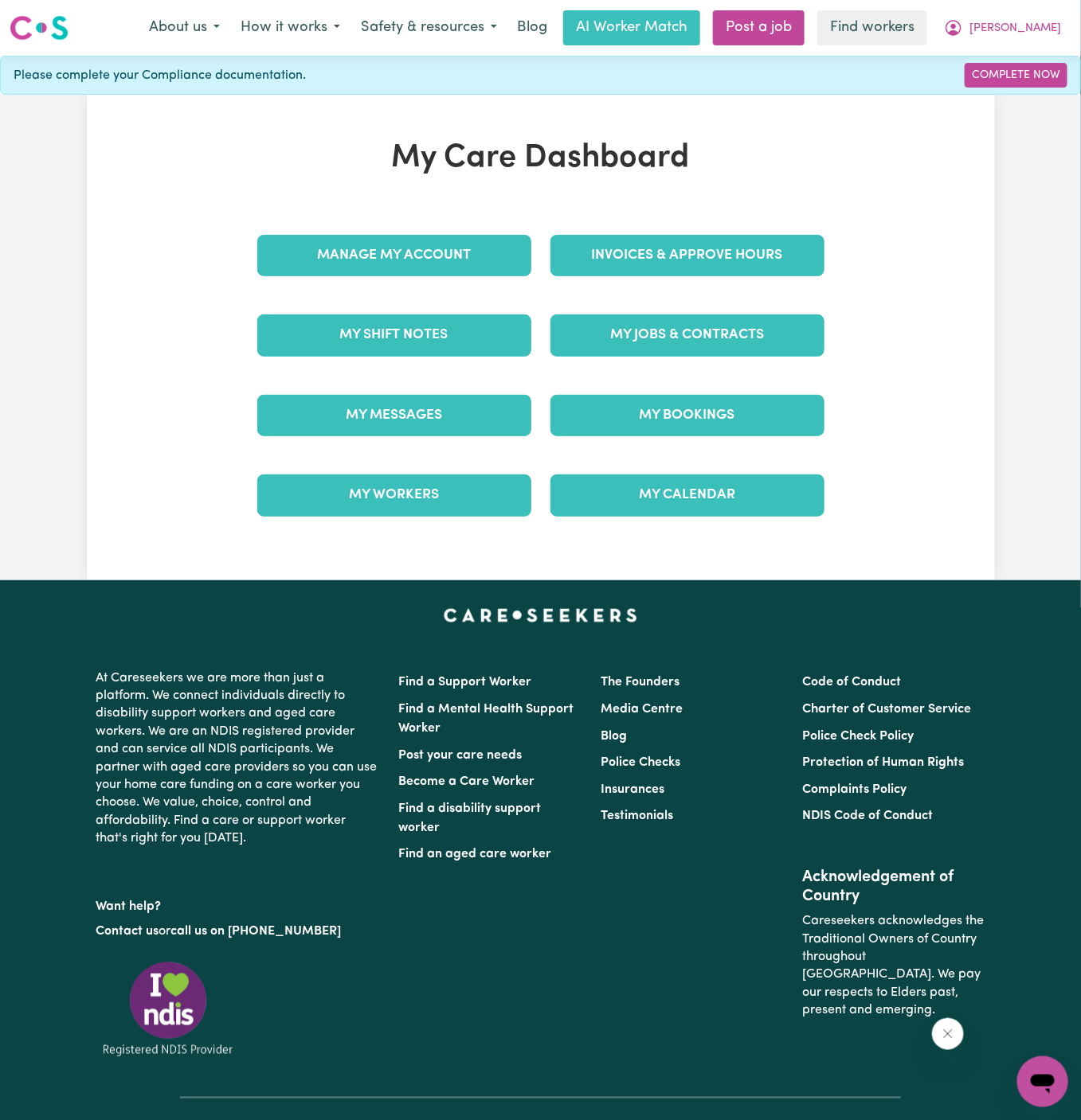
click at [1043, 2] on nav "Menu About us How it works Safety & resources Blog AI Worker Match Post a job F…" at bounding box center [540, 28] width 1081 height 56
click at [1043, 15] on button "[PERSON_NAME]" at bounding box center [1002, 28] width 138 height 33
click at [1025, 94] on link "Logout" at bounding box center [1007, 91] width 126 height 30
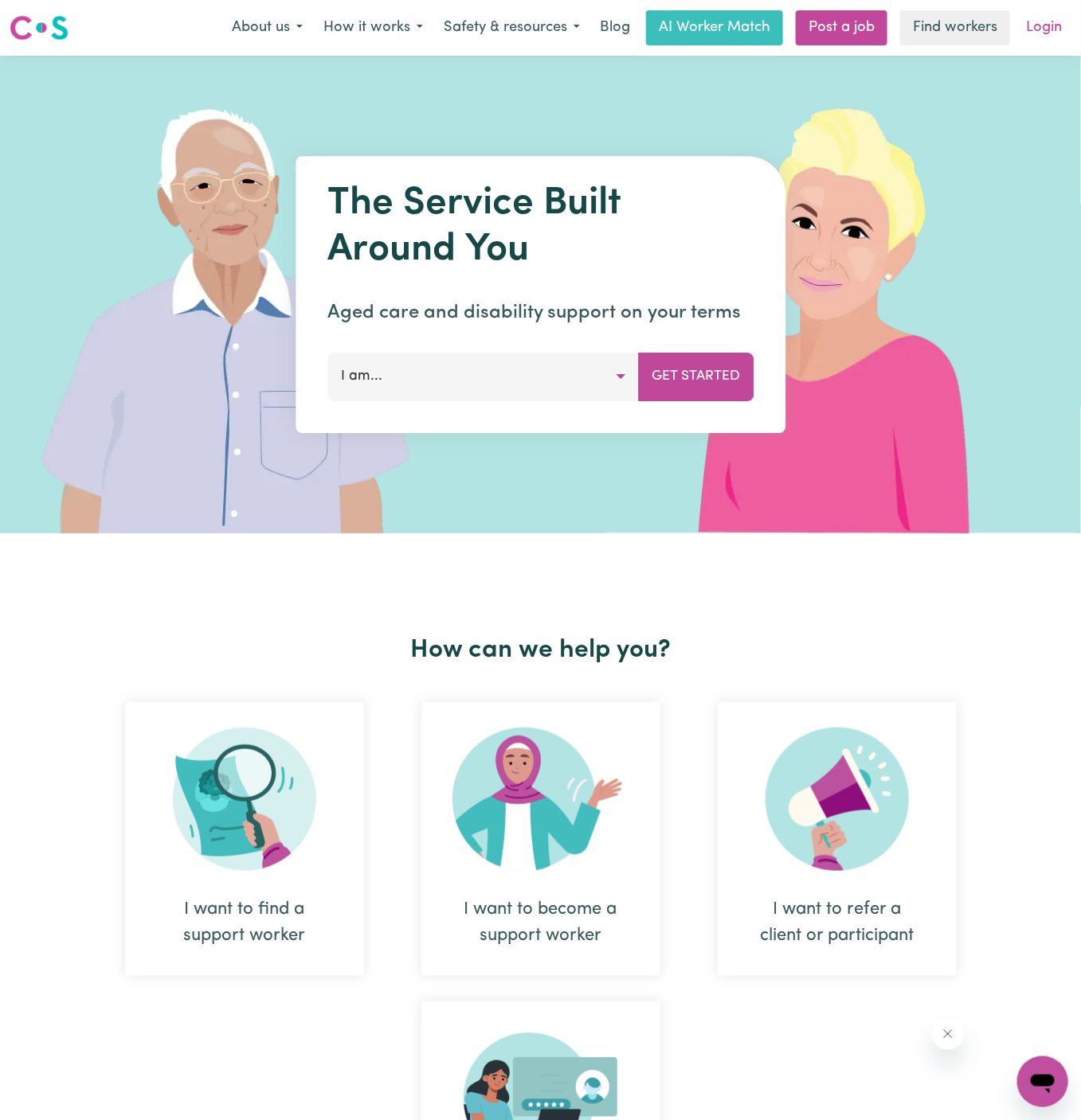
click at [1044, 41] on link "Login" at bounding box center [1044, 28] width 55 height 35
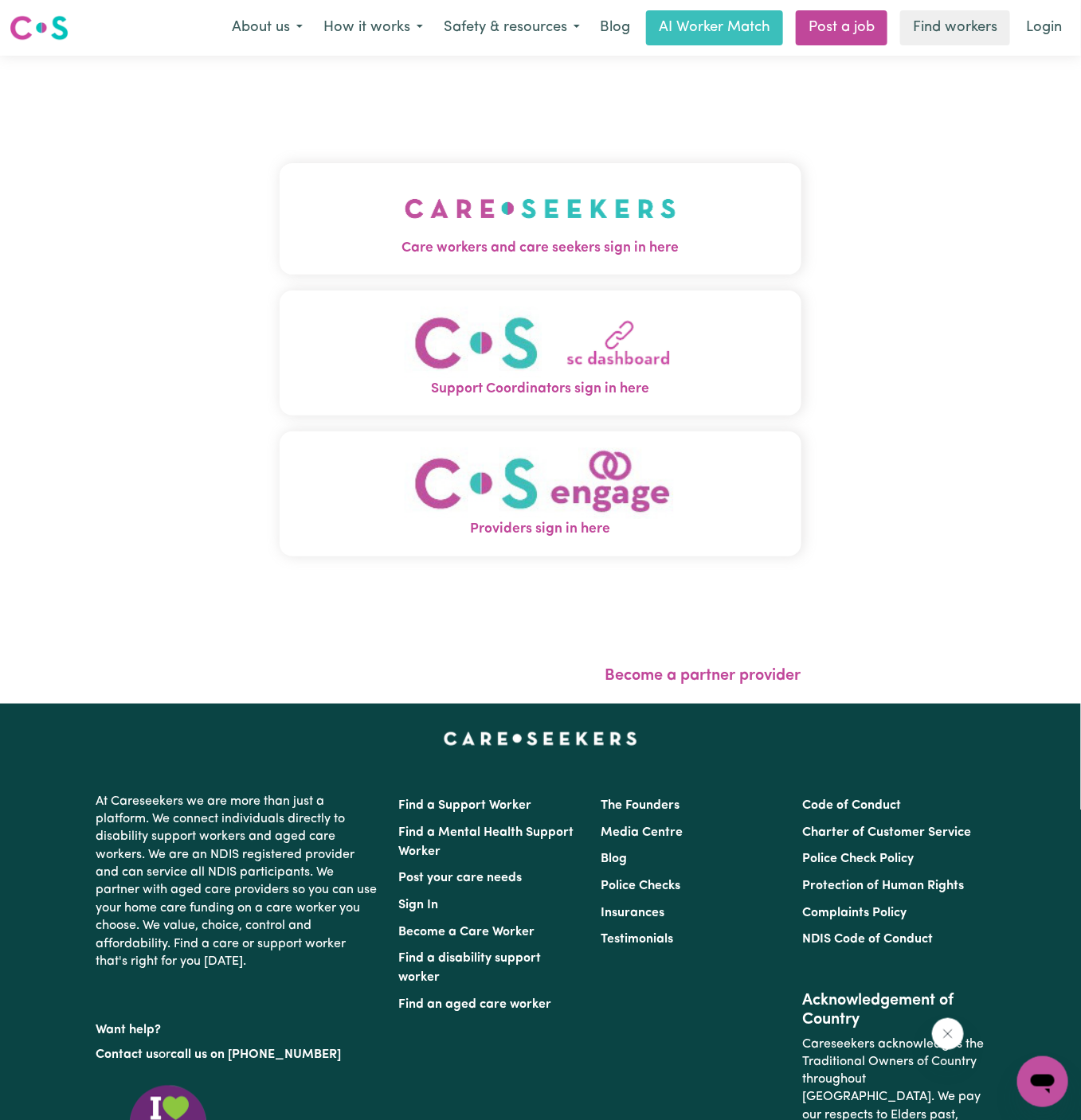
click at [579, 249] on span "Care workers and care seekers sign in here" at bounding box center [540, 248] width 522 height 21
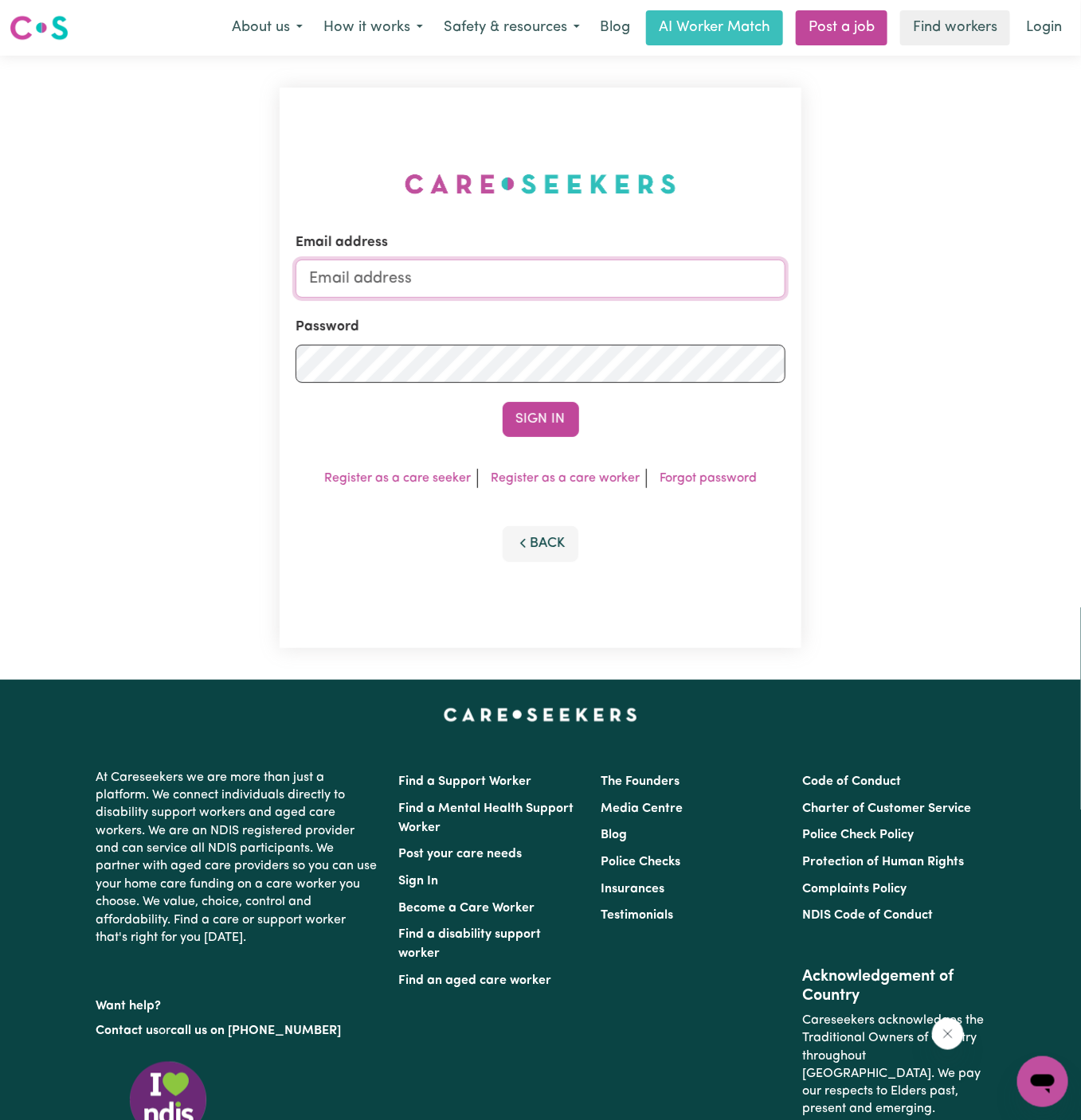
type input "dyan@careseekers.com.au"
click at [861, 22] on link "Post a job" at bounding box center [842, 28] width 92 height 35
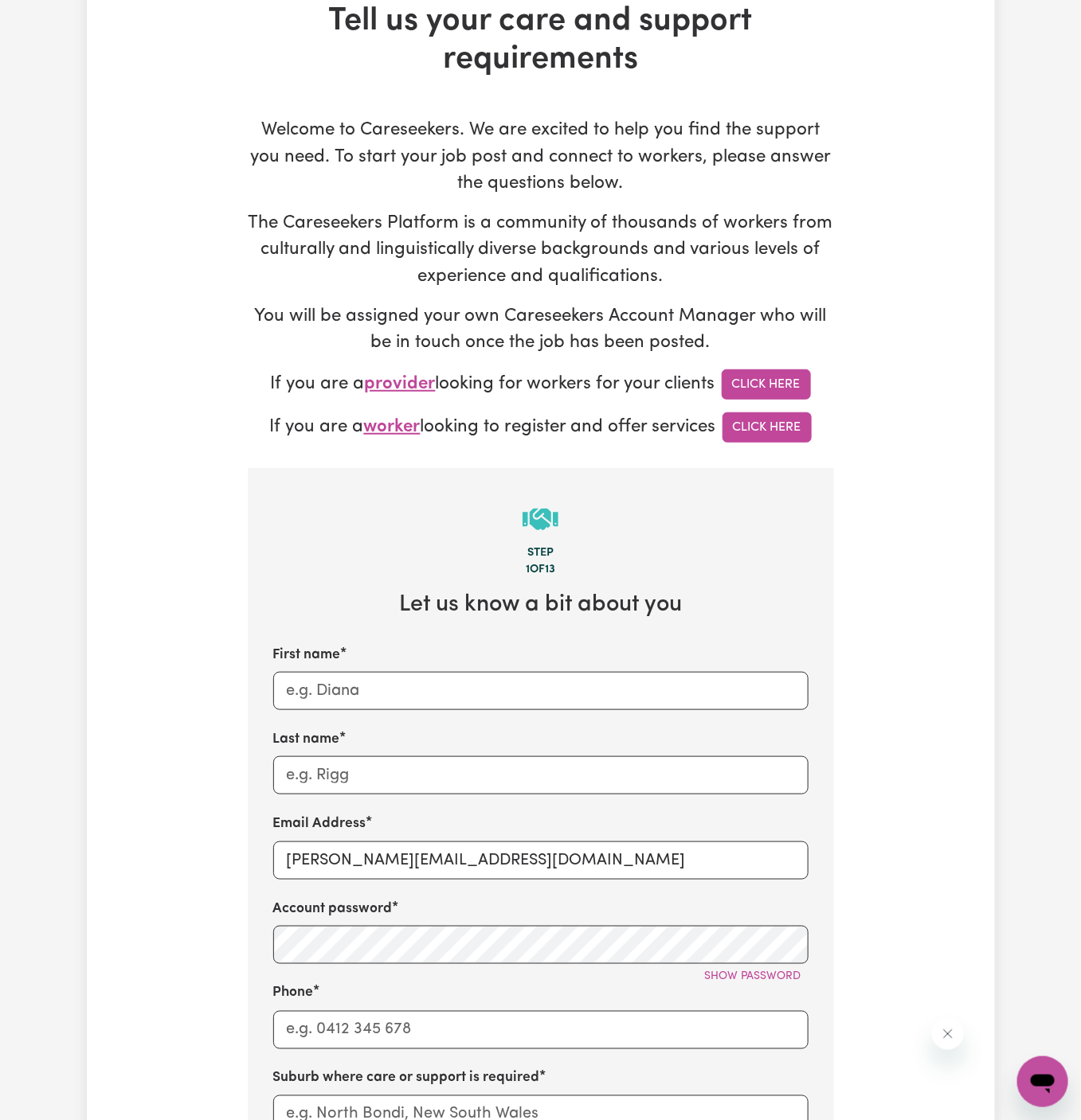
scroll to position [172, 0]
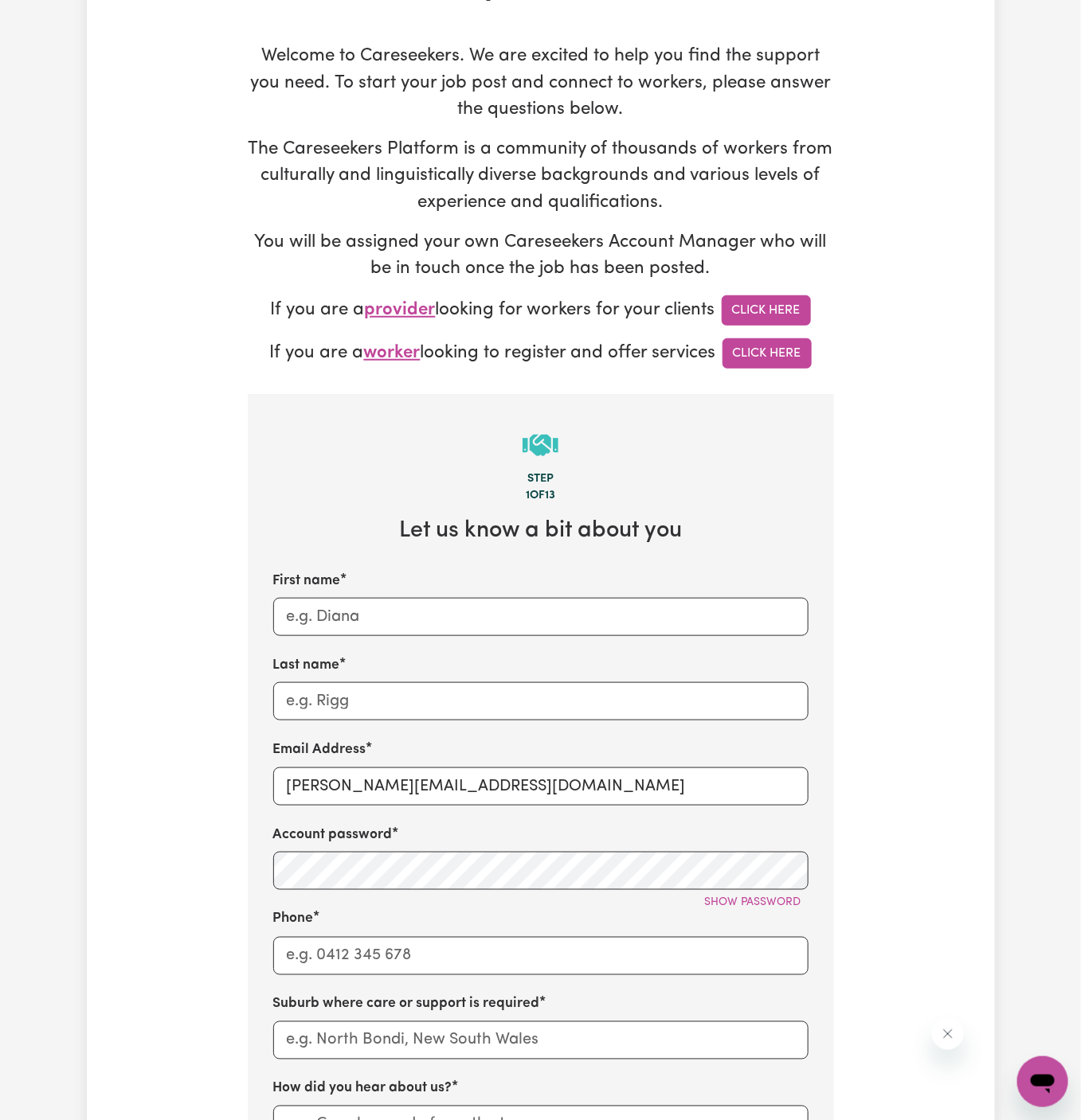
click at [335, 812] on div "First name Last name Email Address dyan@careseekers.com.au Account password Sho…" at bounding box center [541, 900] width 535 height 659
drag, startPoint x: 324, startPoint y: 789, endPoint x: 711, endPoint y: 791, distance: 387.0
click at [711, 791] on input "dyan@careseekers.com.au" at bounding box center [541, 787] width 535 height 38
click at [349, 795] on input "dyan@careseekers.com.au" at bounding box center [541, 787] width 535 height 38
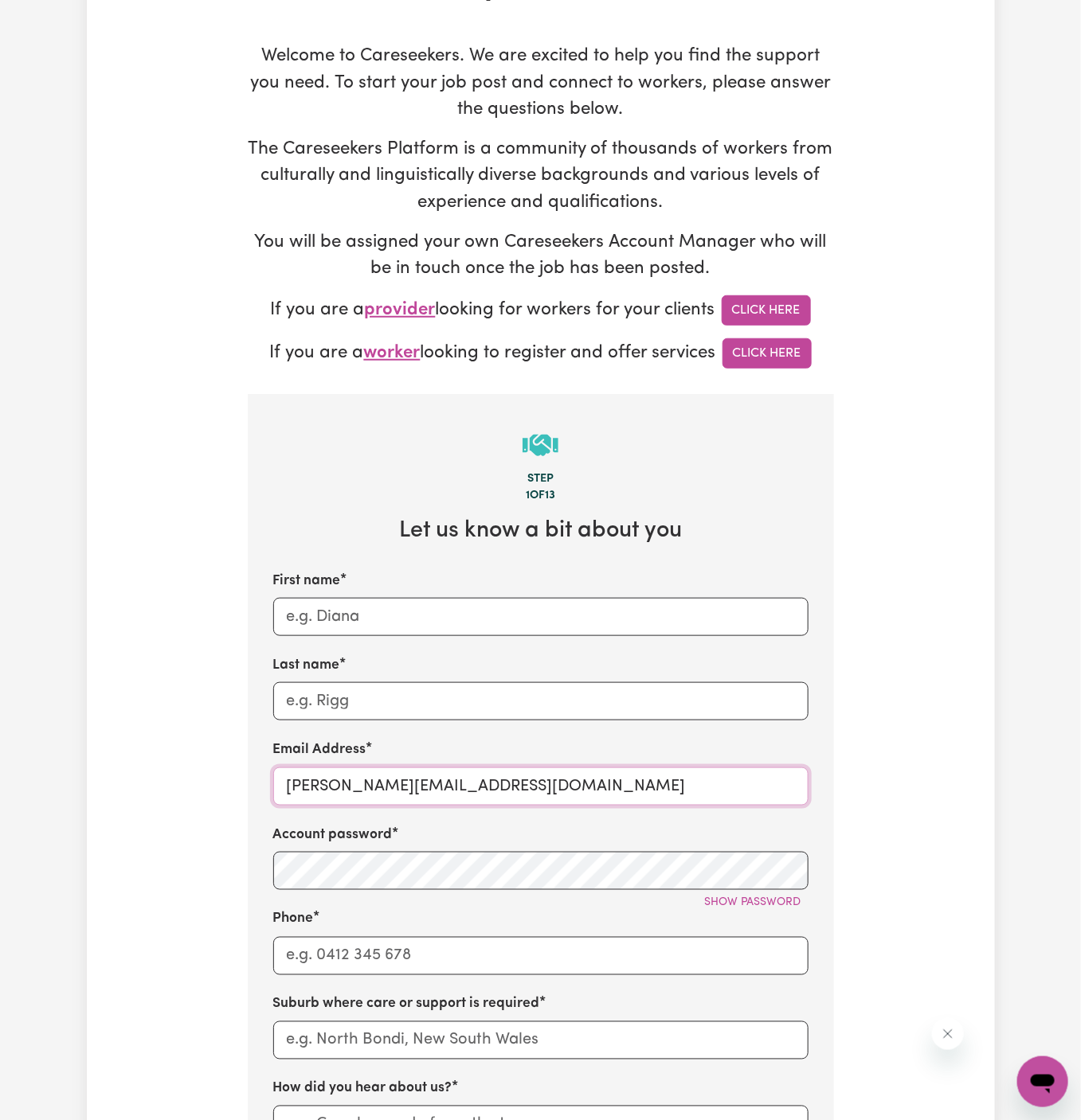
click at [349, 795] on input "dyan@careseekers.com.au" at bounding box center [541, 787] width 535 height 38
paste input "VZvirzdinas1"
click at [419, 787] on input "VZvirzdinas1" at bounding box center [541, 787] width 535 height 38
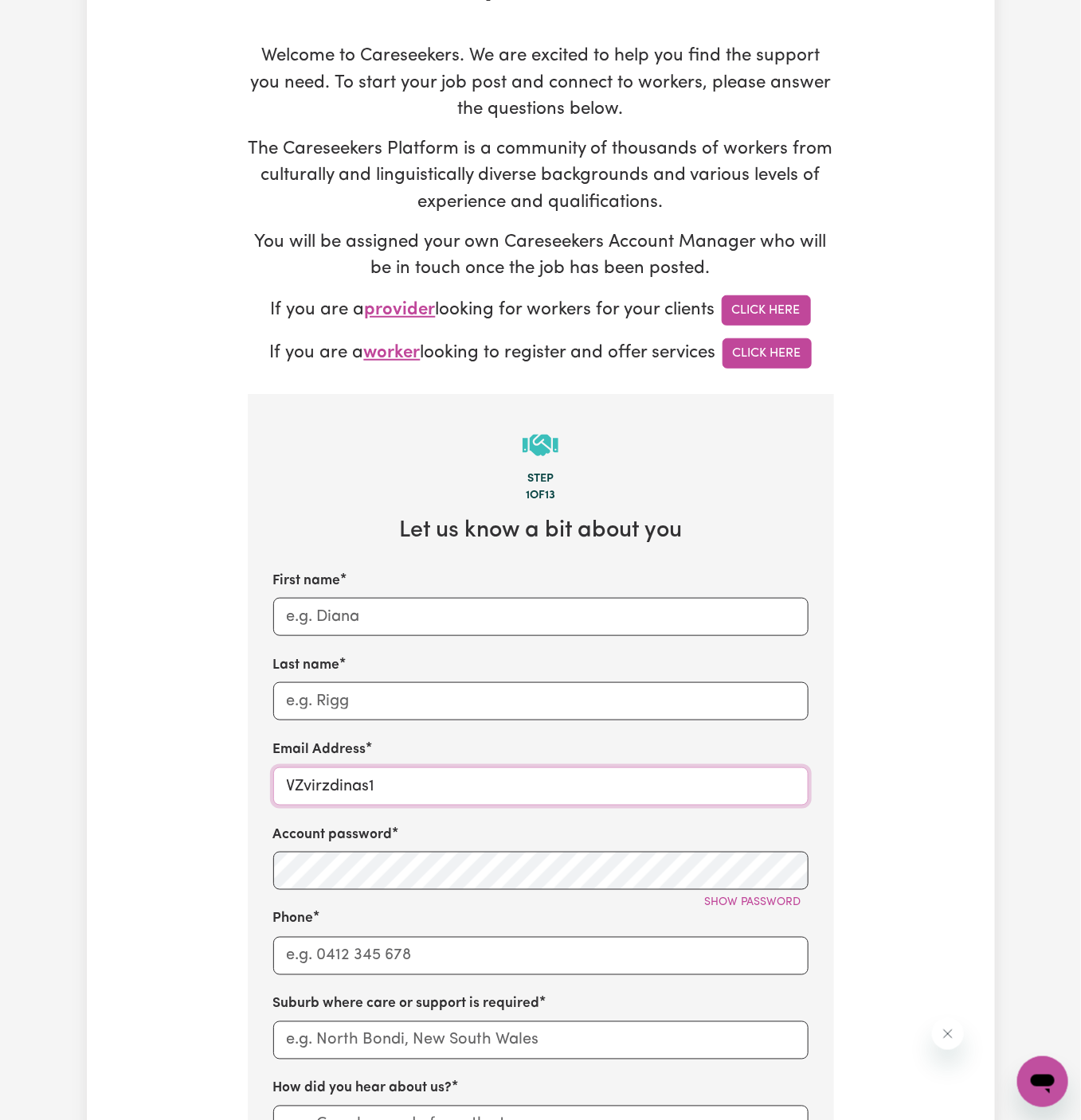
paste input "TWC@careseekers.com.au |"
click at [522, 759] on div "Email Address VZvirzdinasTWC@careseekers.com.au |" at bounding box center [541, 772] width 535 height 65
click at [581, 779] on input "VZvirzdinasTWC@careseekers.com.au |" at bounding box center [541, 787] width 535 height 38
click at [364, 800] on input "VZvirzdinasTWC@careseekers.com.au" at bounding box center [541, 787] width 535 height 38
drag, startPoint x: 374, startPoint y: 789, endPoint x: 242, endPoint y: 789, distance: 132.0
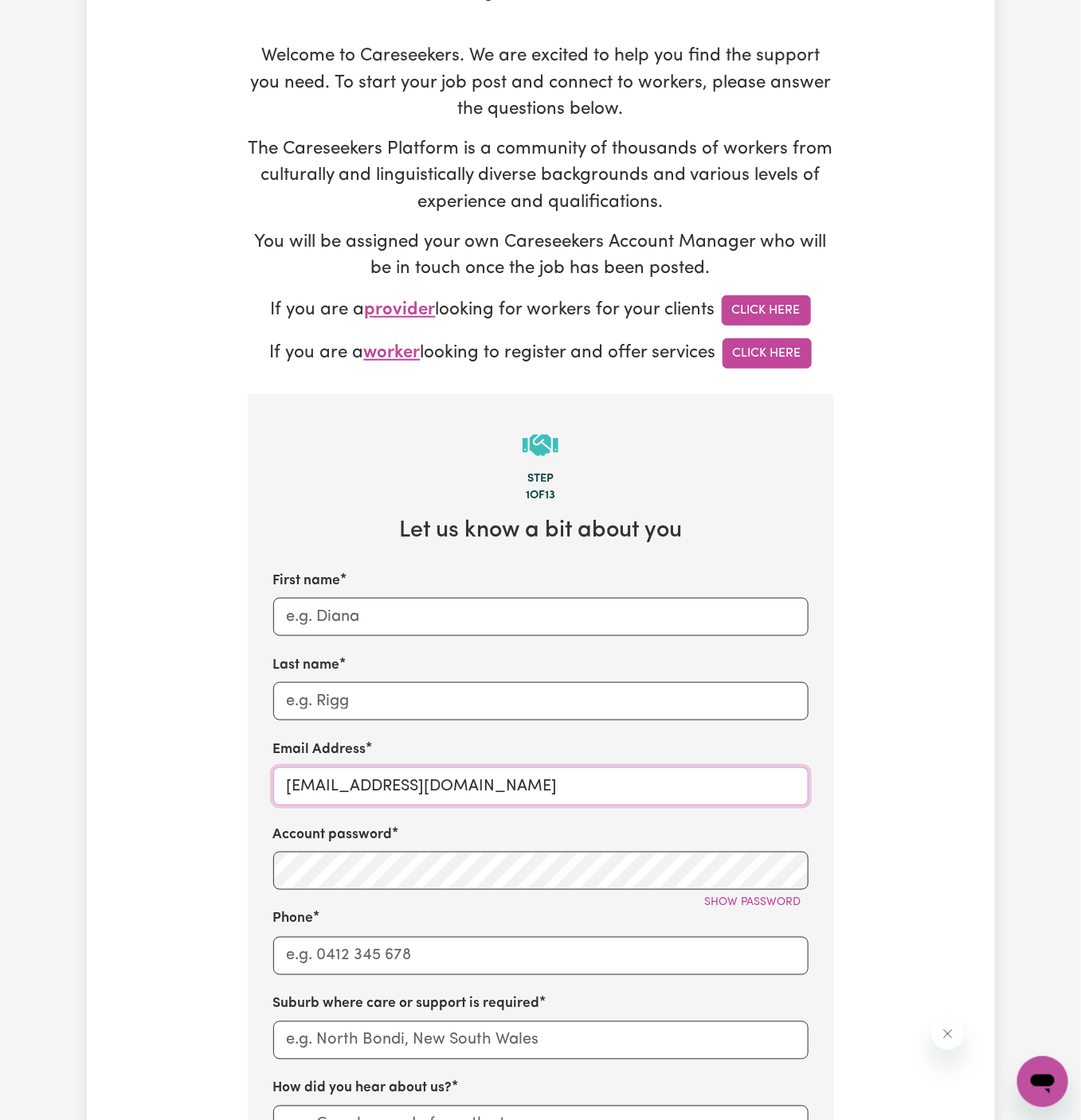
click at [242, 789] on div "Tell us your care and support requirements Welcome to Careseekers. We are excit…" at bounding box center [541, 790] width 605 height 1723
type input "VZvirzdinasTWC@careseekers.com.au"
click at [359, 609] on input "First name" at bounding box center [541, 617] width 535 height 38
paste input "VZvirzdinasT"
click at [293, 613] on input "VZvirzdinasT" at bounding box center [541, 617] width 535 height 38
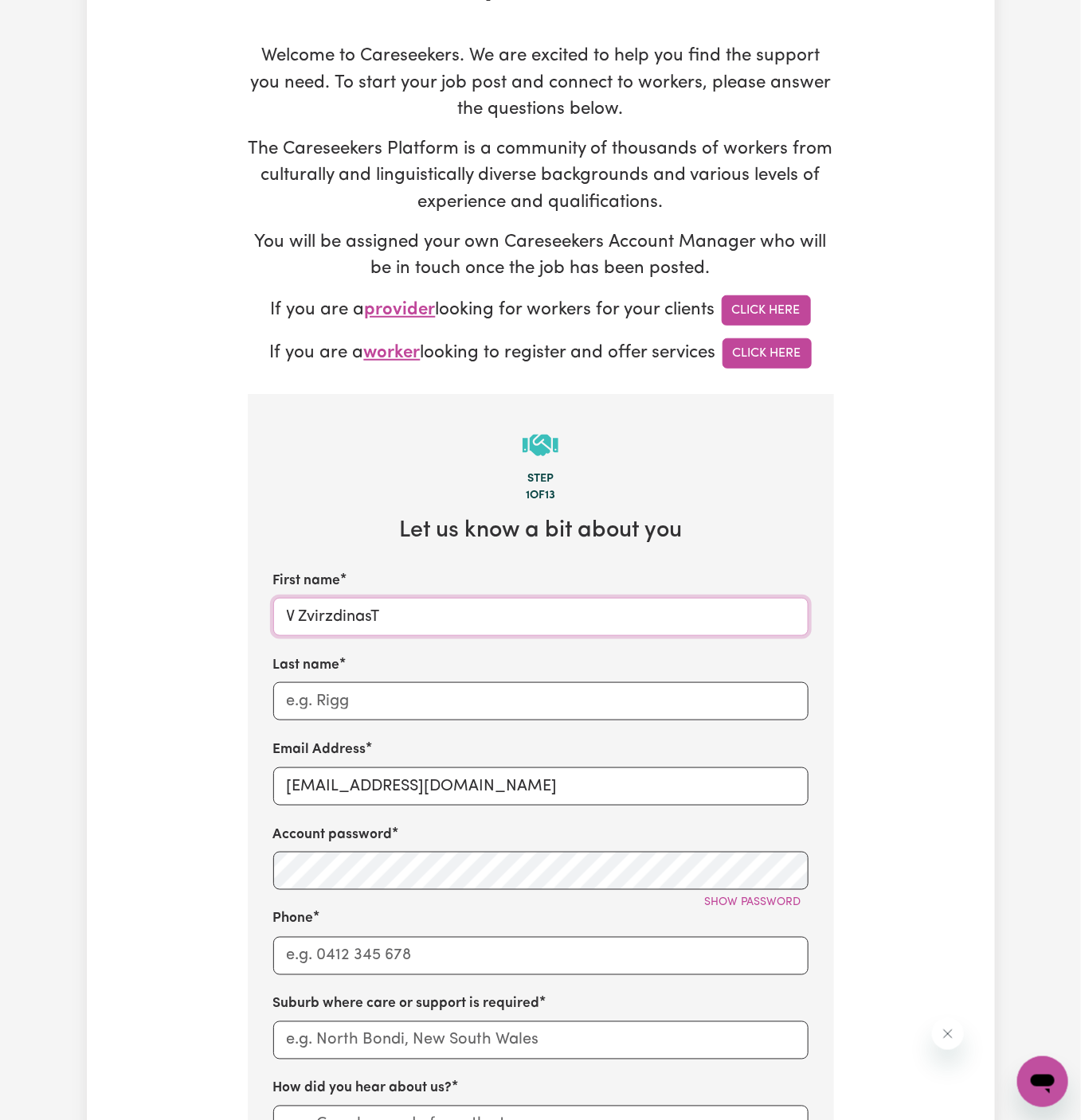
click at [413, 613] on input "V ZvirzdinasT" at bounding box center [541, 617] width 535 height 38
click at [350, 614] on input "V Zvirzdinas" at bounding box center [541, 617] width 535 height 38
type input "V"
click at [351, 695] on input "Last name" at bounding box center [541, 701] width 535 height 38
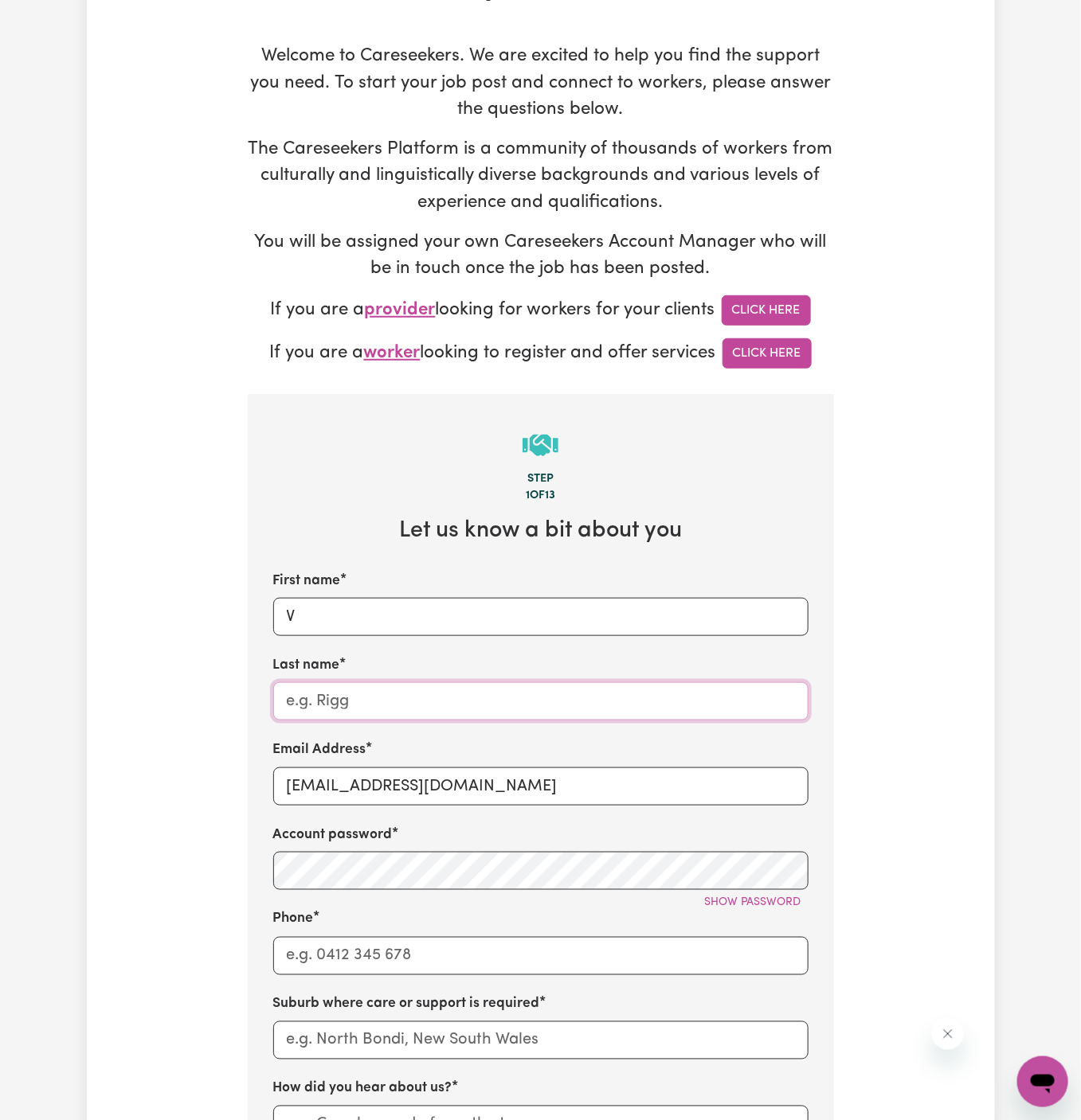
paste input "Zvirzdinas"
type input "Zvirzdinas"
click at [462, 728] on div "First name V Last name Zvirzdinas Email Address VZvirzdinasTWC@careseekers.com.…" at bounding box center [541, 900] width 535 height 659
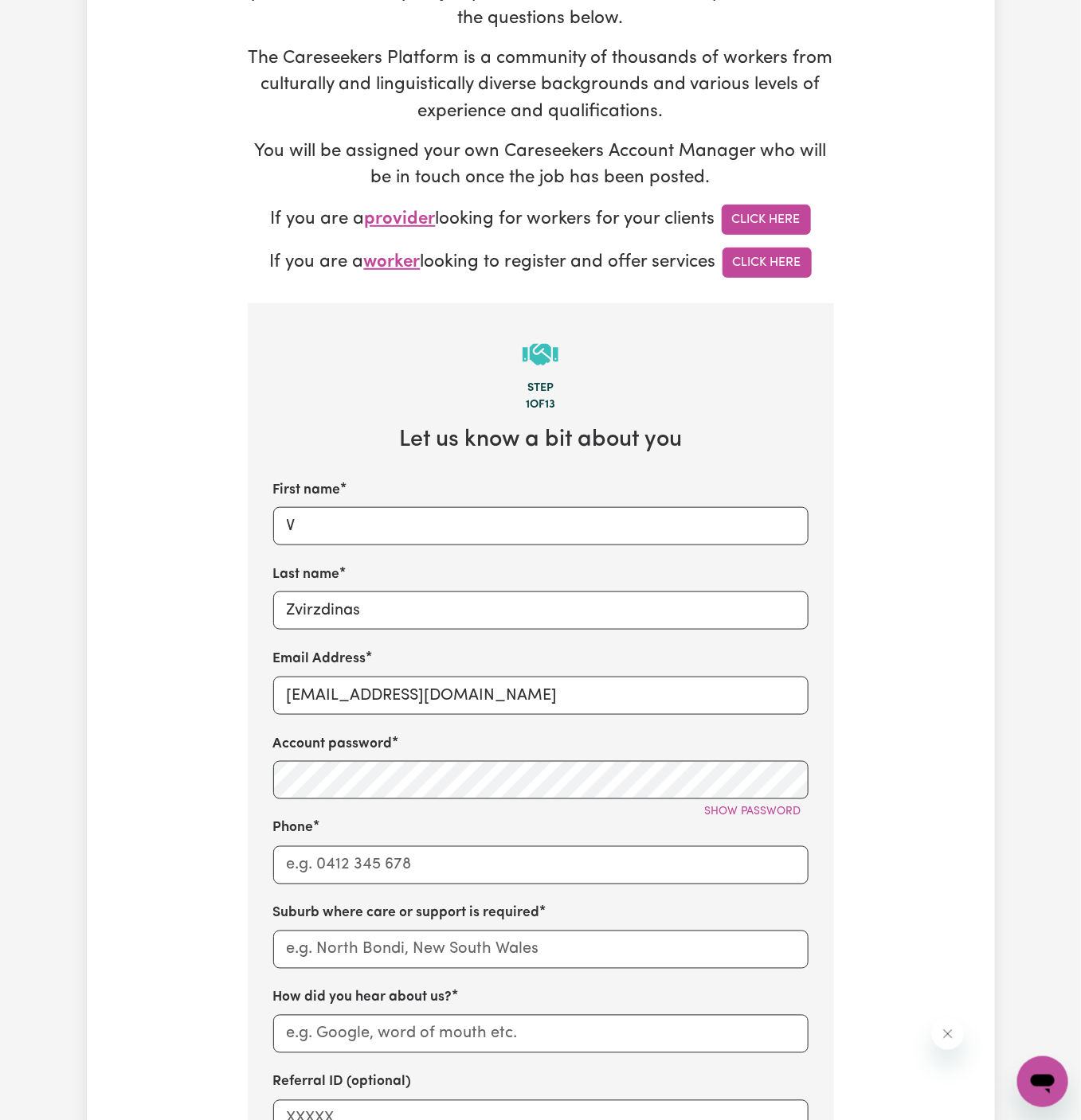
scroll to position [267, 0]
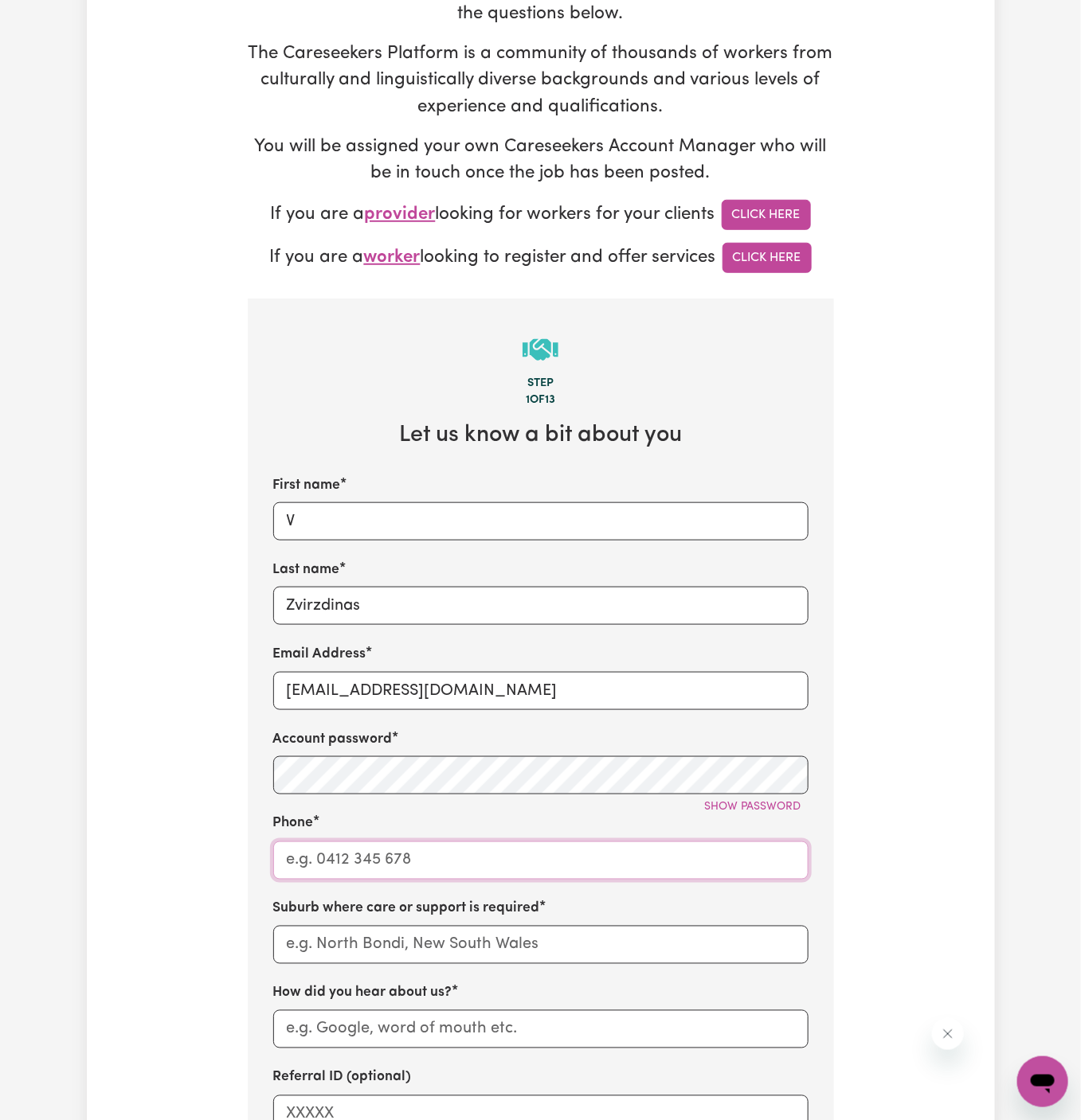
click at [446, 857] on input "Phone" at bounding box center [541, 861] width 535 height 38
type input "1300765465"
click at [479, 934] on input "text" at bounding box center [541, 945] width 535 height 38
click at [462, 949] on input "text" at bounding box center [541, 945] width 535 height 38
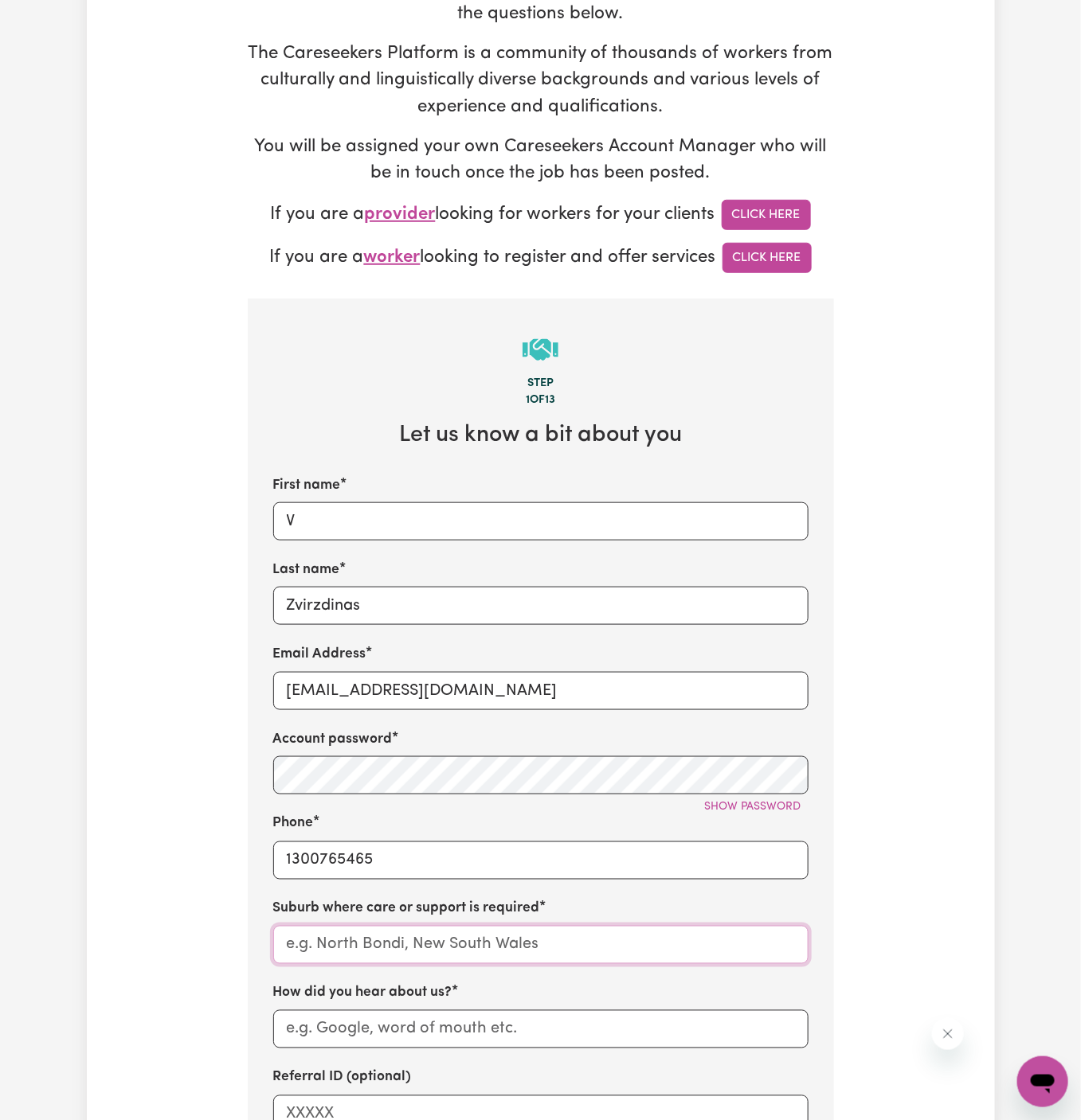
paste input "Suffolk Park"
type input "Suffolk Park"
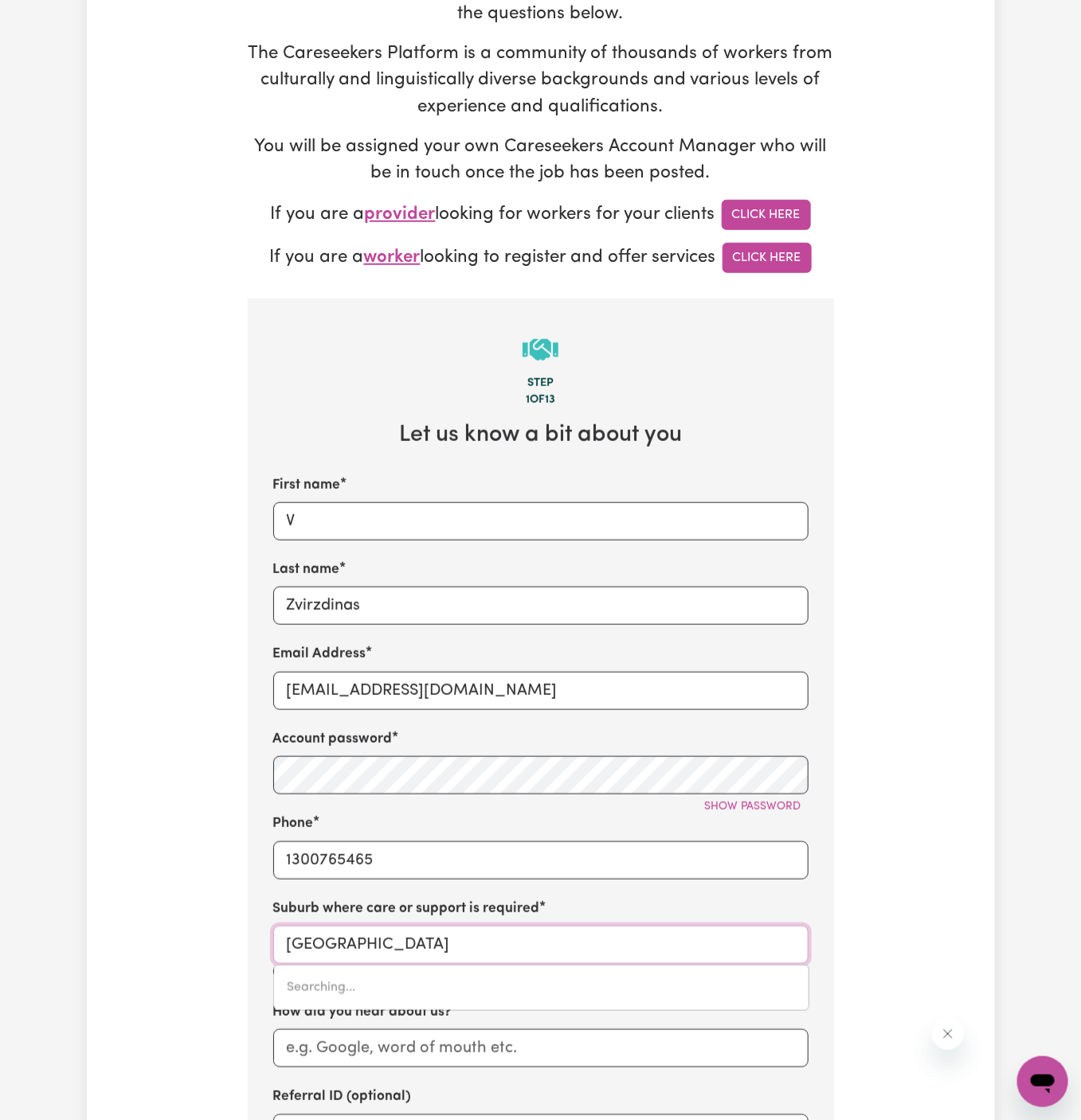
scroll to position [370, 0]
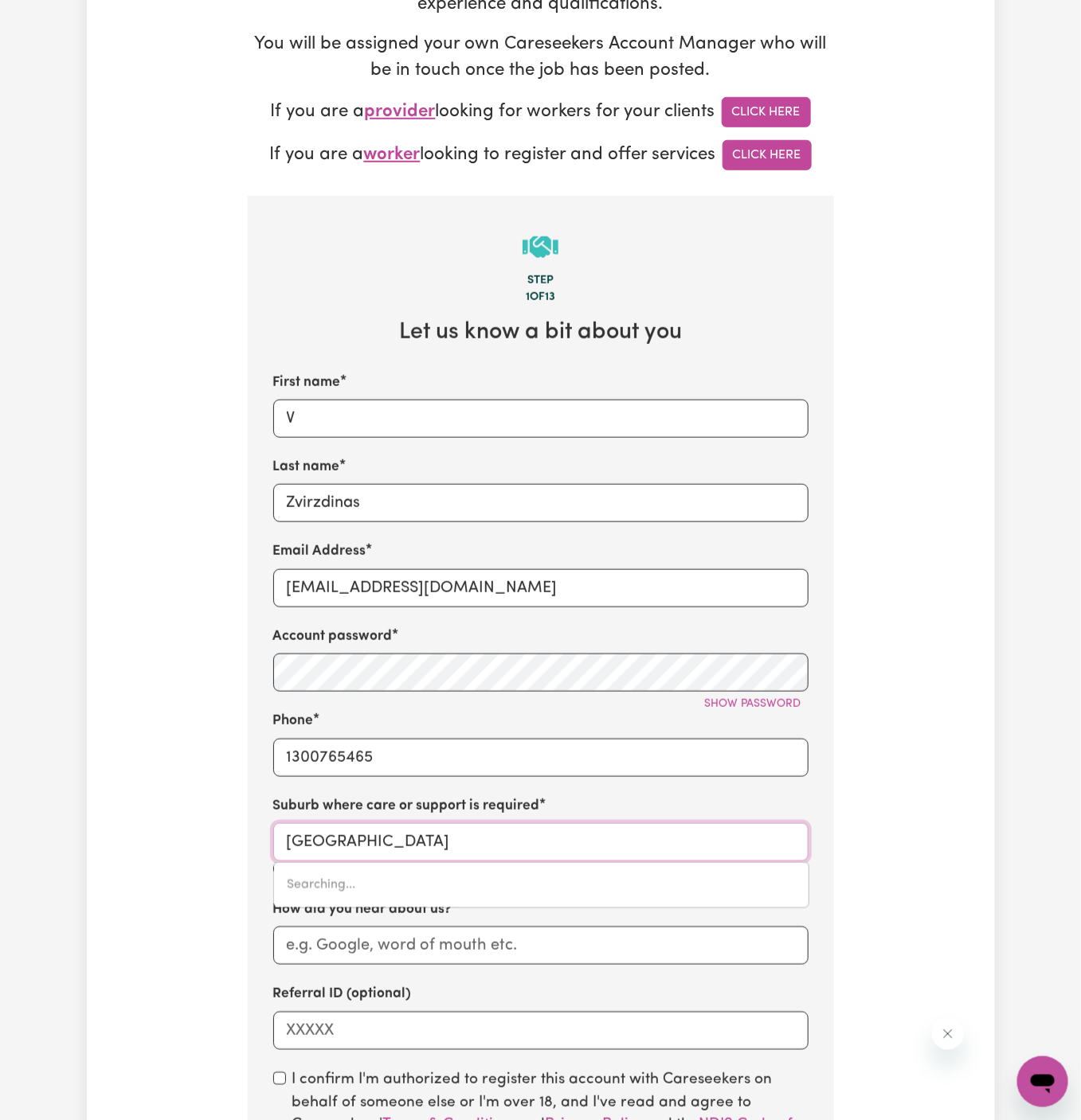
type input "Suffolk Park, New South Wales, 2481"
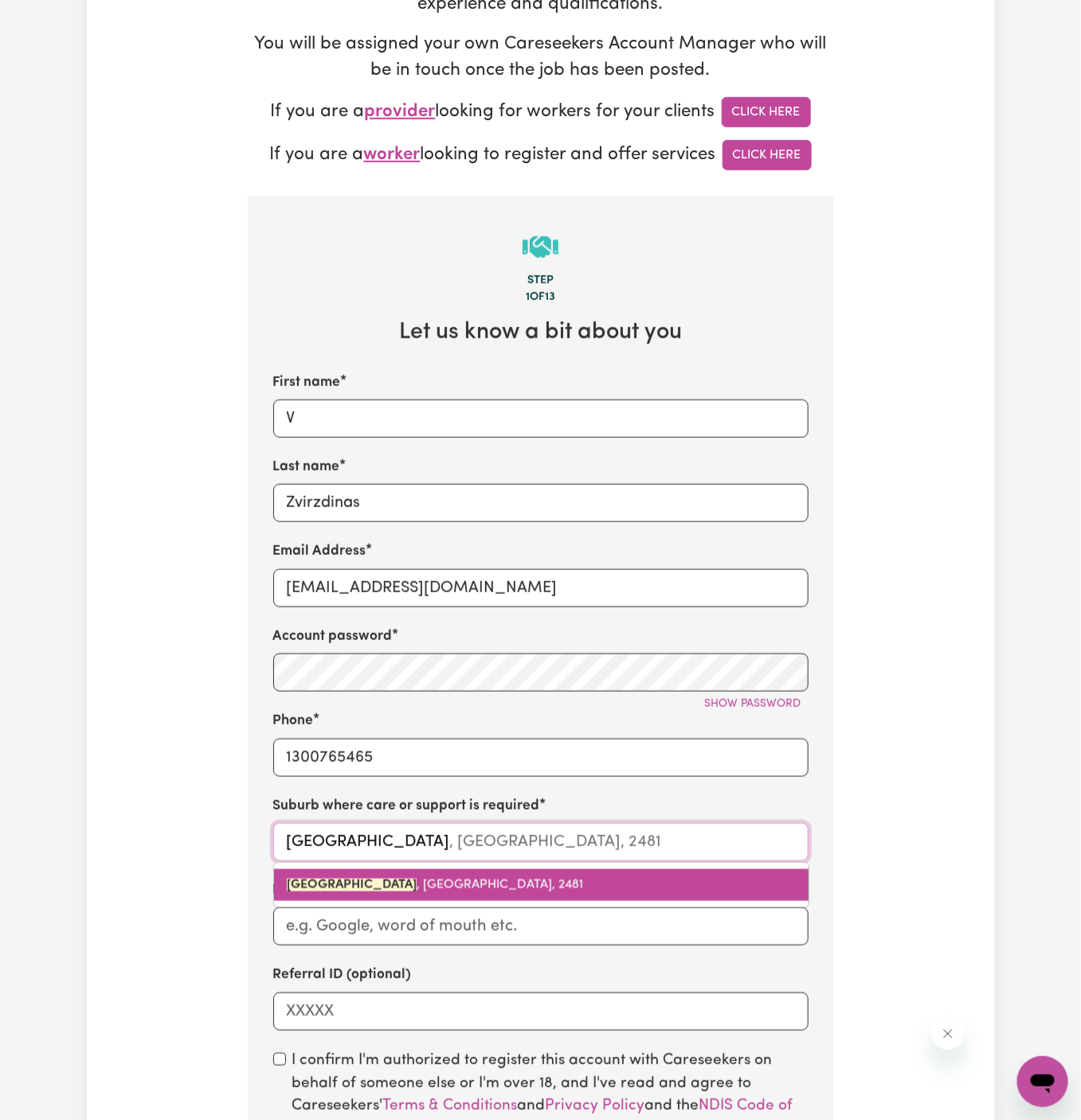
click at [461, 883] on span "SUFFOLK PARK , New South Wales, 2481" at bounding box center [435, 885] width 296 height 13
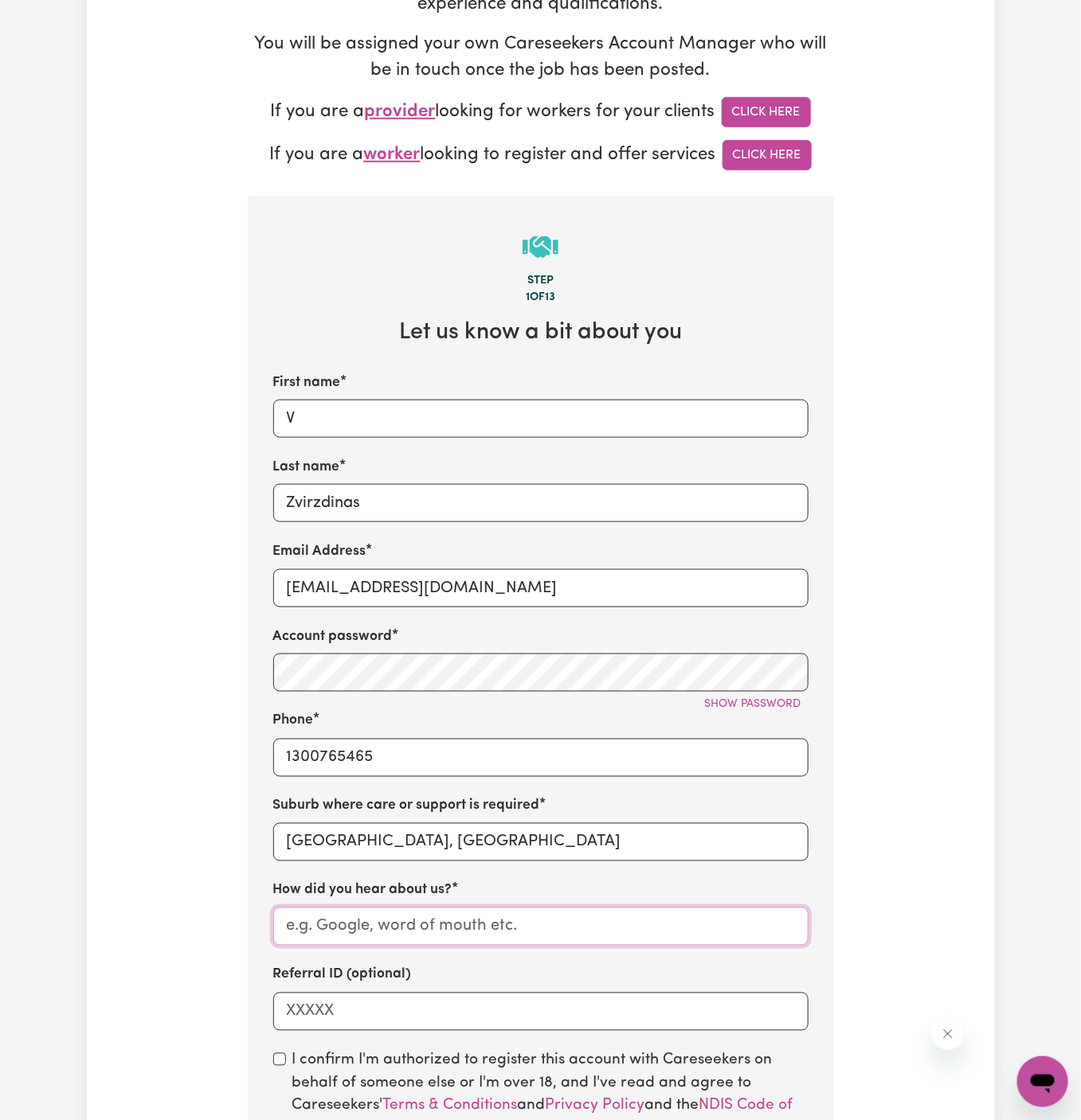
click at [431, 923] on input "How did you hear about us?" at bounding box center [541, 927] width 535 height 38
click at [431, 943] on input "How did you hear about us?" at bounding box center [541, 927] width 535 height 38
paste input "Together We Can"
type input "Together We Can"
click at [278, 1062] on input "checkbox" at bounding box center [279, 1059] width 13 height 13
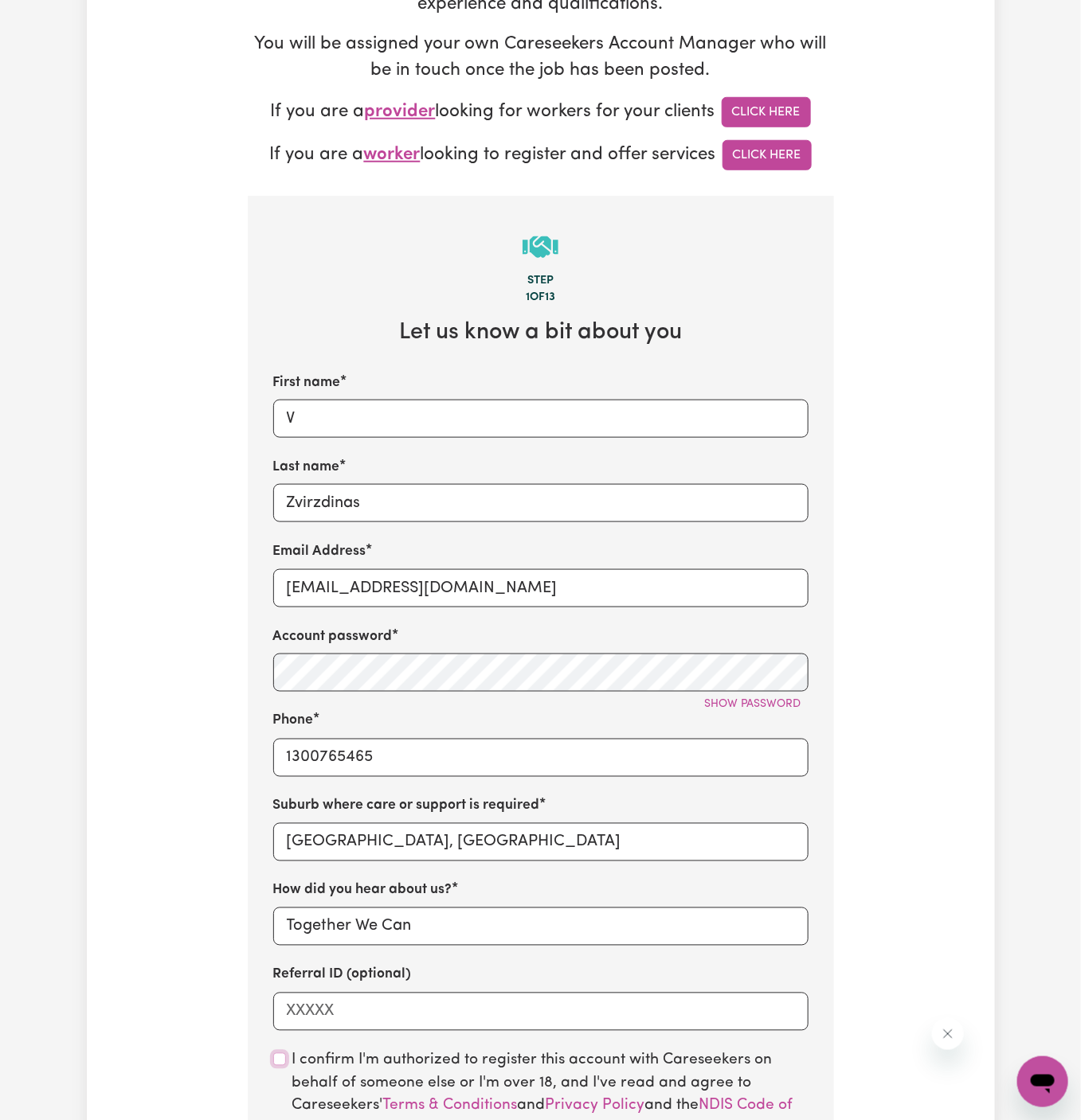
checkbox input "true"
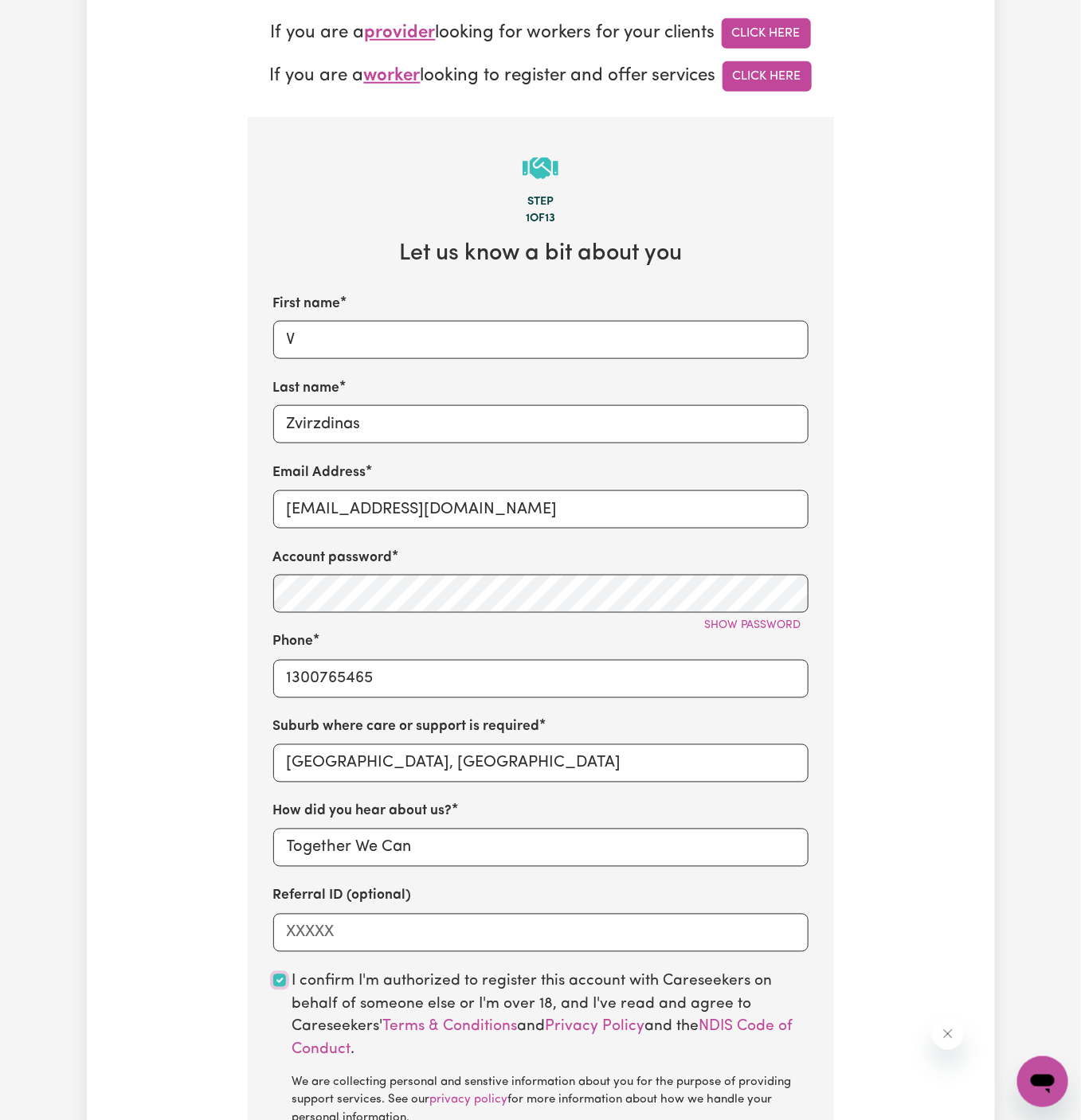
scroll to position [541, 0]
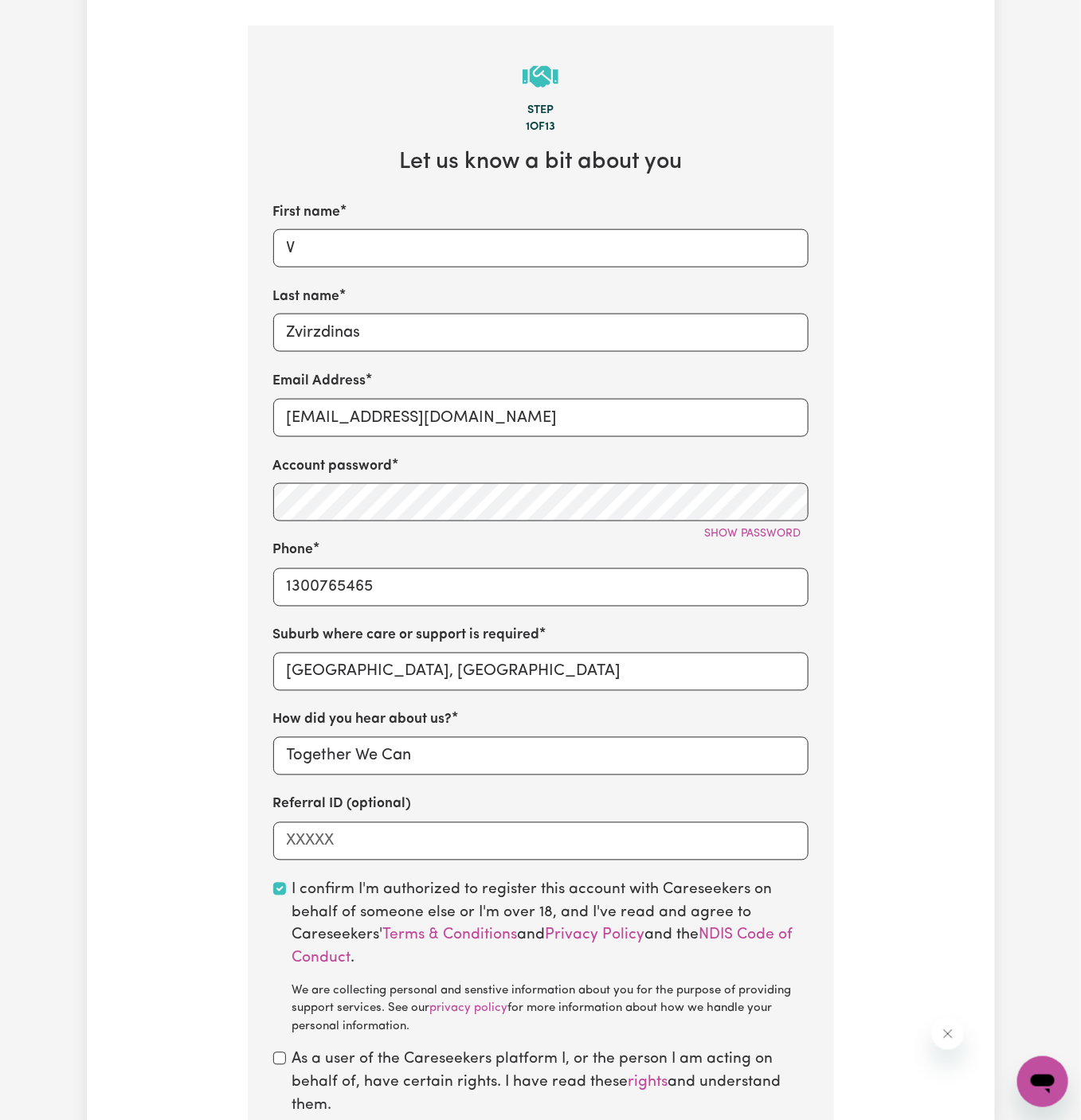
click at [281, 1067] on div "As a user of the Careseekers platform I, or the person I am acting on behalf of…" at bounding box center [541, 1084] width 535 height 69
click at [283, 1065] on div "As a user of the Careseekers platform I, or the person I am acting on behalf of…" at bounding box center [541, 1084] width 535 height 69
click at [282, 1057] on input "checkbox" at bounding box center [279, 1058] width 13 height 13
checkbox input "true"
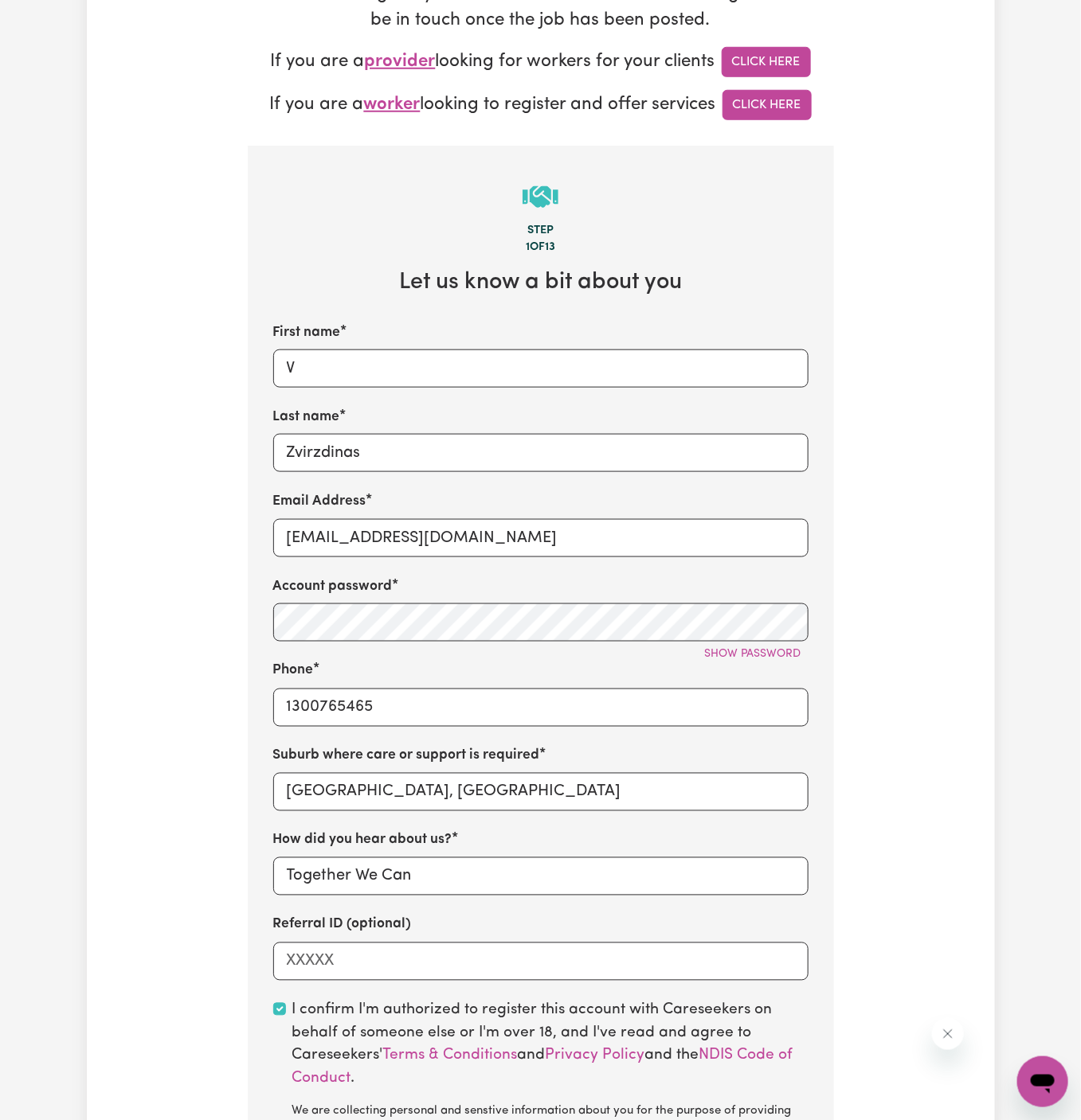
scroll to position [741, 0]
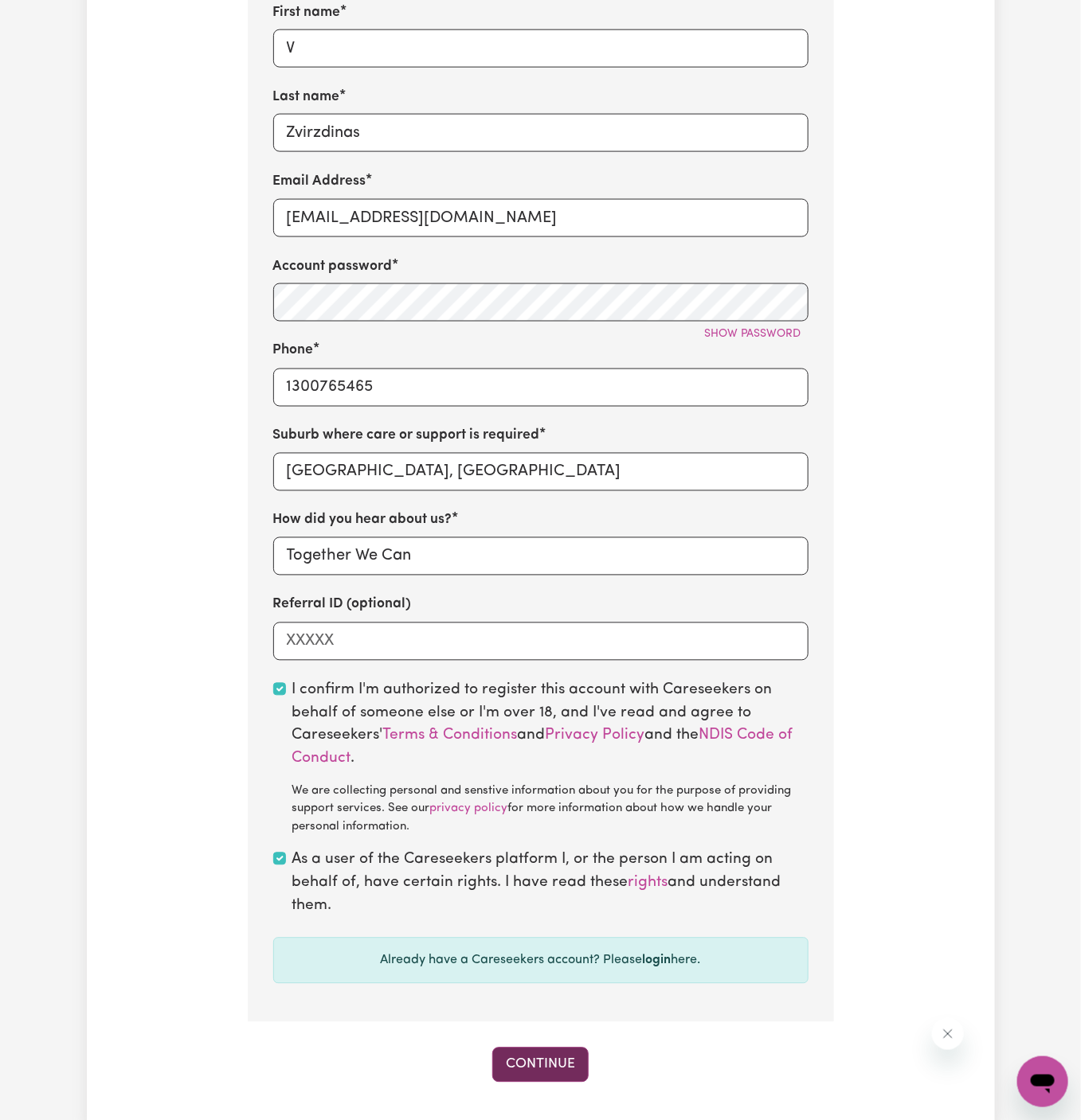
click at [553, 1067] on button "Continue" at bounding box center [540, 1066] width 96 height 35
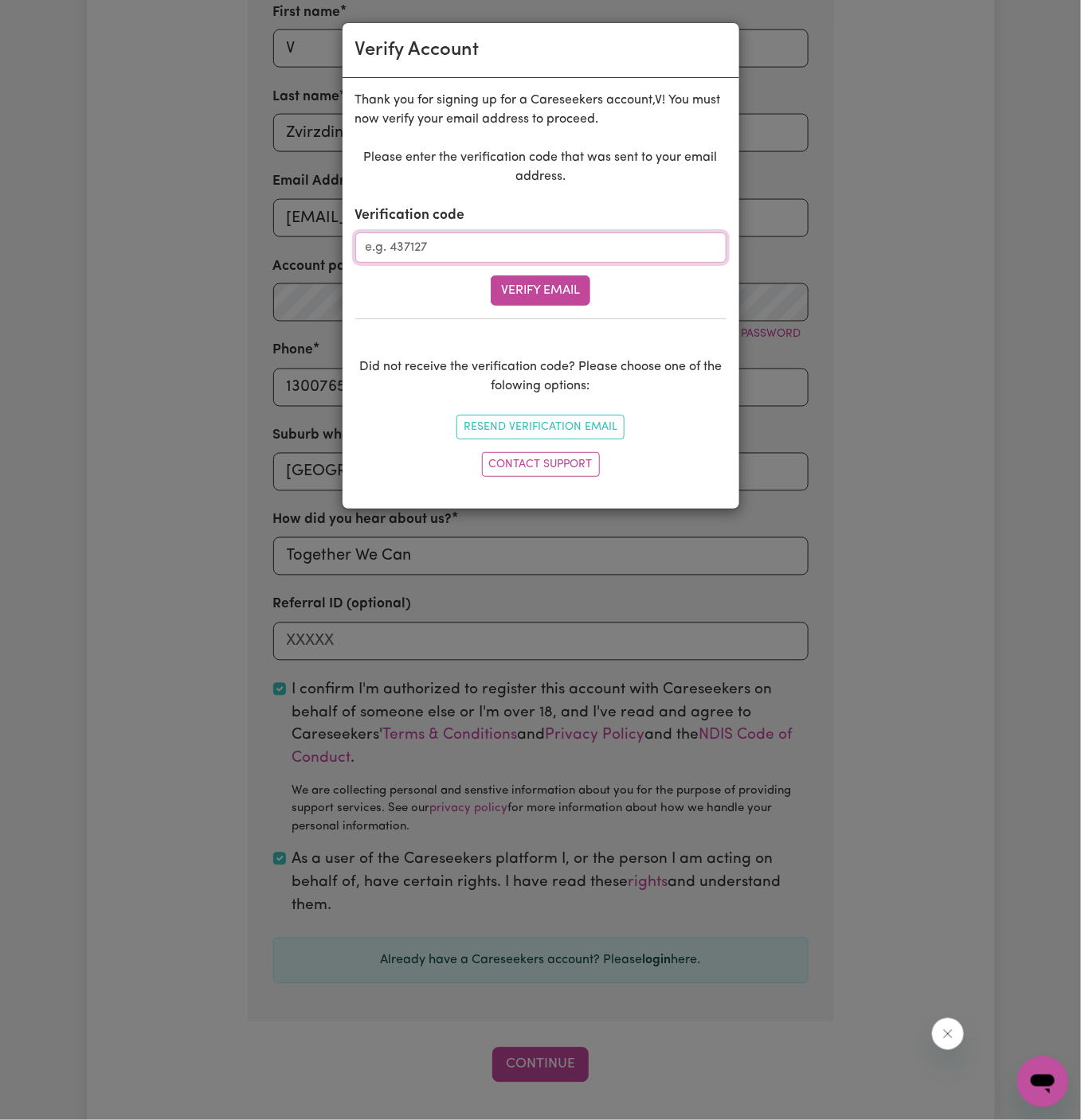
click at [489, 232] on input "Verification code" at bounding box center [541, 247] width 371 height 30
paste input "176969"
type input "176969"
click at [548, 286] on button "Verify Email" at bounding box center [540, 291] width 99 height 30
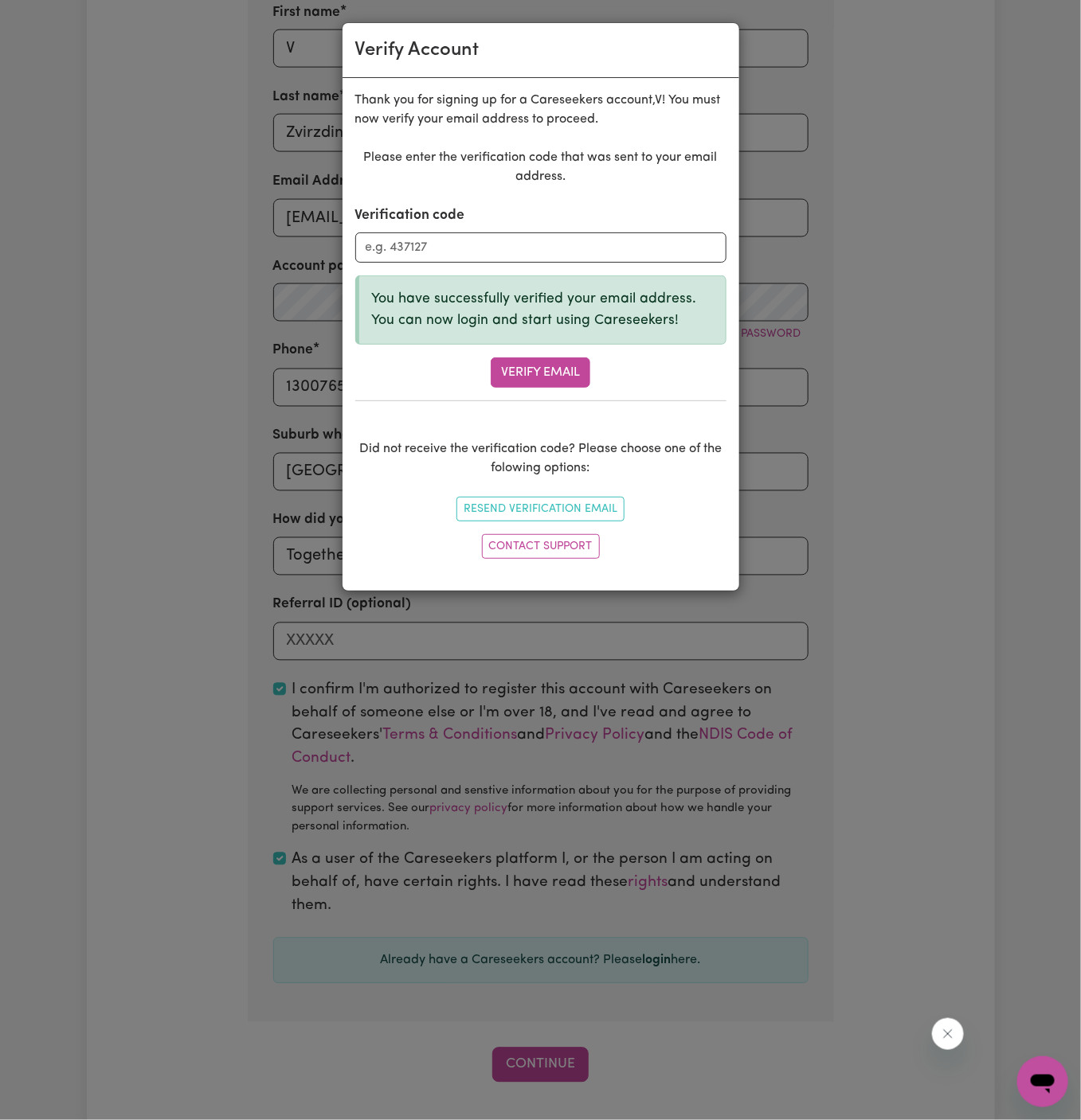
scroll to position [547, 0]
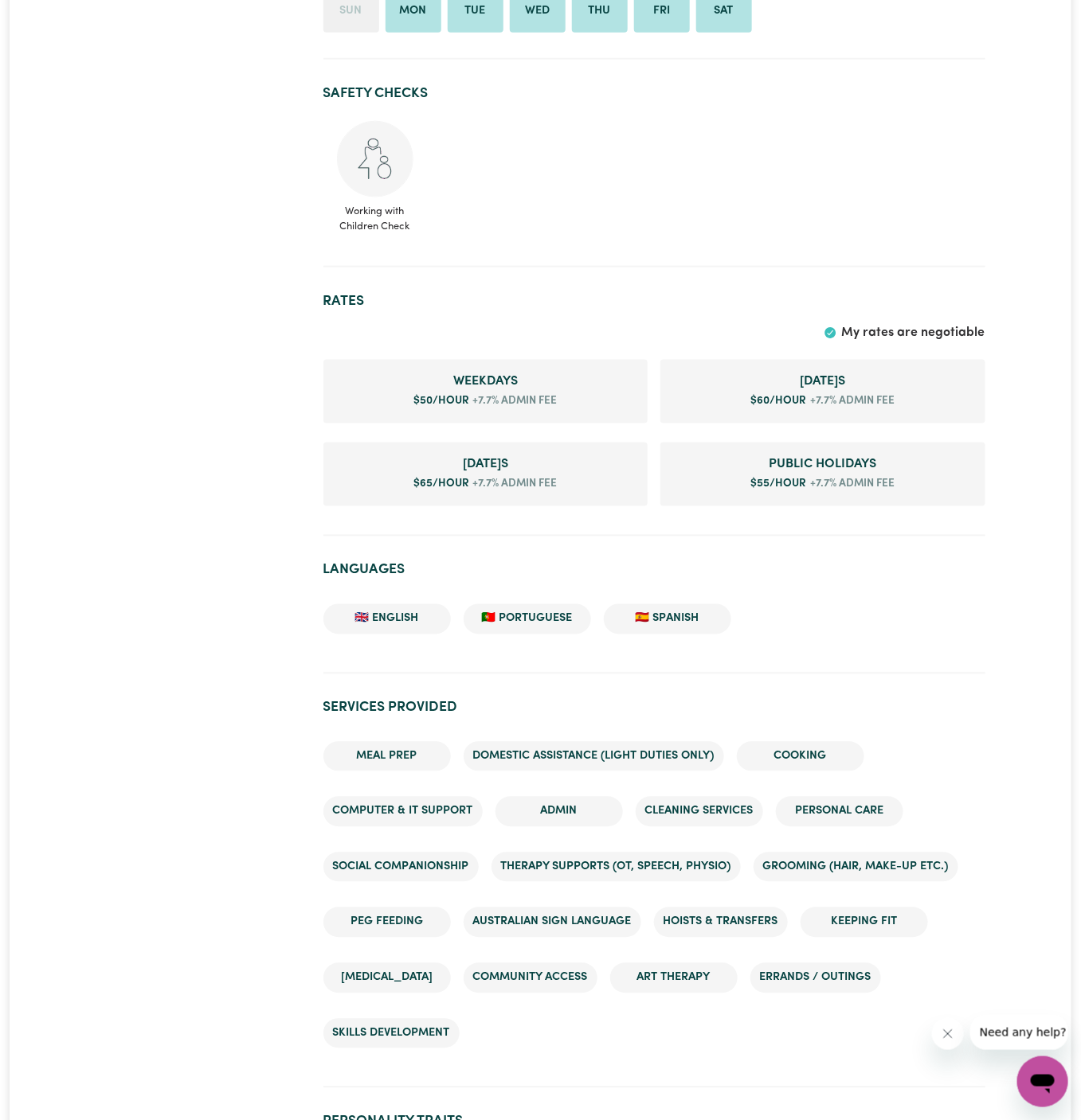
scroll to position [726, 0]
